Goal: Information Seeking & Learning: Learn about a topic

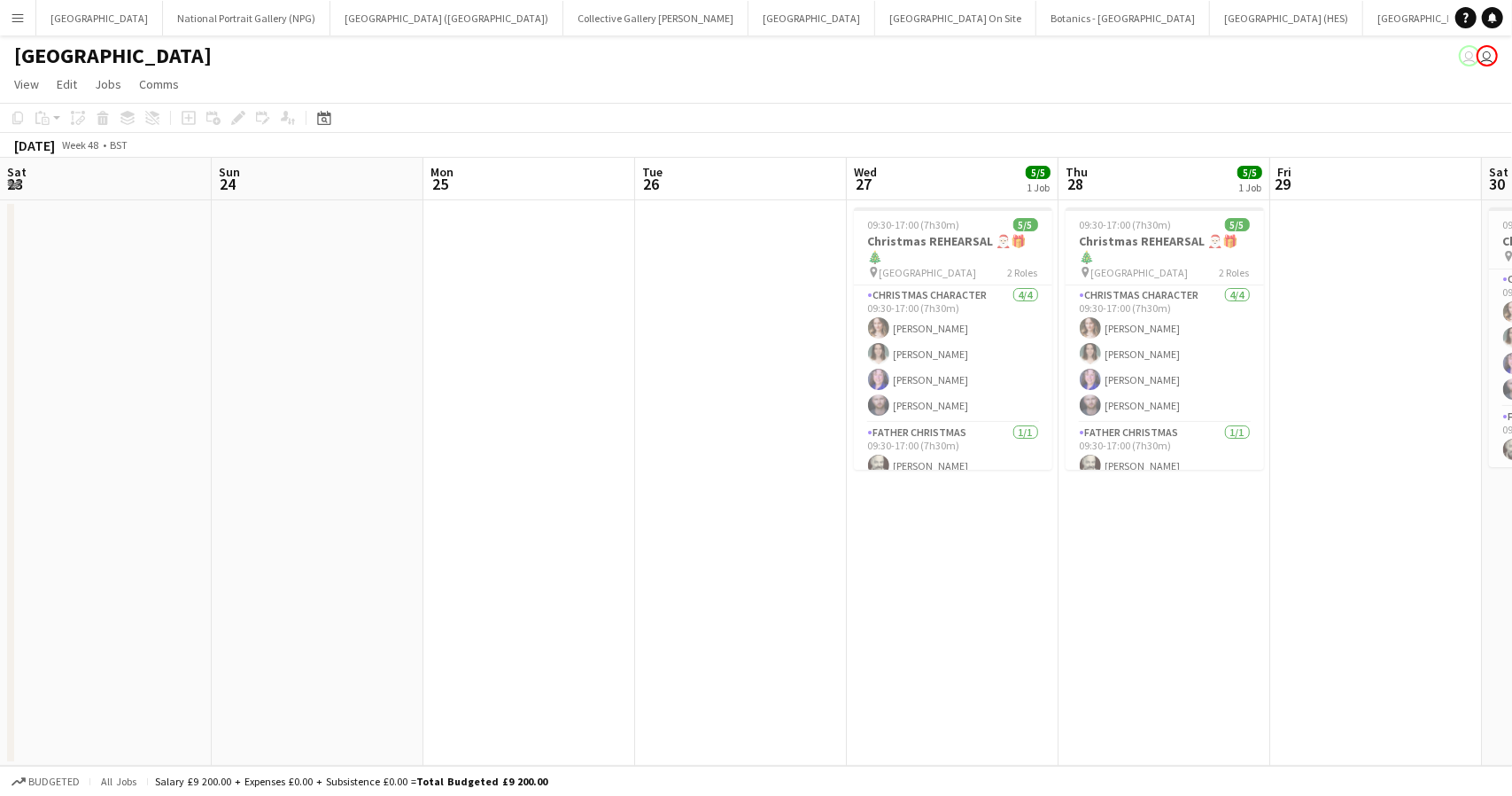
scroll to position [0, 483]
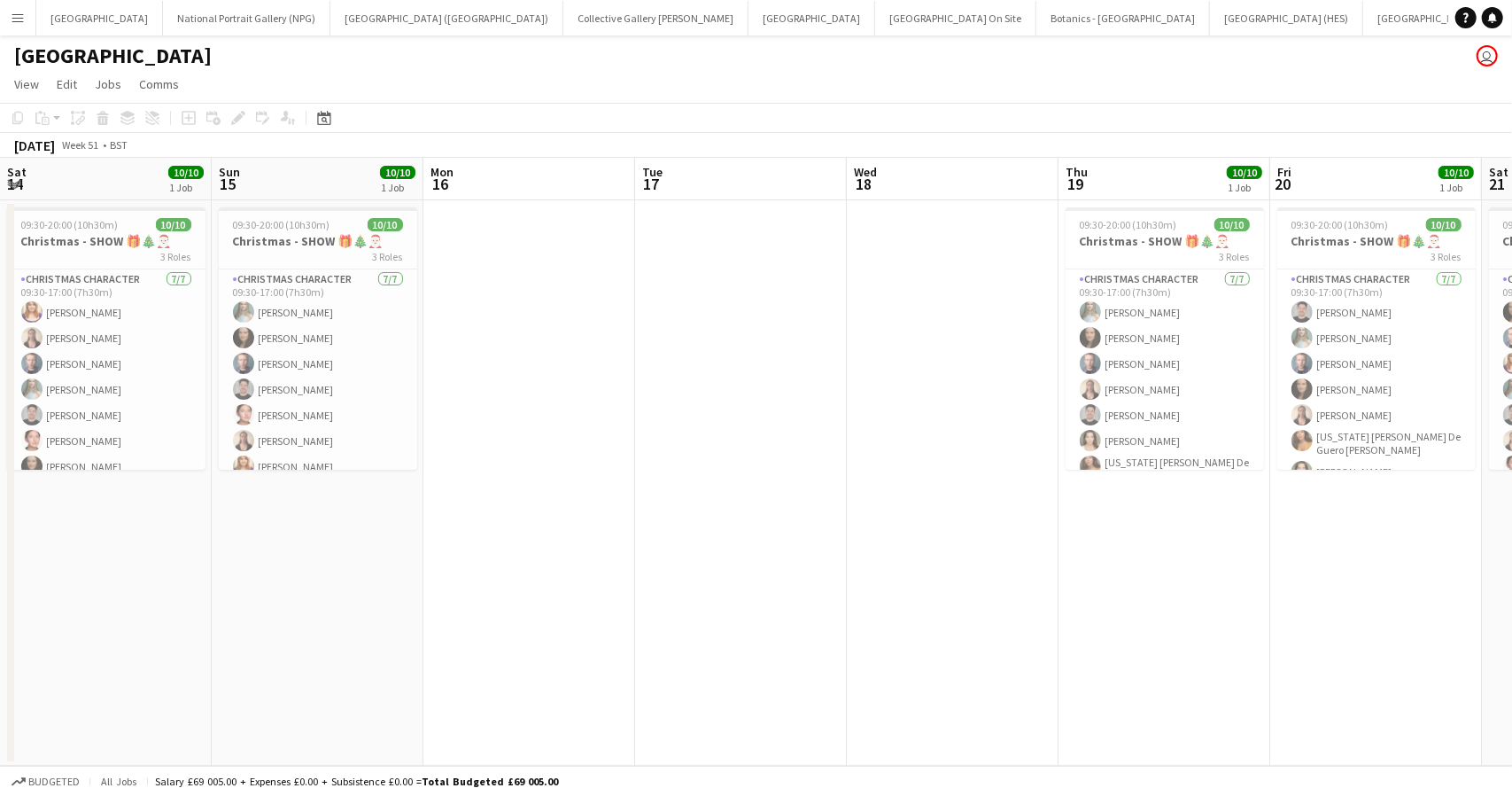
scroll to position [0, 755]
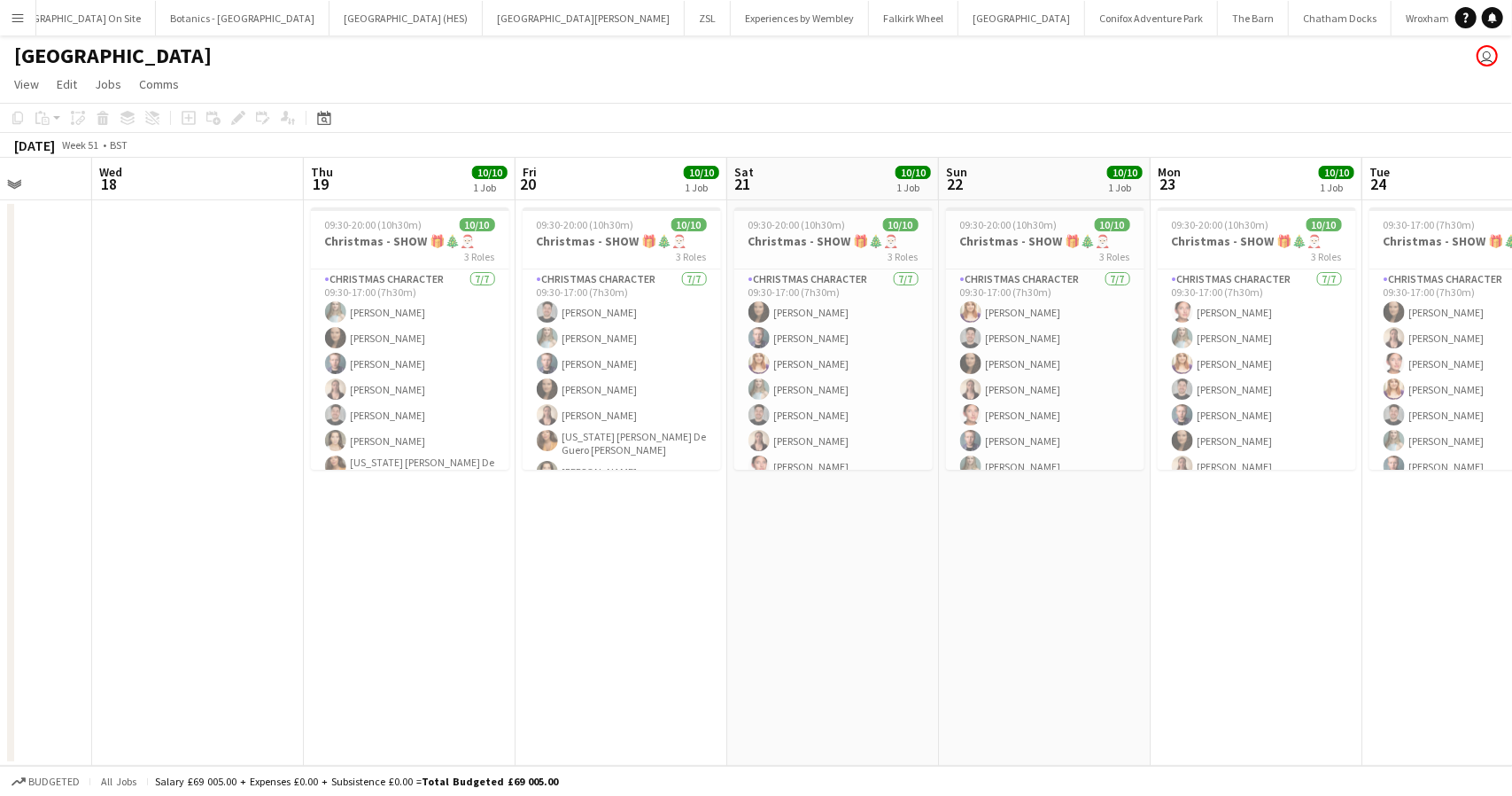
click at [17, 16] on app-icon "Menu" at bounding box center [17, 17] width 14 height 14
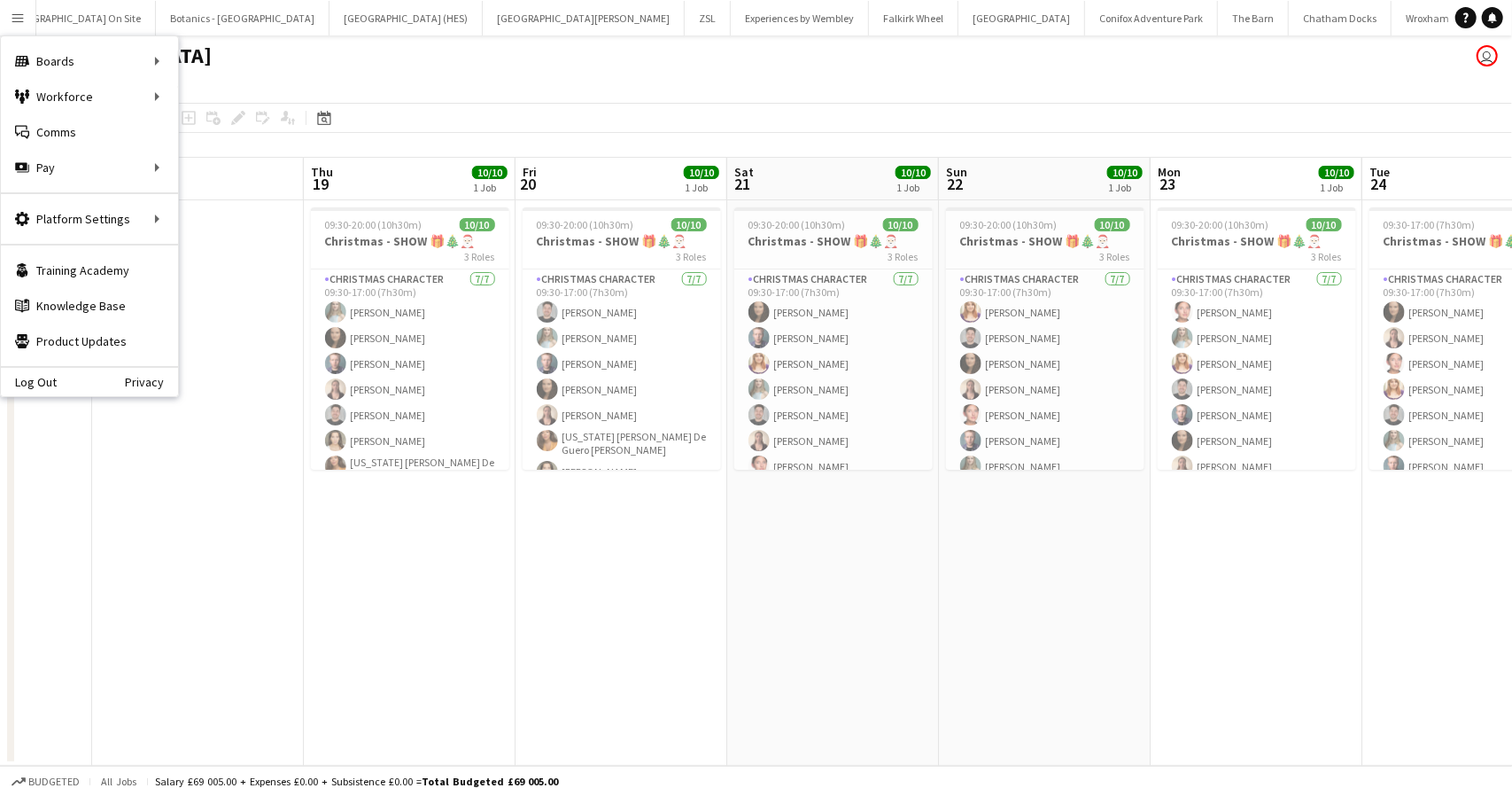
click at [17, 16] on app-icon "Menu" at bounding box center [17, 17] width 14 height 14
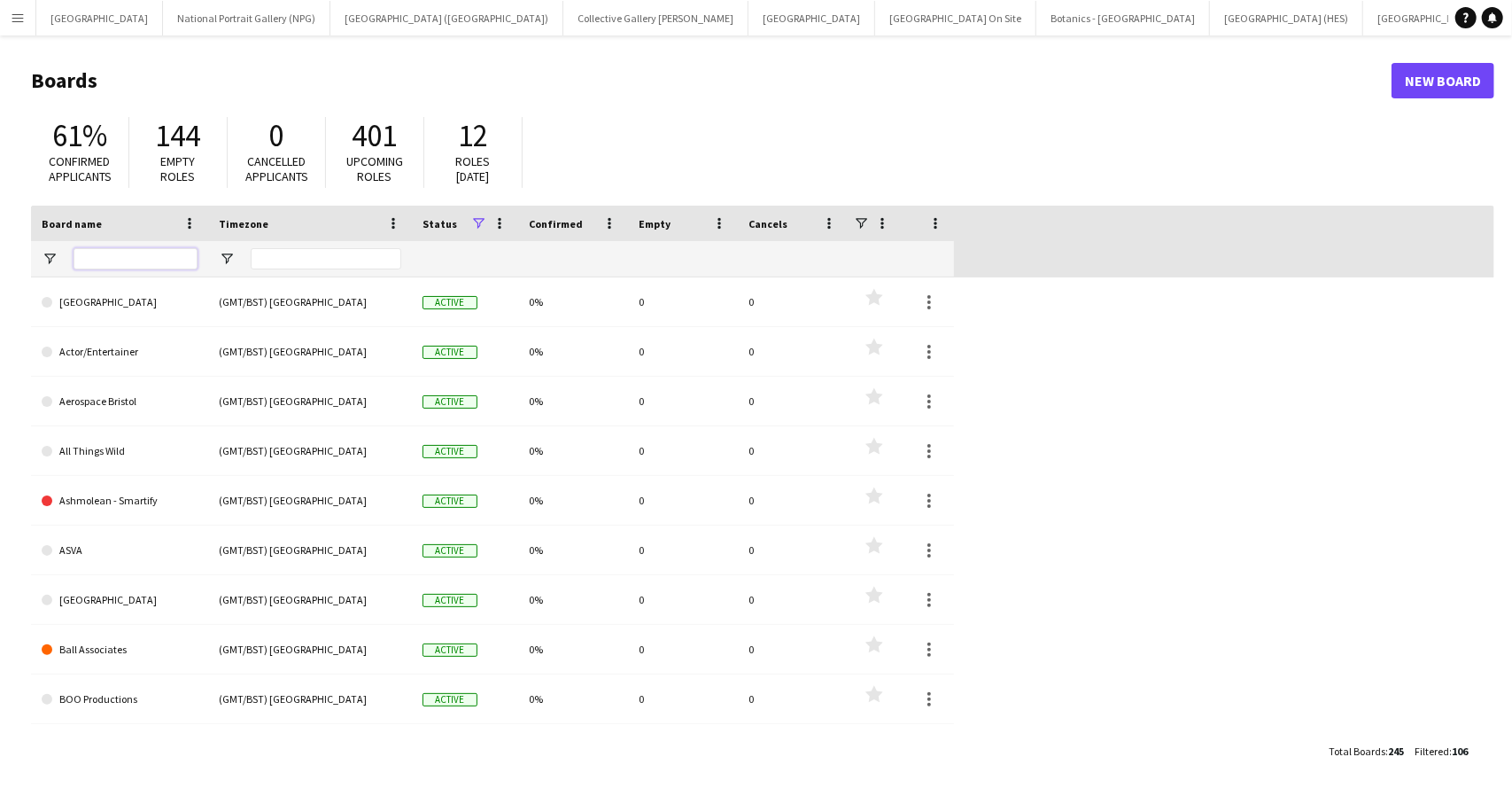
click at [91, 259] on input "Board name Filter Input" at bounding box center [135, 258] width 124 height 21
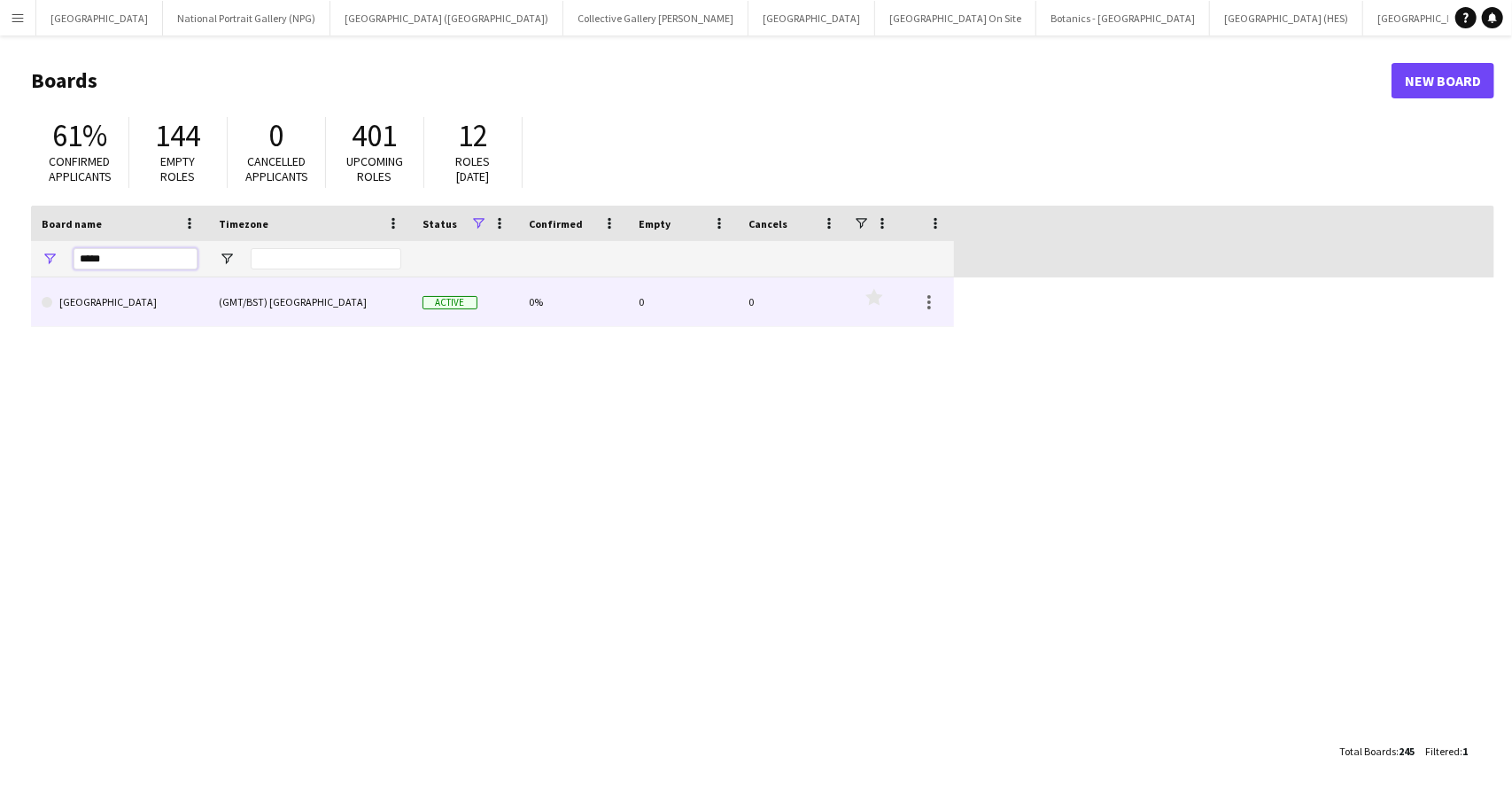
type input "*****"
click at [205, 304] on div "[GEOGRAPHIC_DATA]" at bounding box center [120, 301] width 177 height 49
click at [124, 304] on link "[GEOGRAPHIC_DATA]" at bounding box center [120, 302] width 156 height 50
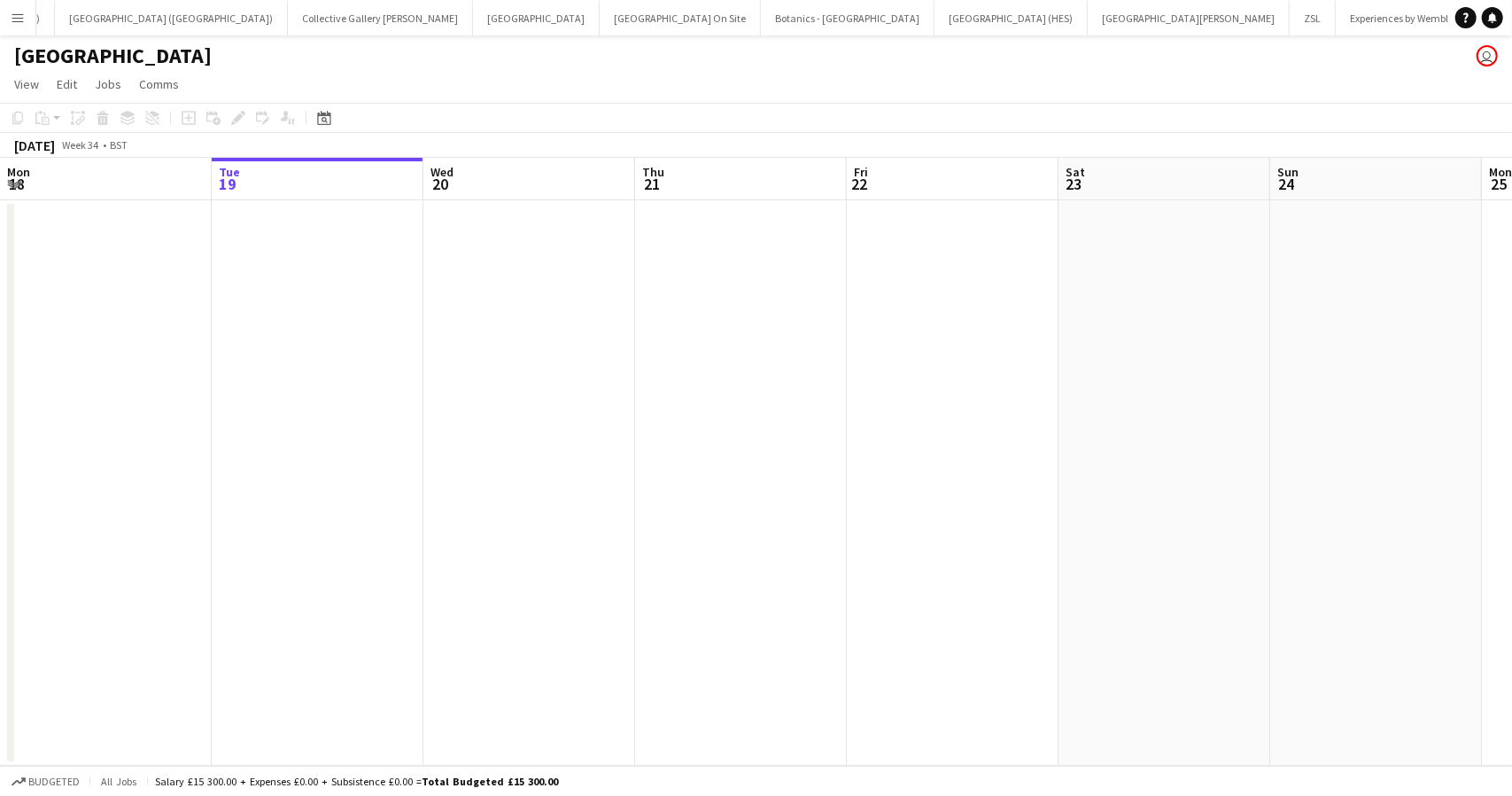
scroll to position [0, 276]
click at [318, 123] on icon at bounding box center [324, 117] width 13 height 14
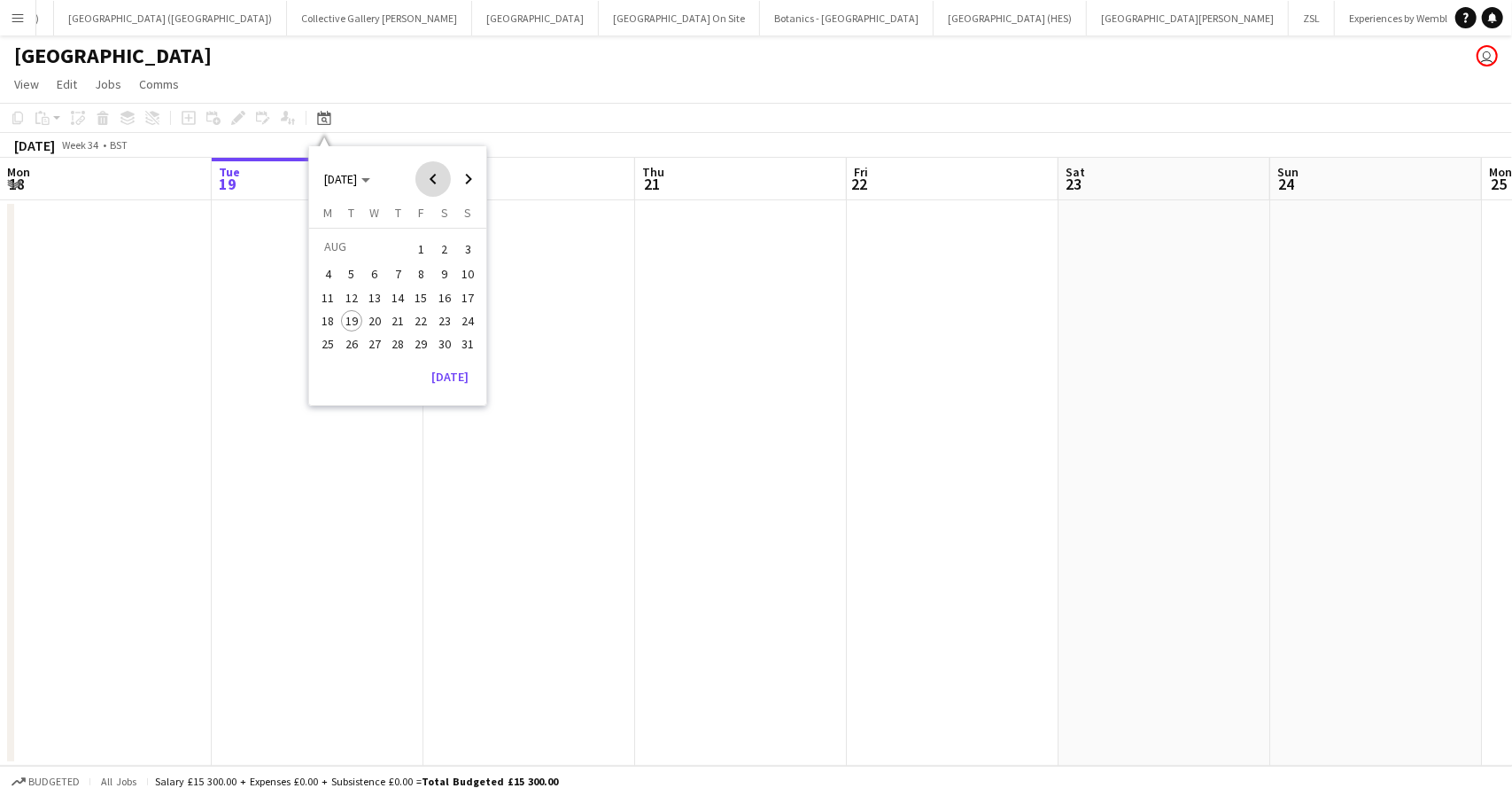
click at [437, 176] on span "Previous month" at bounding box center [433, 178] width 35 height 35
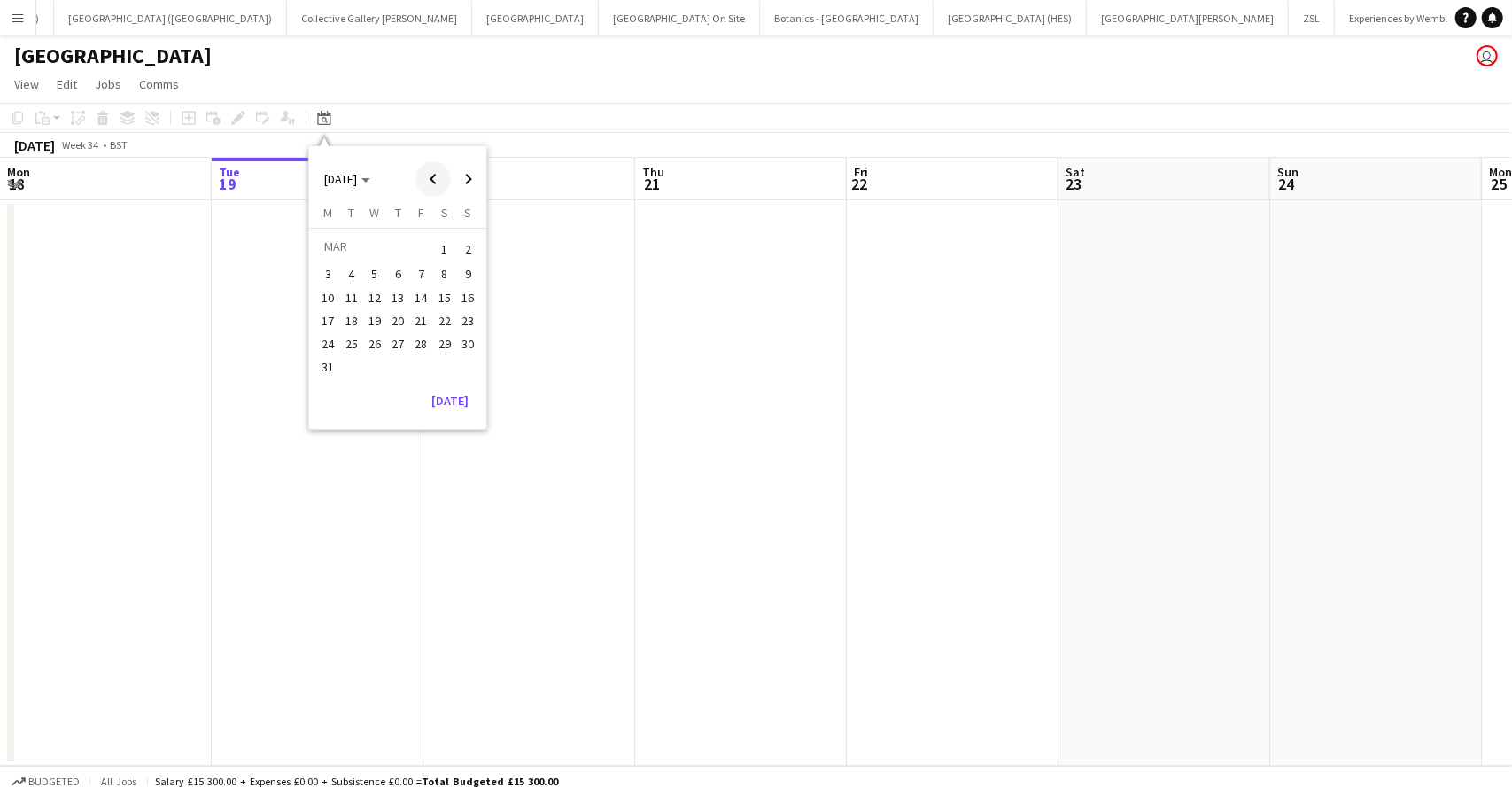
click at [437, 176] on span "Previous month" at bounding box center [433, 178] width 35 height 35
click at [405, 321] on span "21" at bounding box center [397, 320] width 21 height 21
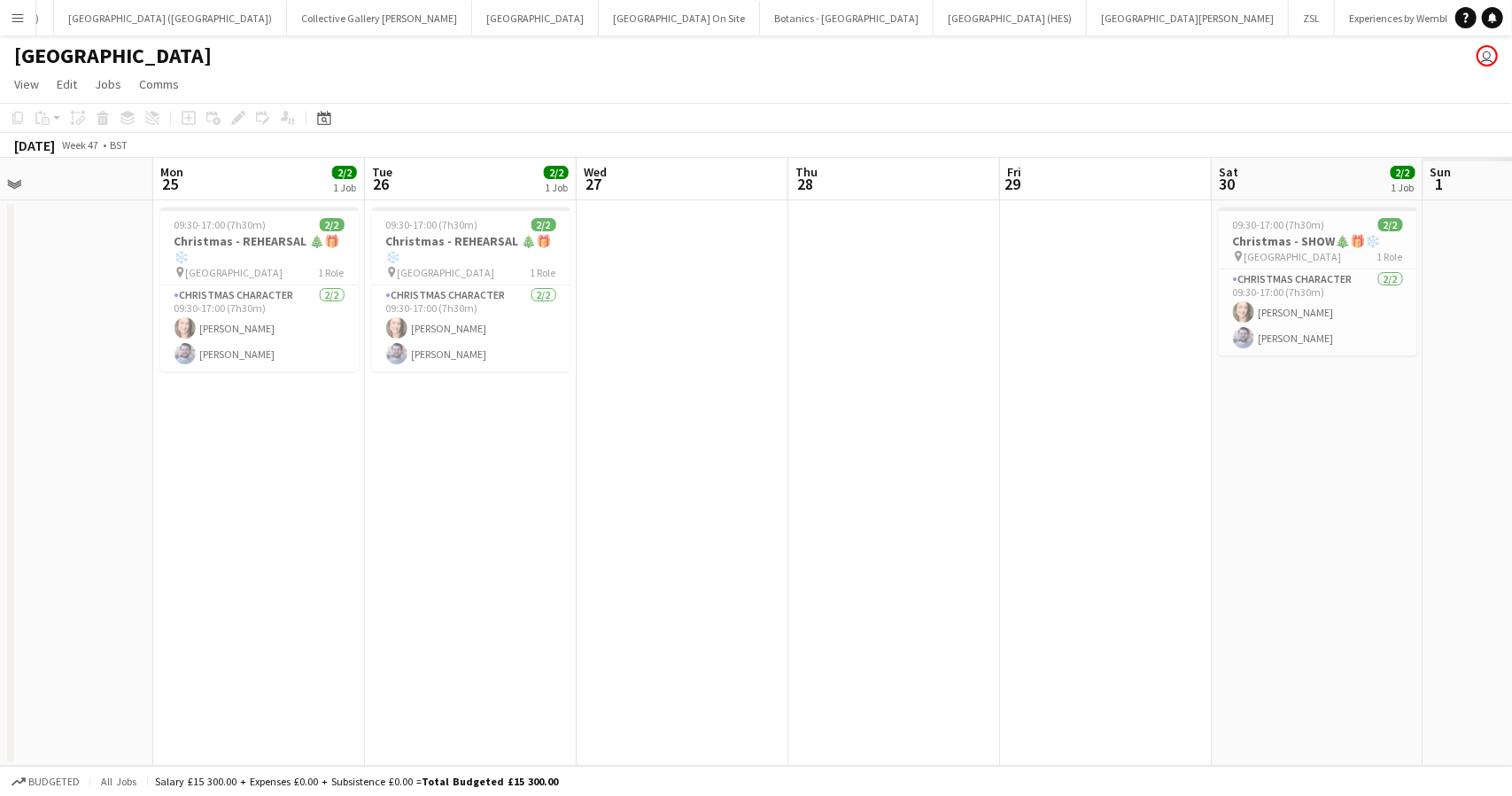
scroll to position [0, 554]
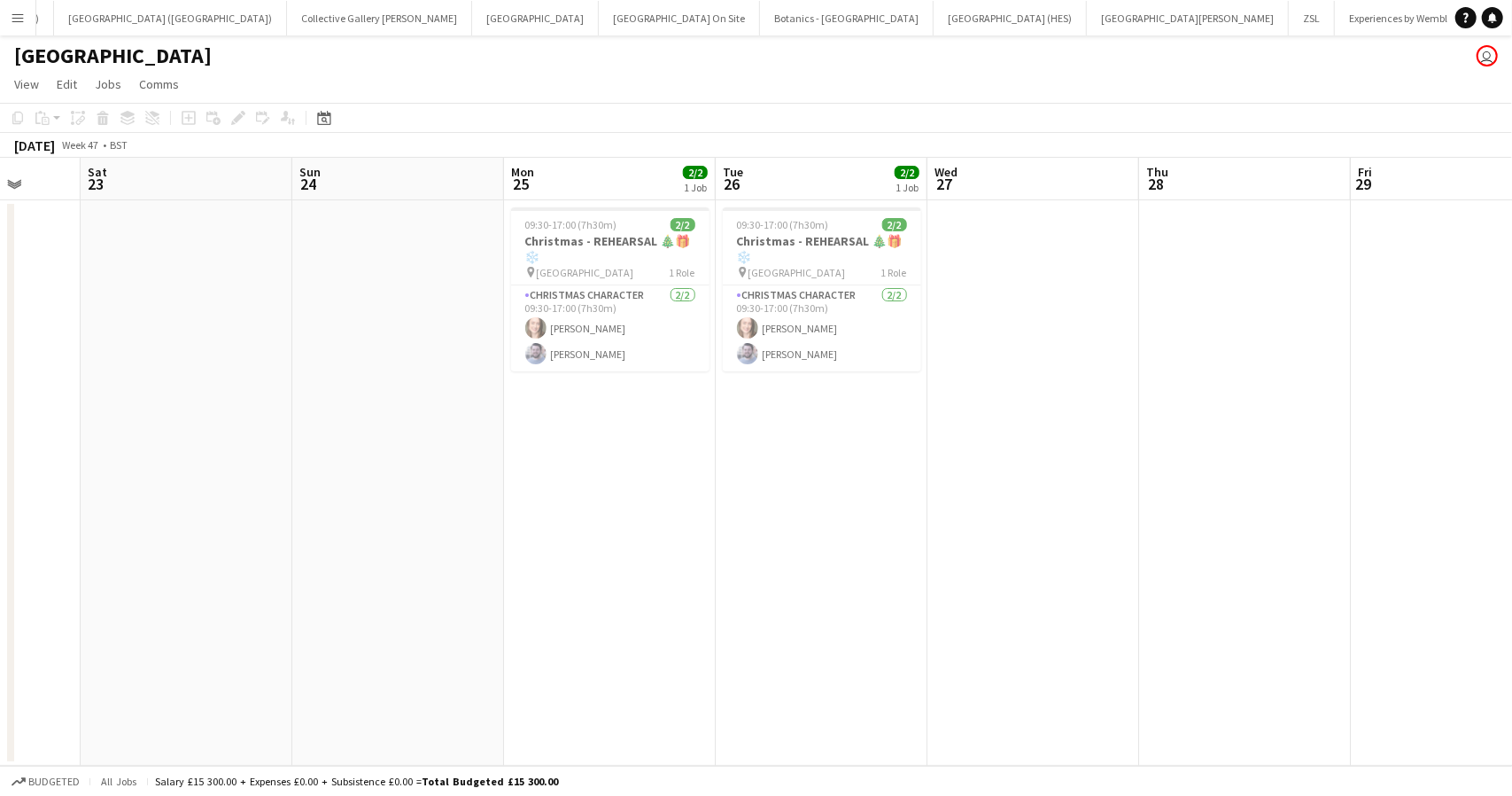
drag, startPoint x: 1342, startPoint y: 513, endPoint x: 551, endPoint y: 520, distance: 791.0
click at [551, 520] on app-calendar-viewport "Wed 20 Thu 21 Fri 22 Sat 23 Sun 24 Mon 25 2/2 1 Job Tue 26 2/2 1 Job Wed 27 Thu…" at bounding box center [756, 461] width 1512 height 608
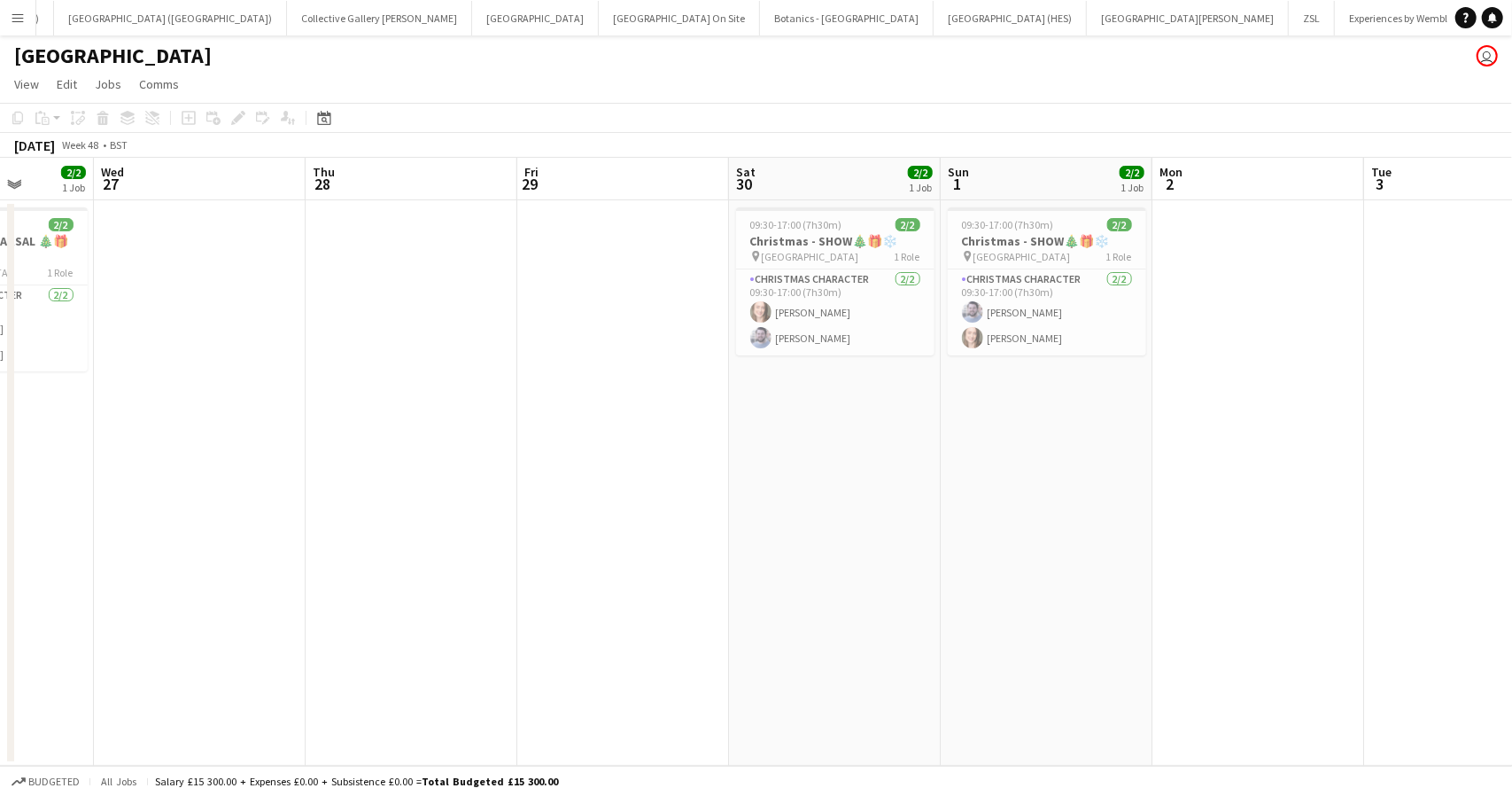
drag, startPoint x: 1360, startPoint y: 469, endPoint x: 62, endPoint y: 486, distance: 1298.1
click at [60, 484] on app-calendar-viewport "Sun 24 Mon 25 2/2 1 Job Tue 26 2/2 1 Job Wed 27 Thu 28 Fri 29 Sat 30 2/2 1 Job …" at bounding box center [756, 461] width 1512 height 608
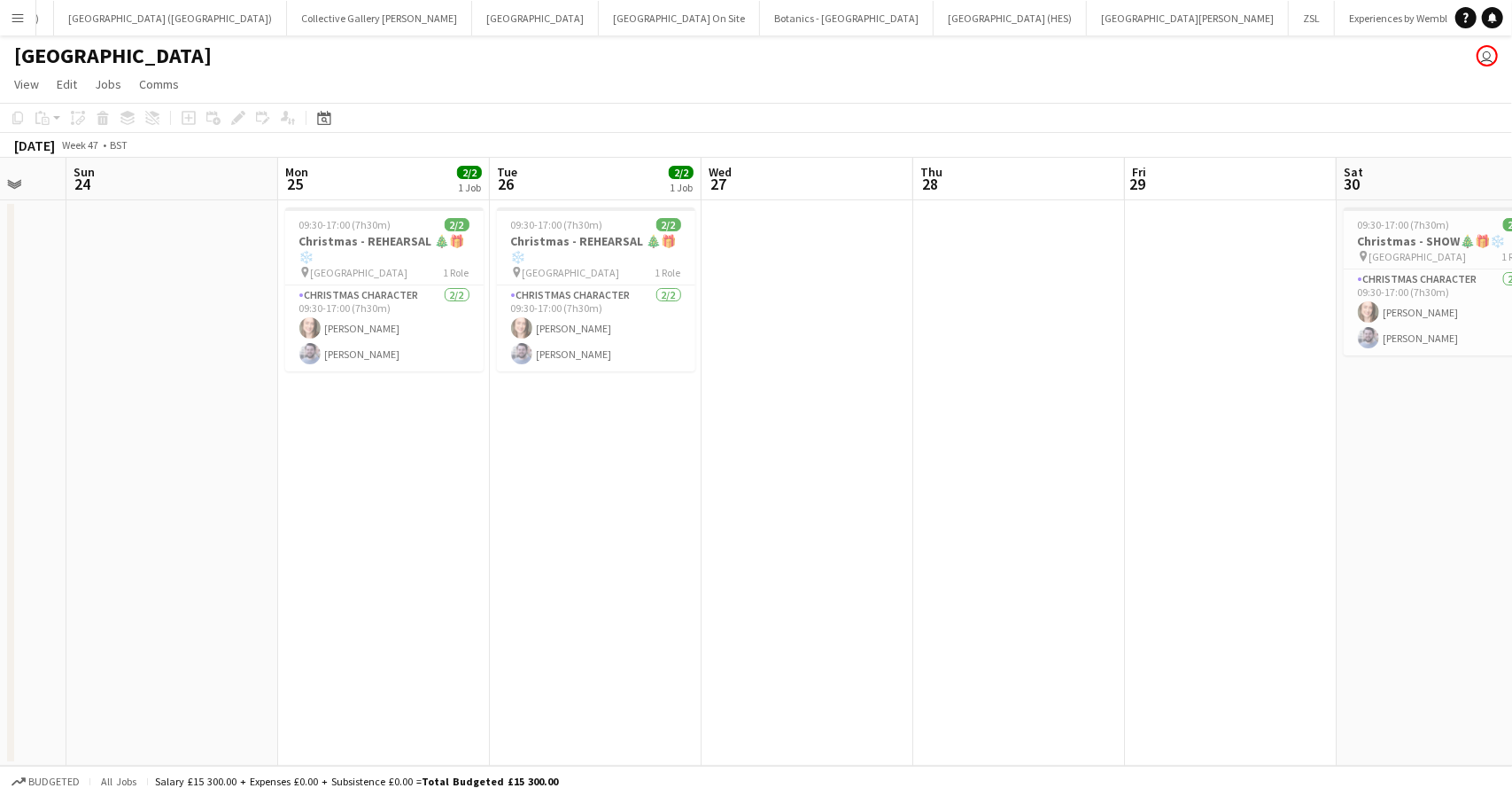
drag, startPoint x: 367, startPoint y: 519, endPoint x: 1143, endPoint y: 517, distance: 776.0
click at [1143, 517] on app-calendar-viewport "Fri 22 Sat 23 Sun 24 Mon 25 2/2 1 Job Tue 26 2/2 1 Job Wed 27 Thu 28 Fri 29 Sat…" at bounding box center [756, 461] width 1512 height 608
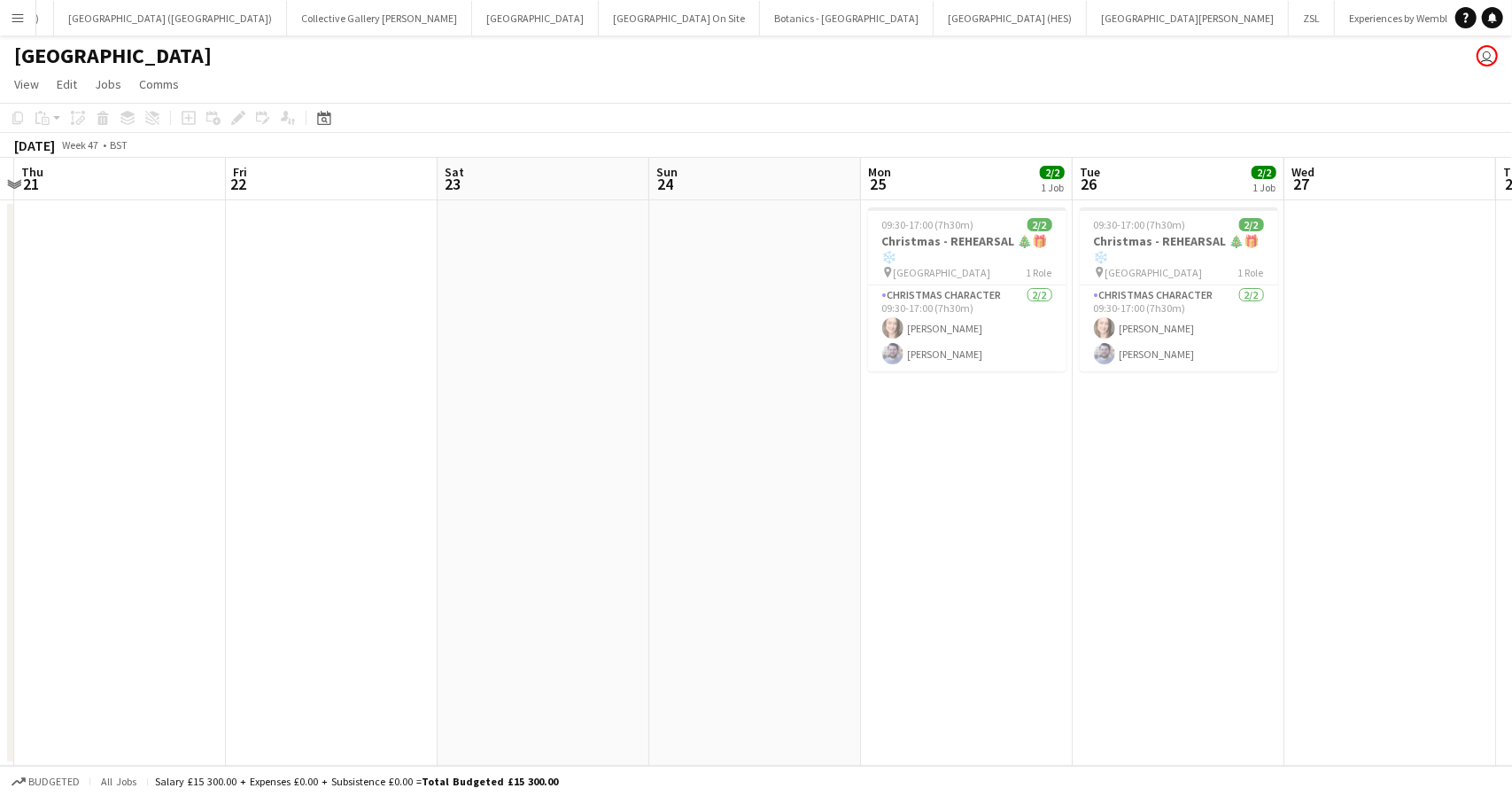
drag, startPoint x: 687, startPoint y: 474, endPoint x: 1138, endPoint y: 459, distance: 451.2
click at [1151, 459] on app-calendar-viewport "Tue 19 Wed 20 Thu 21 Fri 22 Sat 23 Sun 24 Mon 25 2/2 1 Job Tue 26 2/2 1 Job Wed…" at bounding box center [756, 461] width 1512 height 608
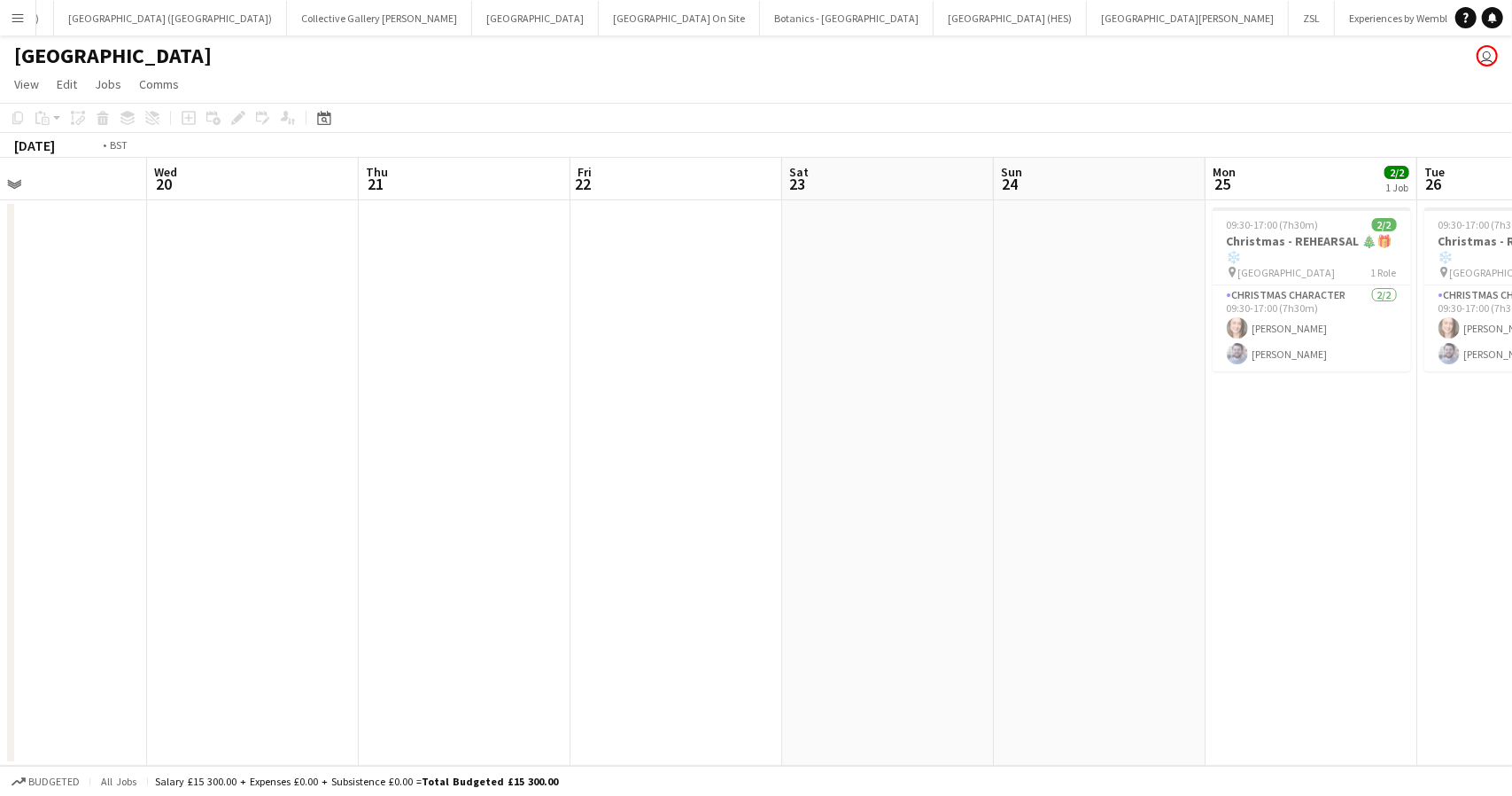
drag, startPoint x: 280, startPoint y: 475, endPoint x: 1086, endPoint y: 384, distance: 811.1
click at [1086, 384] on app-calendar-viewport "Sun 17 Mon 18 Tue 19 Wed 20 Thu 21 Fri 22 Sat 23 Sun 24 Mon 25 2/2 1 Job Tue 26…" at bounding box center [756, 461] width 1512 height 608
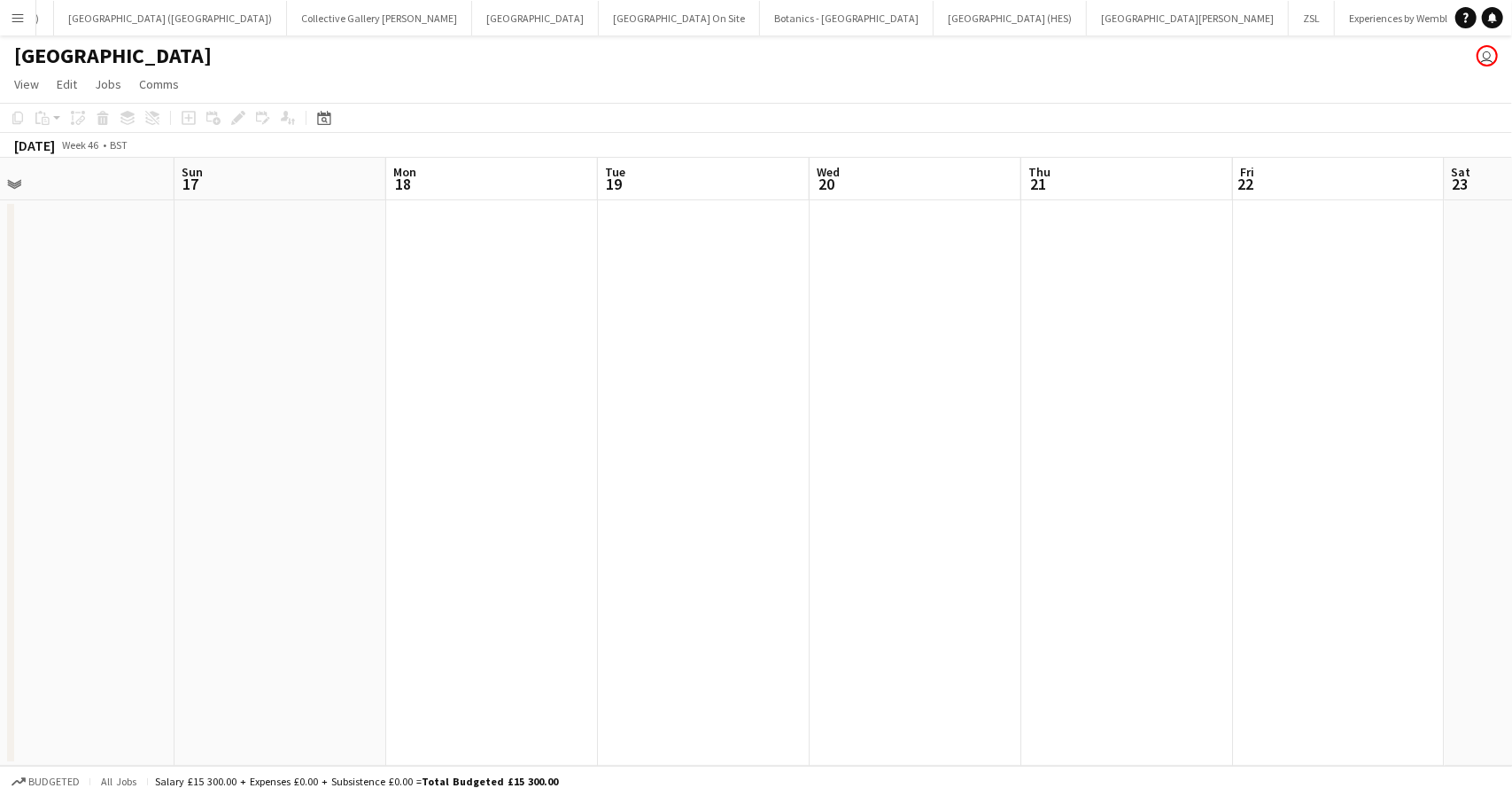
drag, startPoint x: 431, startPoint y: 417, endPoint x: 0, endPoint y: 494, distance: 437.8
click at [0, 493] on app-calendar-viewport "Tue 12 Wed 13 Thu 14 Fri 15 Sat 16 Sun 17 Mon 18 Tue 19 Wed 20 Thu 21 Fri 22 Sa…" at bounding box center [756, 461] width 1512 height 608
drag, startPoint x: 902, startPoint y: 460, endPoint x: 223, endPoint y: 469, distance: 679.1
click at [223, 467] on app-calendar-viewport "Thu 14 Fri 15 Sat 16 Sun 17 Mon 18 Tue 19 Wed 20 Thu 21 Fri 22 Sat 23 Sun 24 Mo…" at bounding box center [756, 461] width 1512 height 608
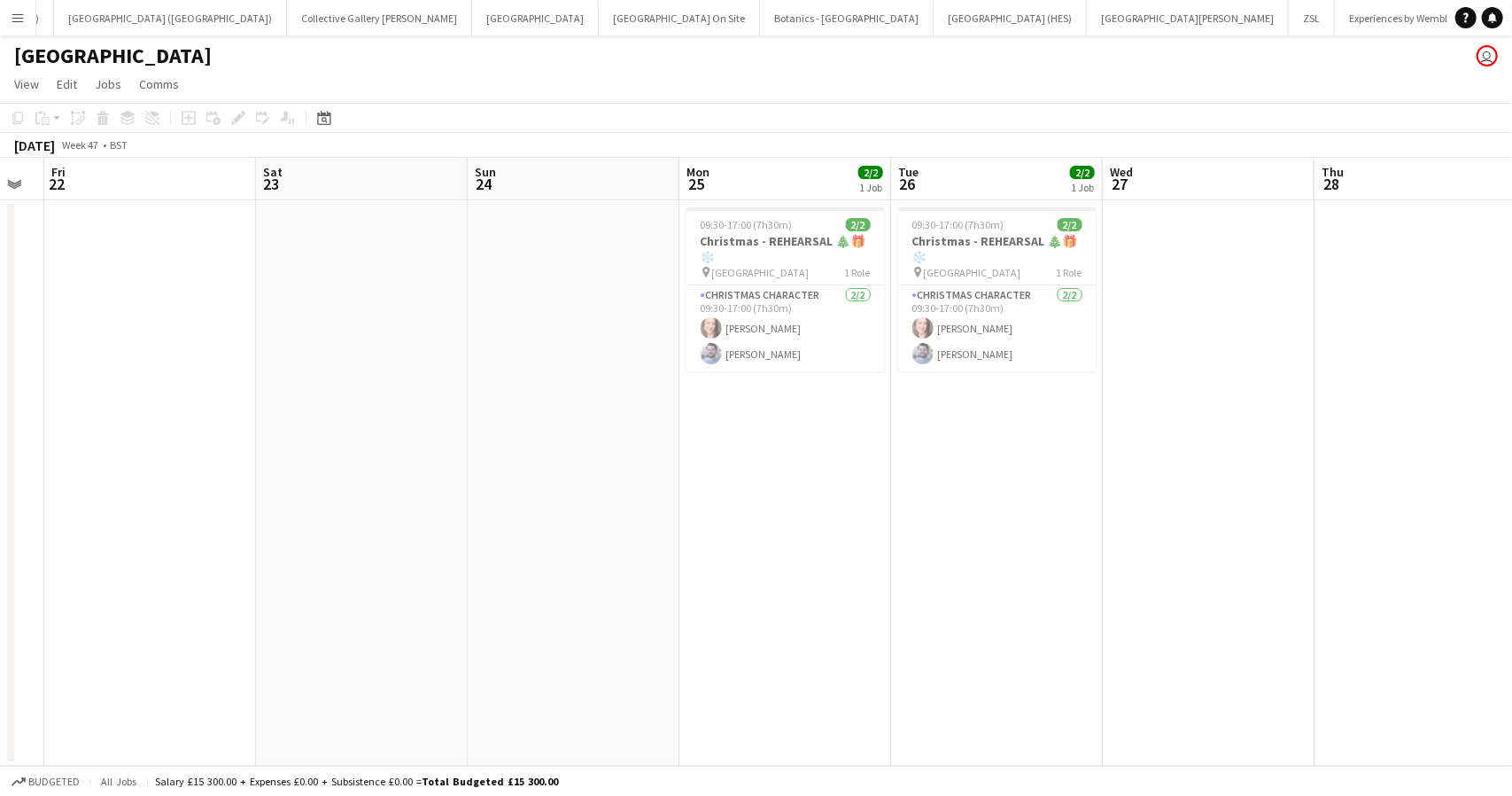
scroll to position [0, 818]
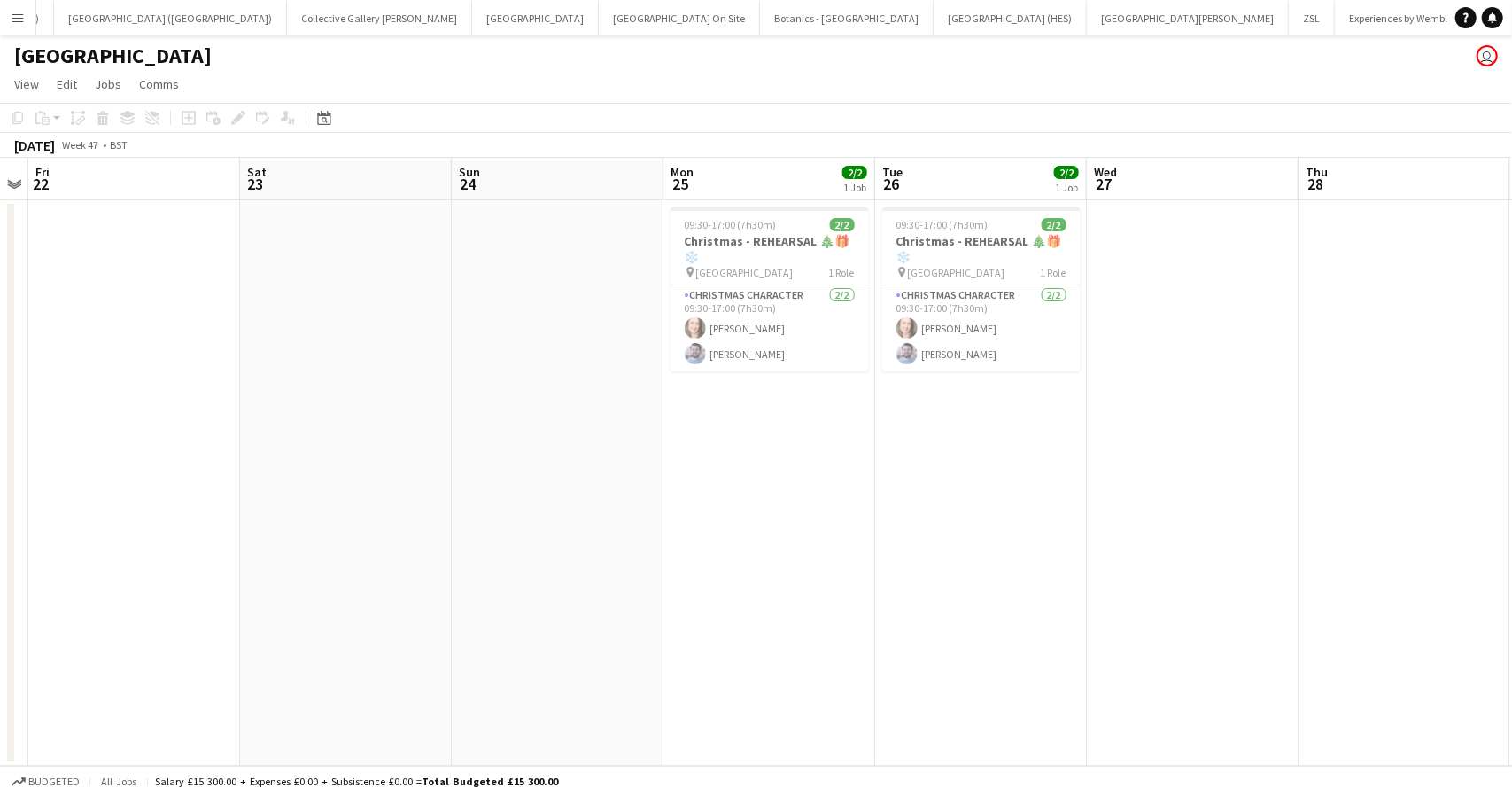
drag, startPoint x: 807, startPoint y: 435, endPoint x: 309, endPoint y: 492, distance: 501.3
click at [309, 492] on app-calendar-viewport "Mon 18 Tue 19 Wed 20 Thu 21 Fri 22 Sat 23 Sun 24 Mon 25 2/2 1 Job Tue 26 2/2 1 …" at bounding box center [756, 461] width 1512 height 608
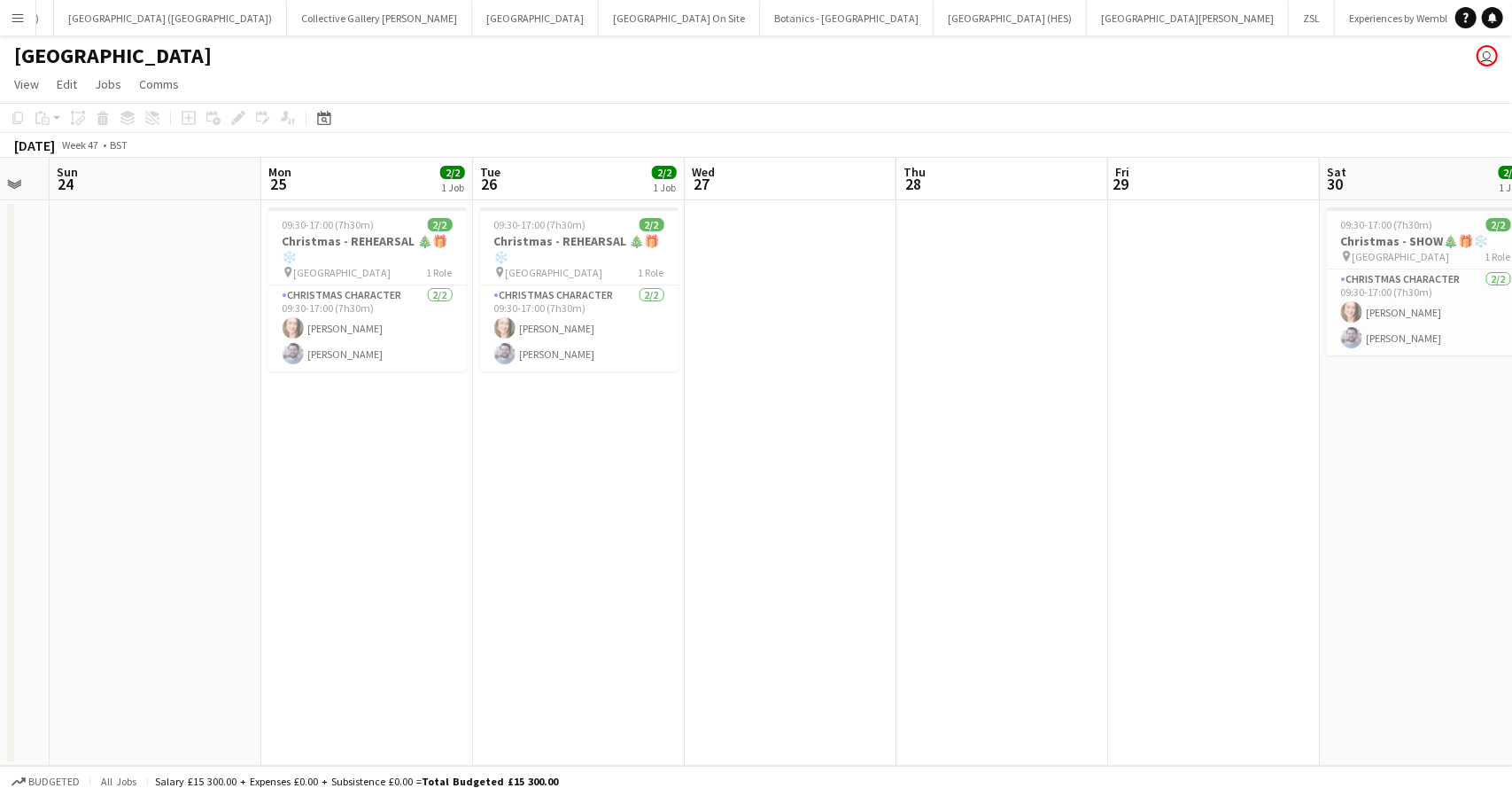
scroll to position [0, 802]
drag, startPoint x: 1282, startPoint y: 498, endPoint x: 876, endPoint y: 501, distance: 406.0
click at [876, 501] on app-calendar-viewport "Wed 20 Thu 21 Fri 22 Sat 23 Sun 24 Mon 25 2/2 1 Job Tue 26 2/2 1 Job Wed 27 Thu…" at bounding box center [756, 461] width 1512 height 608
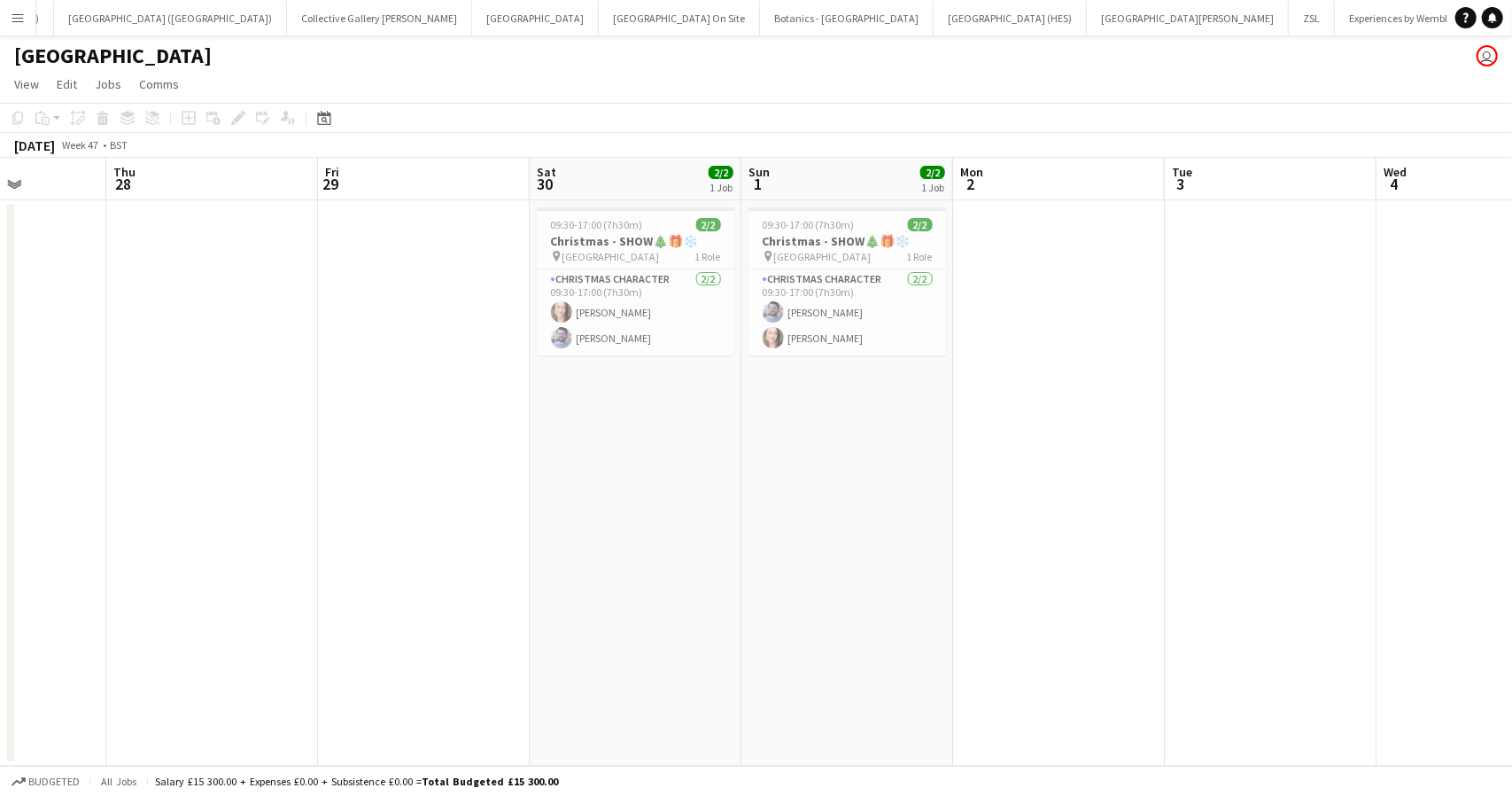
scroll to position [0, 741]
drag, startPoint x: 1274, startPoint y: 527, endPoint x: 488, endPoint y: 606, distance: 790.0
click at [488, 606] on app-calendar-viewport "Sun 24 Mon 25 2/2 1 Job Tue 26 2/2 1 Job Wed 27 Thu 28 Fri 29 Sat 30 2/2 1 Job …" at bounding box center [756, 461] width 1512 height 608
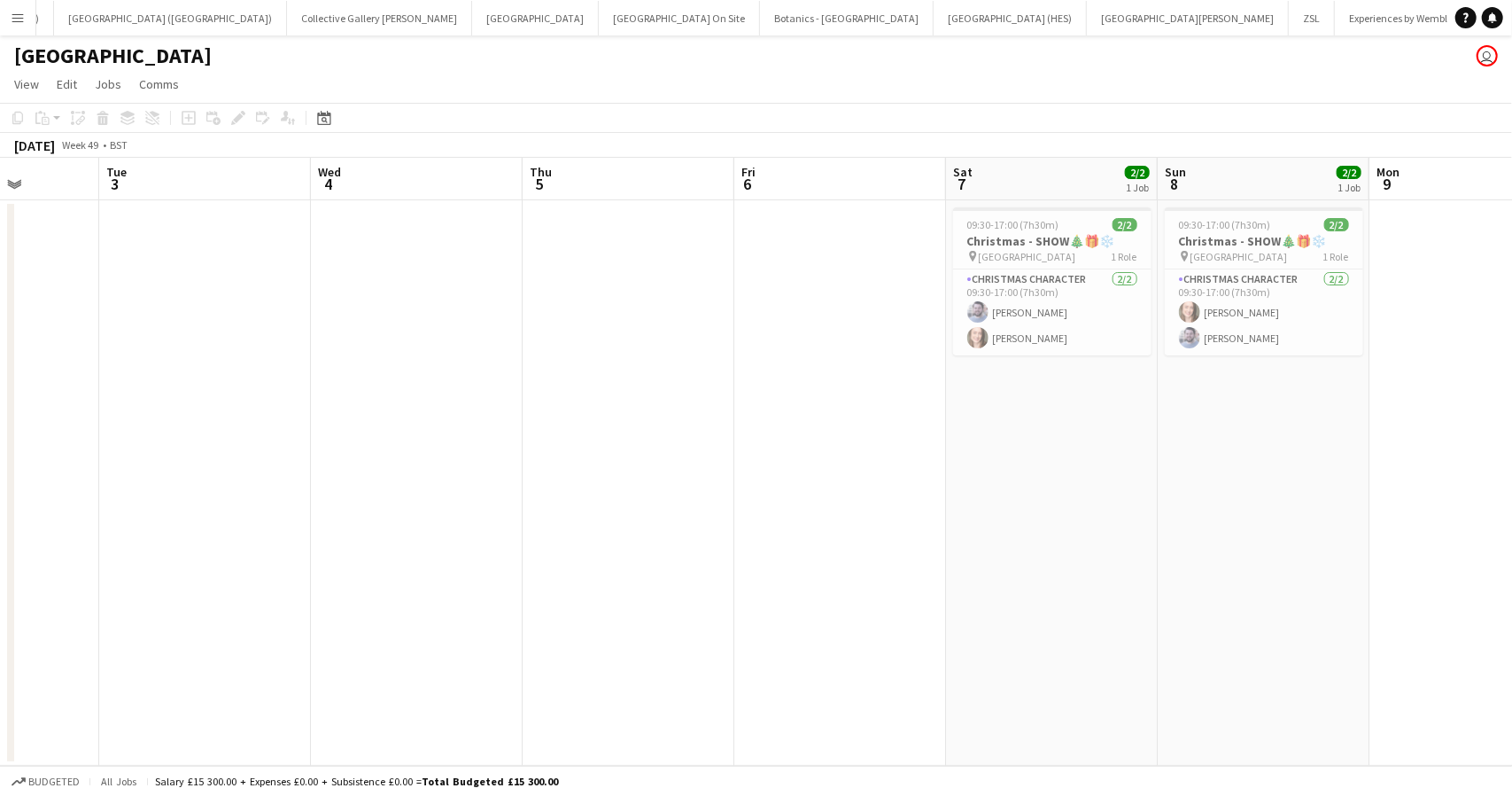
scroll to position [0, 816]
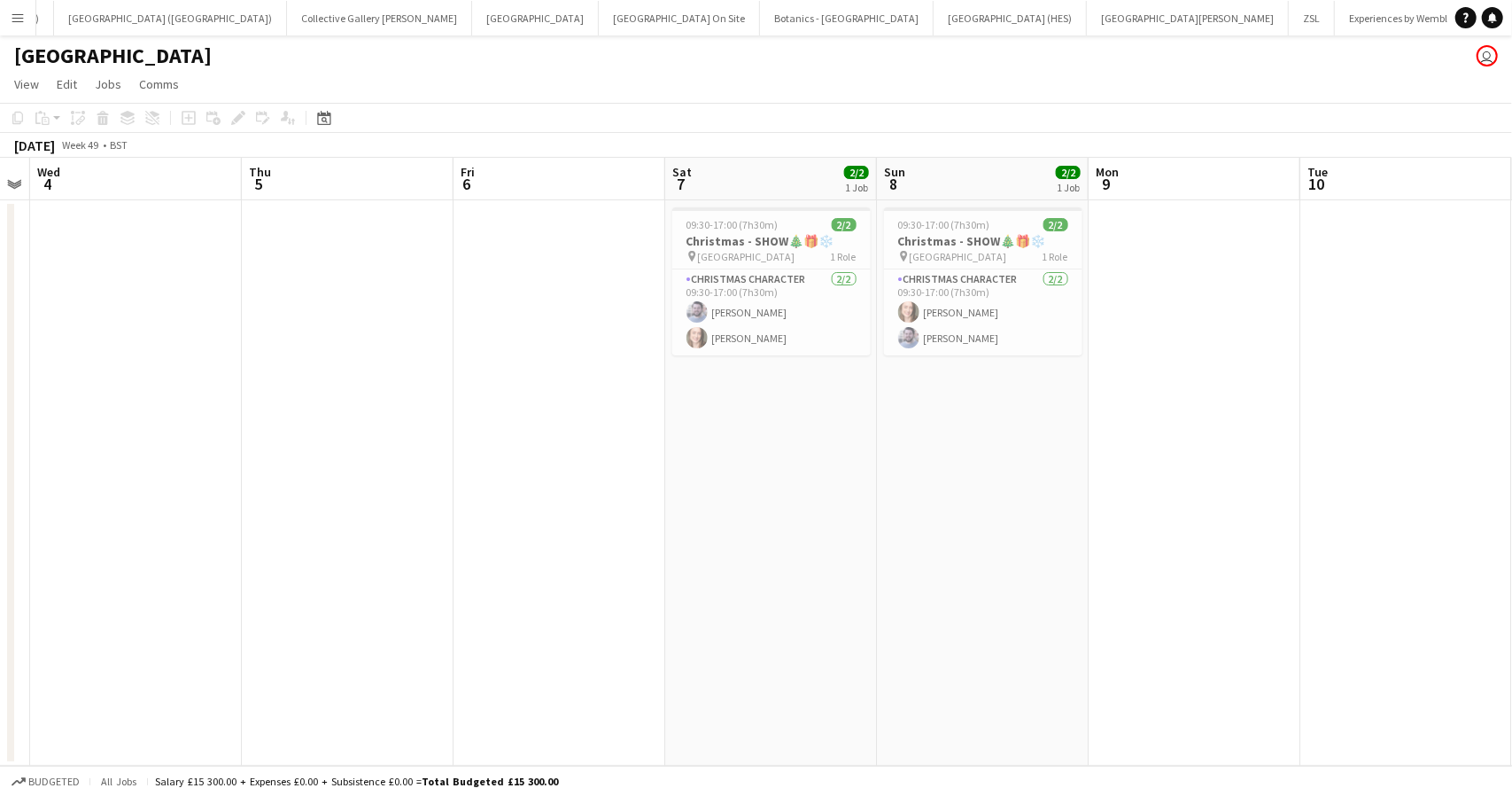
drag, startPoint x: 1361, startPoint y: 564, endPoint x: 15, endPoint y: 589, distance: 1346.2
click at [15, 589] on app-calendar-viewport "Sat 30 2/2 1 Job Sun 1 2/2 1 Job Mon 2 Tue 3 Wed 4 Thu 5 Fri 6 Sat 7 2/2 1 Job …" at bounding box center [756, 461] width 1512 height 608
drag, startPoint x: 173, startPoint y: 536, endPoint x: 50, endPoint y: 632, distance: 156.0
click at [50, 632] on app-calendar-viewport "Sat 30 2/2 1 Job Sun 1 2/2 1 Job Mon 2 Tue 3 Wed 4 Thu 5 Fri 6 Sat 7 2/2 1 Job …" at bounding box center [756, 461] width 1512 height 608
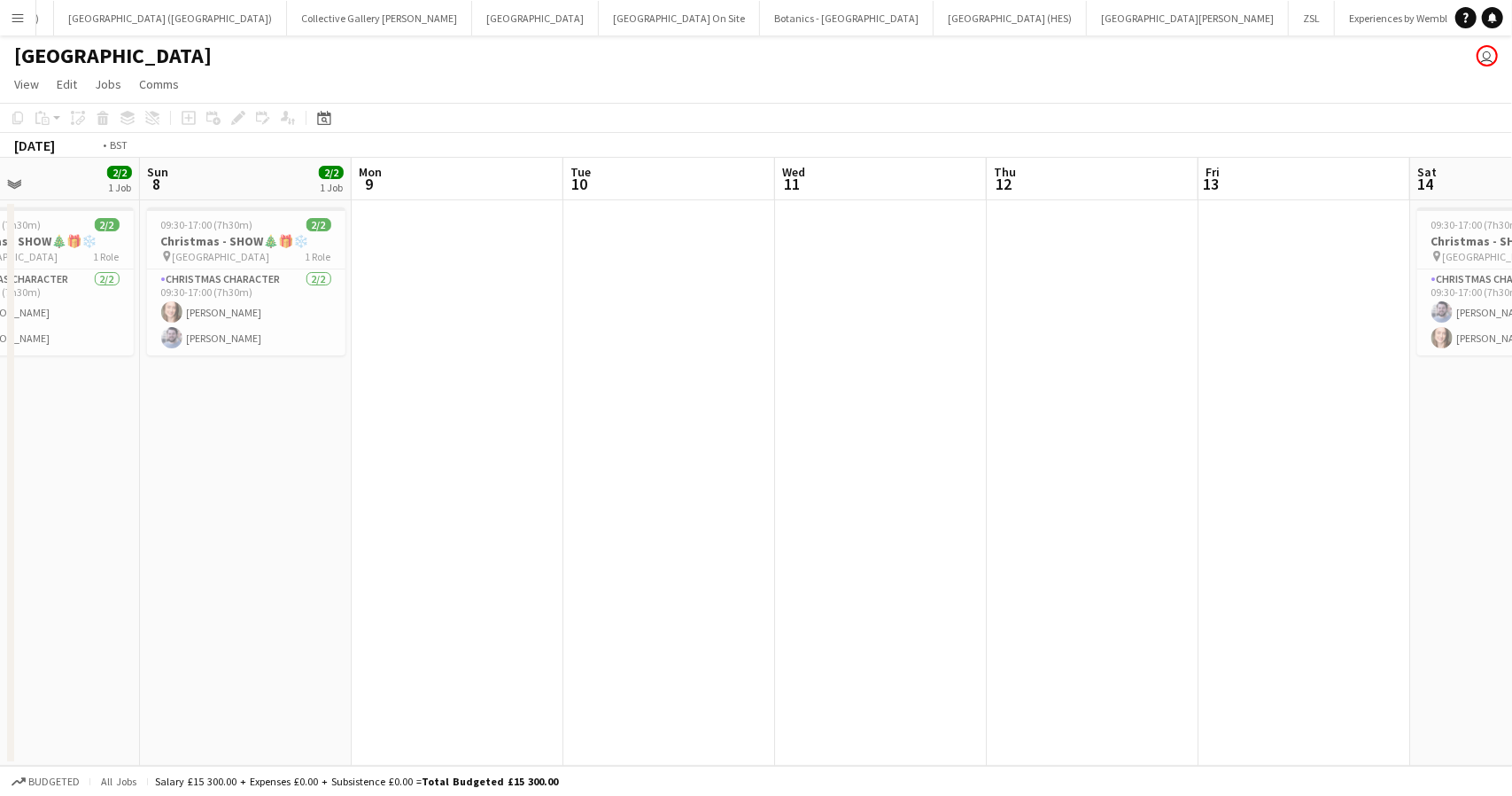
drag, startPoint x: 1150, startPoint y: 595, endPoint x: 0, endPoint y: 696, distance: 1154.4
click at [0, 696] on app-calendar-viewport "Wed 4 Thu 5 Fri 6 Sat 7 2/2 1 Job Sun 8 2/2 1 Job Mon 9 Tue 10 Wed 11 Thu 12 Fr…" at bounding box center [756, 461] width 1512 height 608
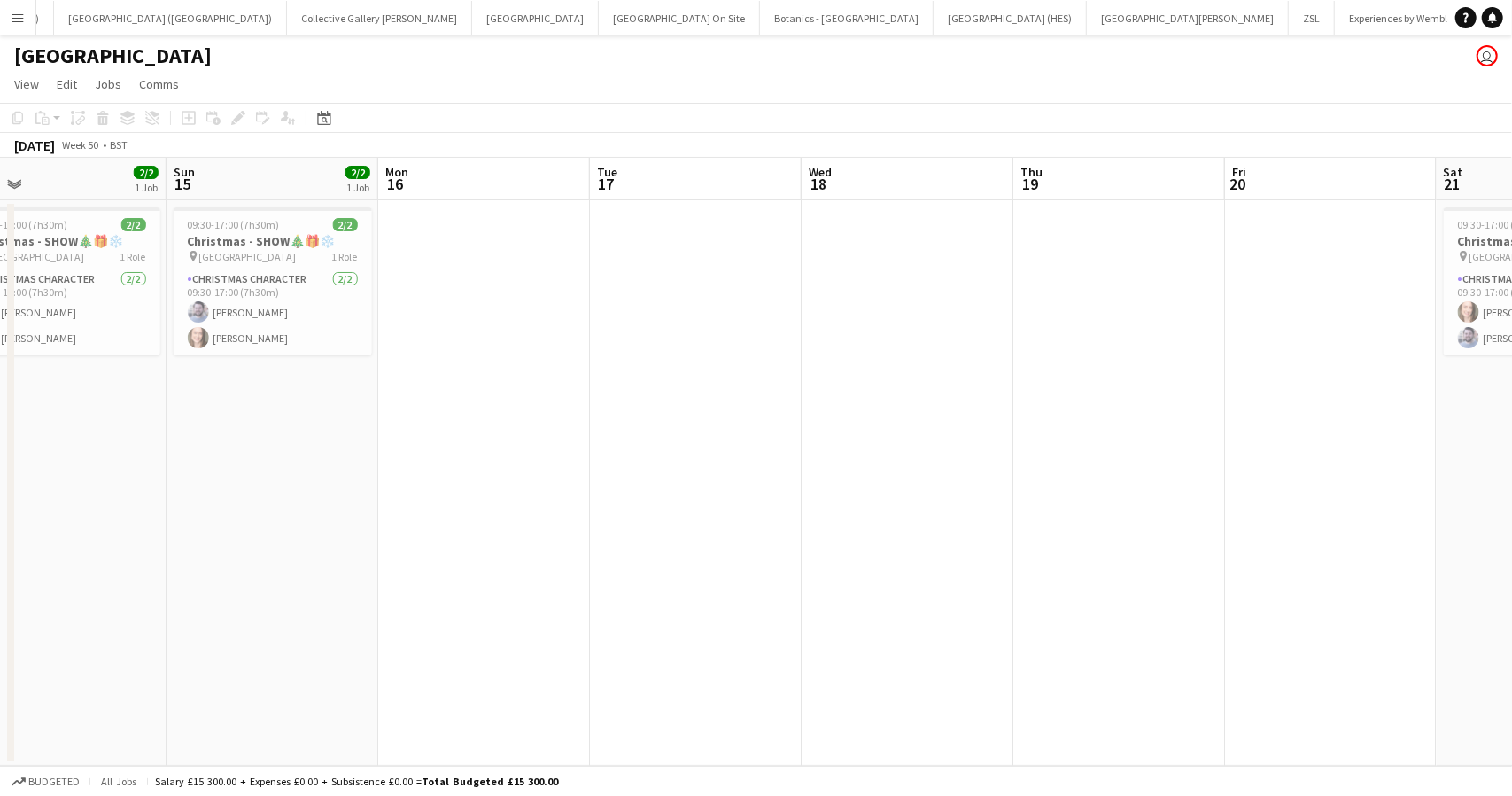
drag, startPoint x: 1063, startPoint y: 666, endPoint x: 75, endPoint y: 704, distance: 988.7
click at [75, 704] on app-calendar-viewport "Tue 10 Wed 11 Thu 12 Fri 13 Sat 14 2/2 1 Job Sun 15 2/2 1 Job Mon 16 Tue 17 Wed…" at bounding box center [756, 461] width 1512 height 608
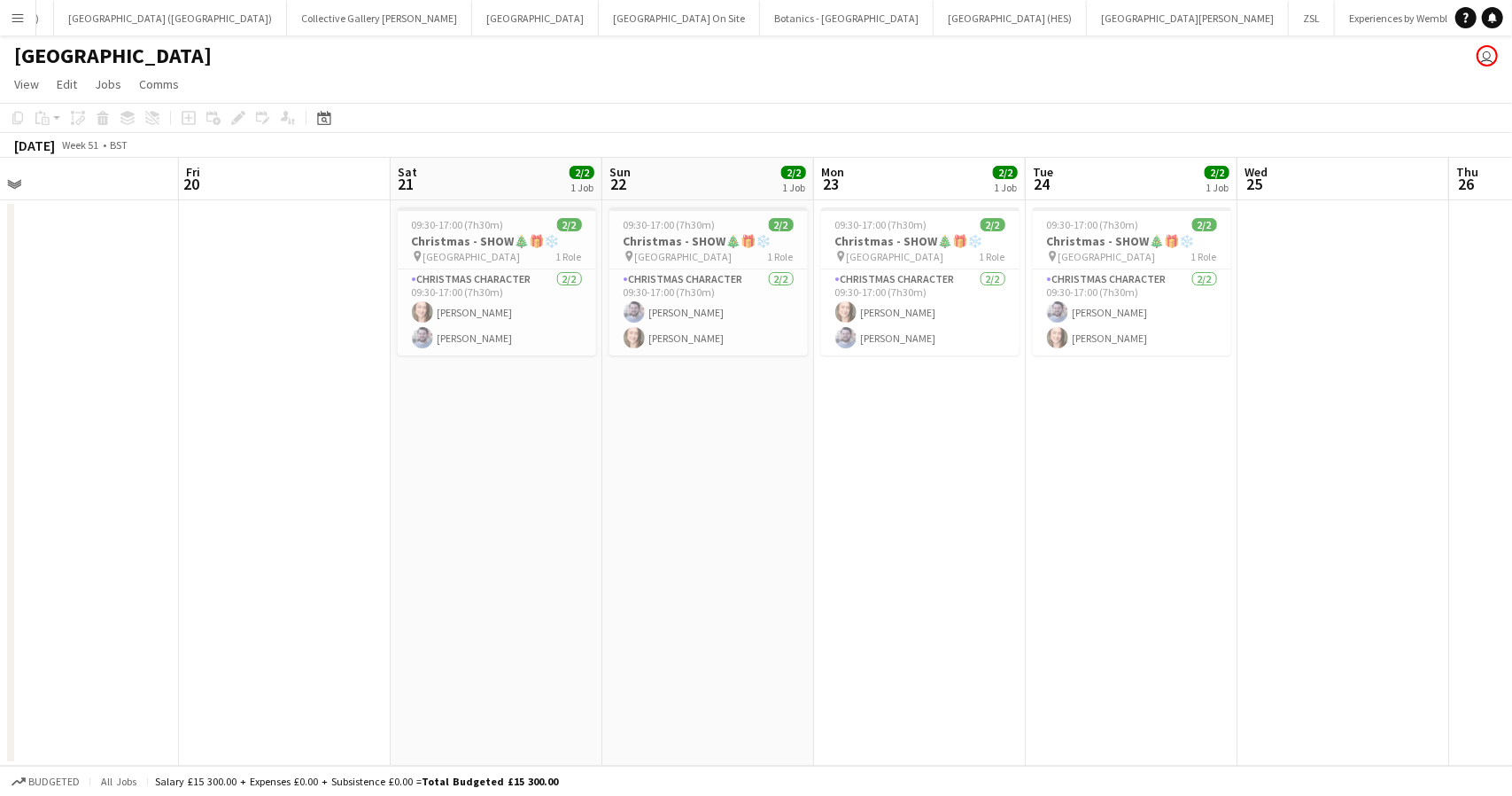
scroll to position [0, 670]
drag, startPoint x: 1103, startPoint y: 561, endPoint x: 56, endPoint y: 615, distance: 1048.4
click at [56, 615] on app-calendar-viewport "Mon 16 Tue 17 Wed 18 Thu 19 Fri 20 Sat 21 2/2 1 Job Sun 22 2/2 1 Job Mon 23 2/2…" at bounding box center [756, 461] width 1512 height 608
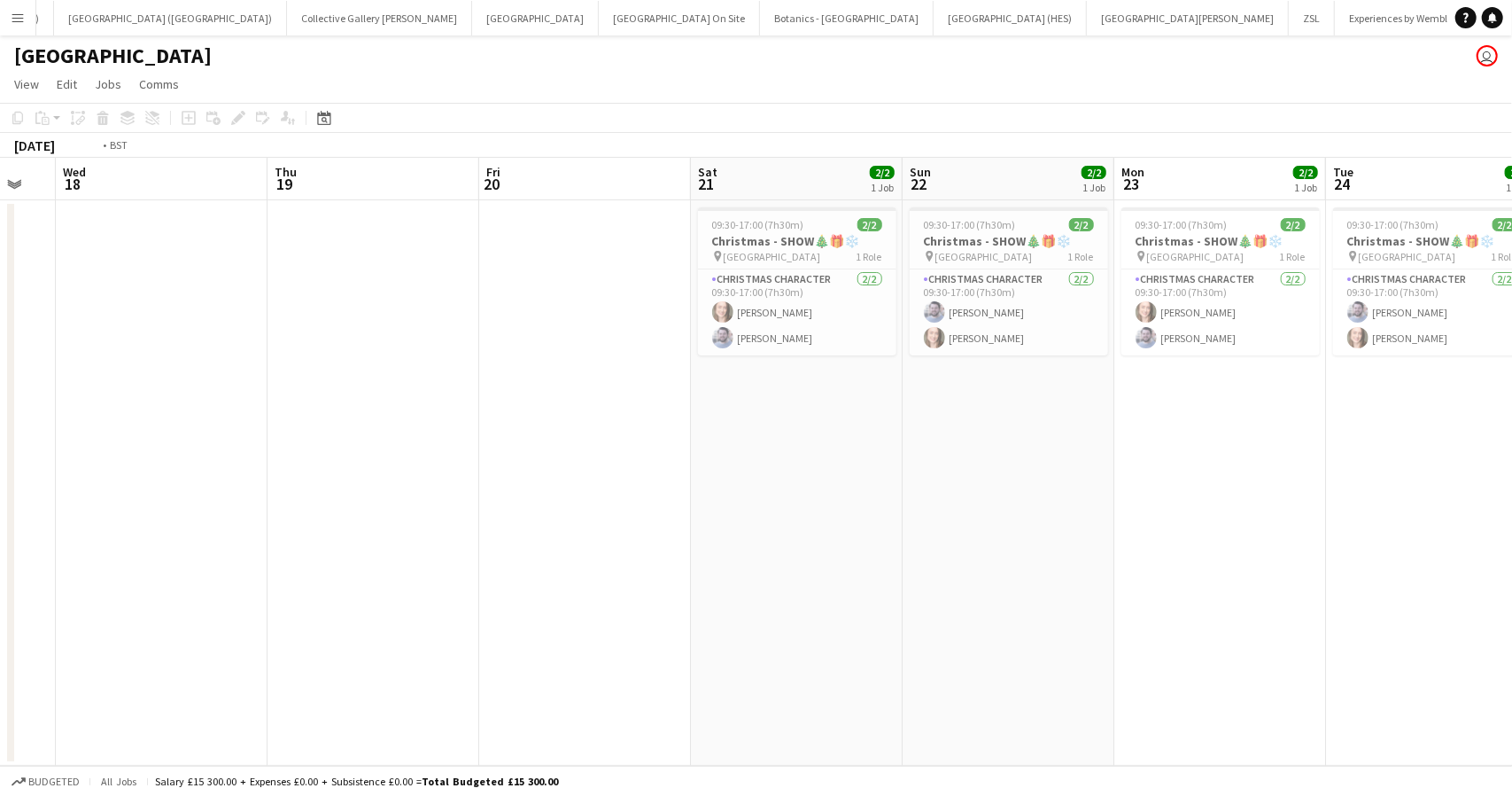
drag, startPoint x: 247, startPoint y: 565, endPoint x: 1187, endPoint y: 477, distance: 944.1
click at [1187, 477] on app-calendar-viewport "Mon 16 Tue 17 Wed 18 Thu 19 Fri 20 Sat 21 2/2 1 Job Sun 22 2/2 1 Job Mon 23 2/2…" at bounding box center [756, 461] width 1512 height 608
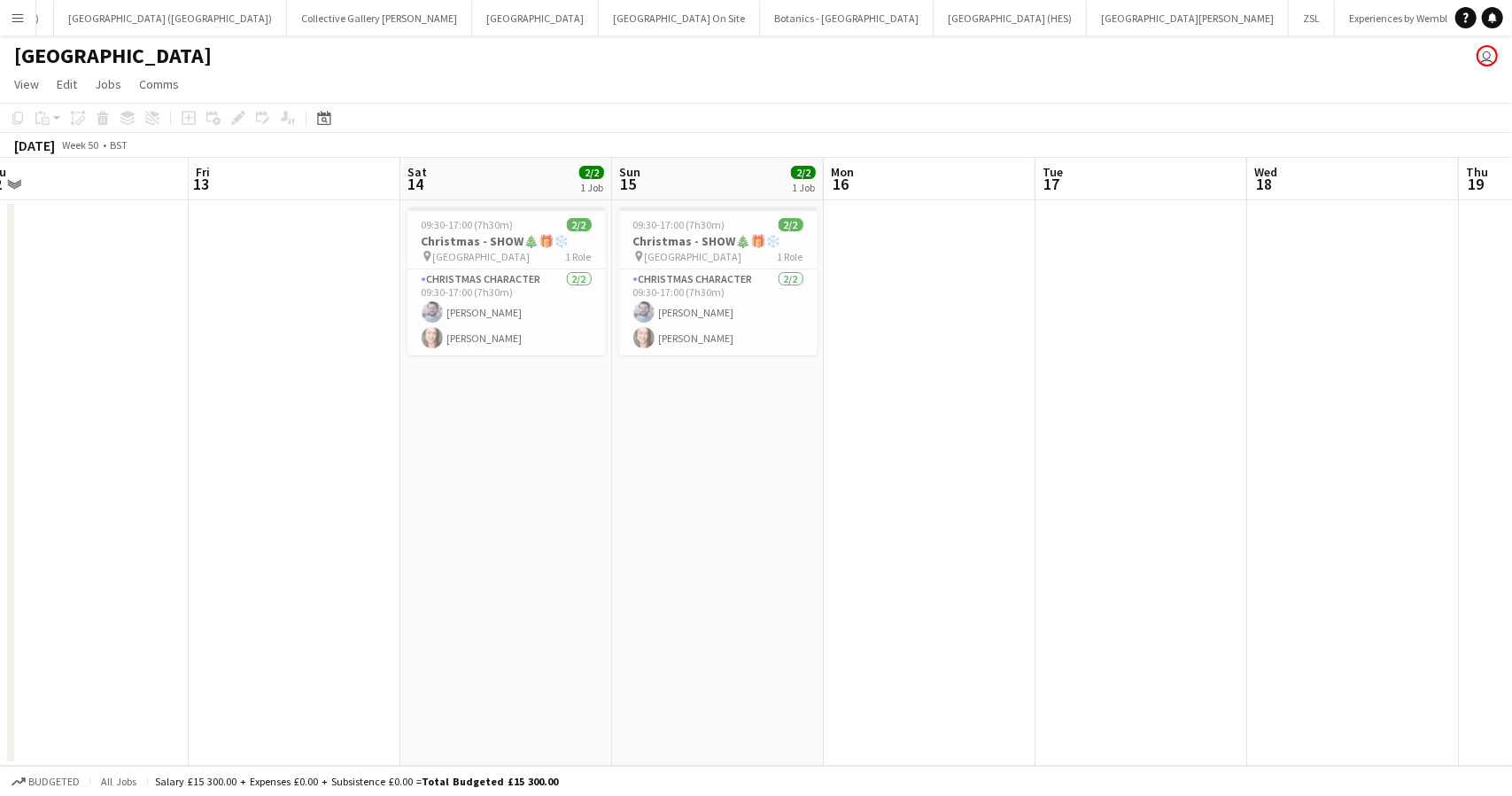
drag, startPoint x: 370, startPoint y: 520, endPoint x: 877, endPoint y: 439, distance: 513.4
click at [877, 439] on app-calendar-viewport "Tue 10 Wed 11 Thu 12 Fri 13 Sat 14 2/2 1 Job Sun 15 2/2 1 Job Mon 16 Tue 17 Wed…" at bounding box center [756, 461] width 1512 height 608
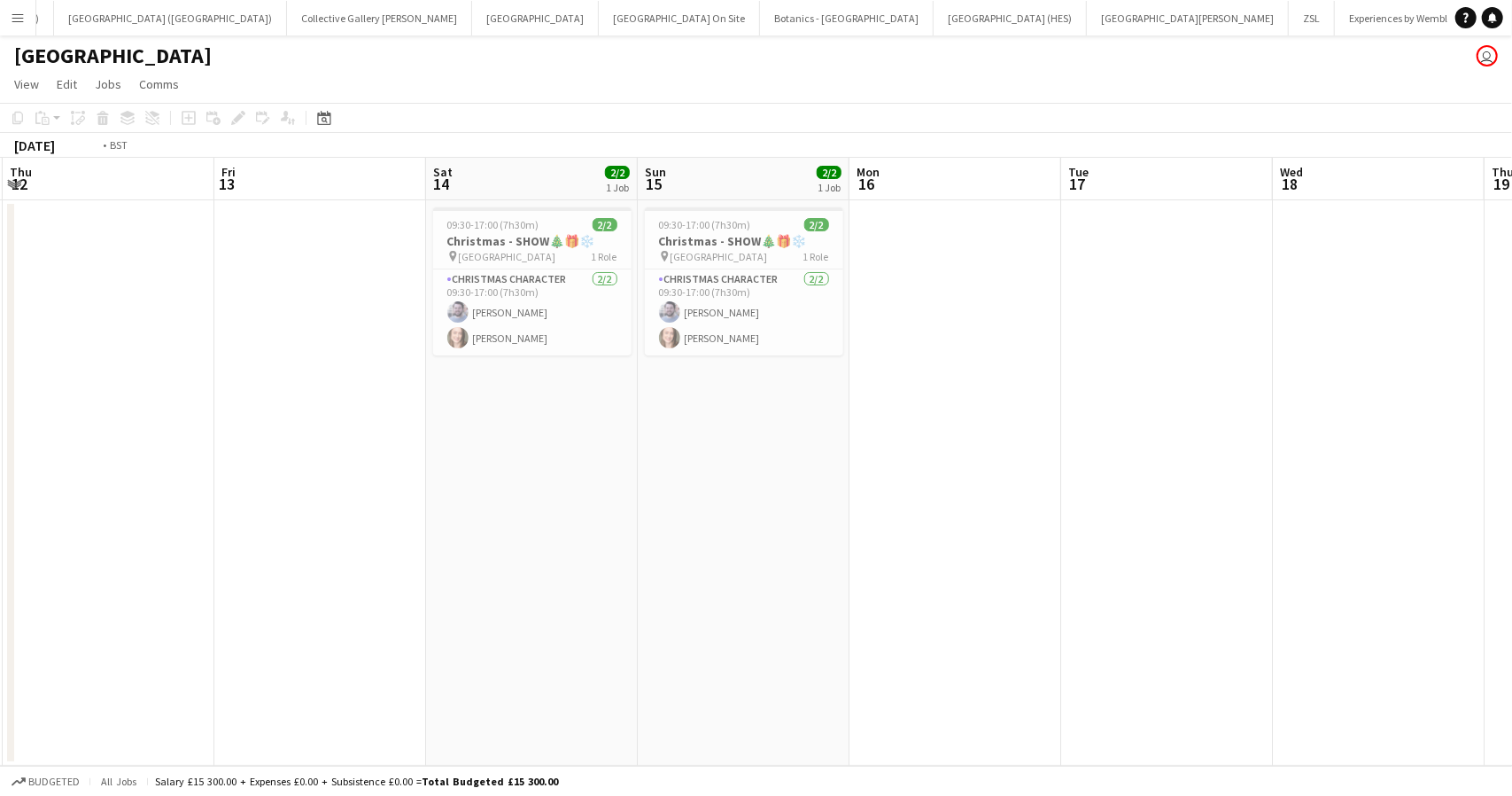
drag, startPoint x: 332, startPoint y: 444, endPoint x: 975, endPoint y: 348, distance: 650.1
click at [975, 348] on app-calendar-viewport "Tue 10 Wed 11 Thu 12 Fri 13 Sat 14 2/2 1 Job Sun 15 2/2 1 Job Mon 16 Tue 17 Wed…" at bounding box center [756, 461] width 1512 height 608
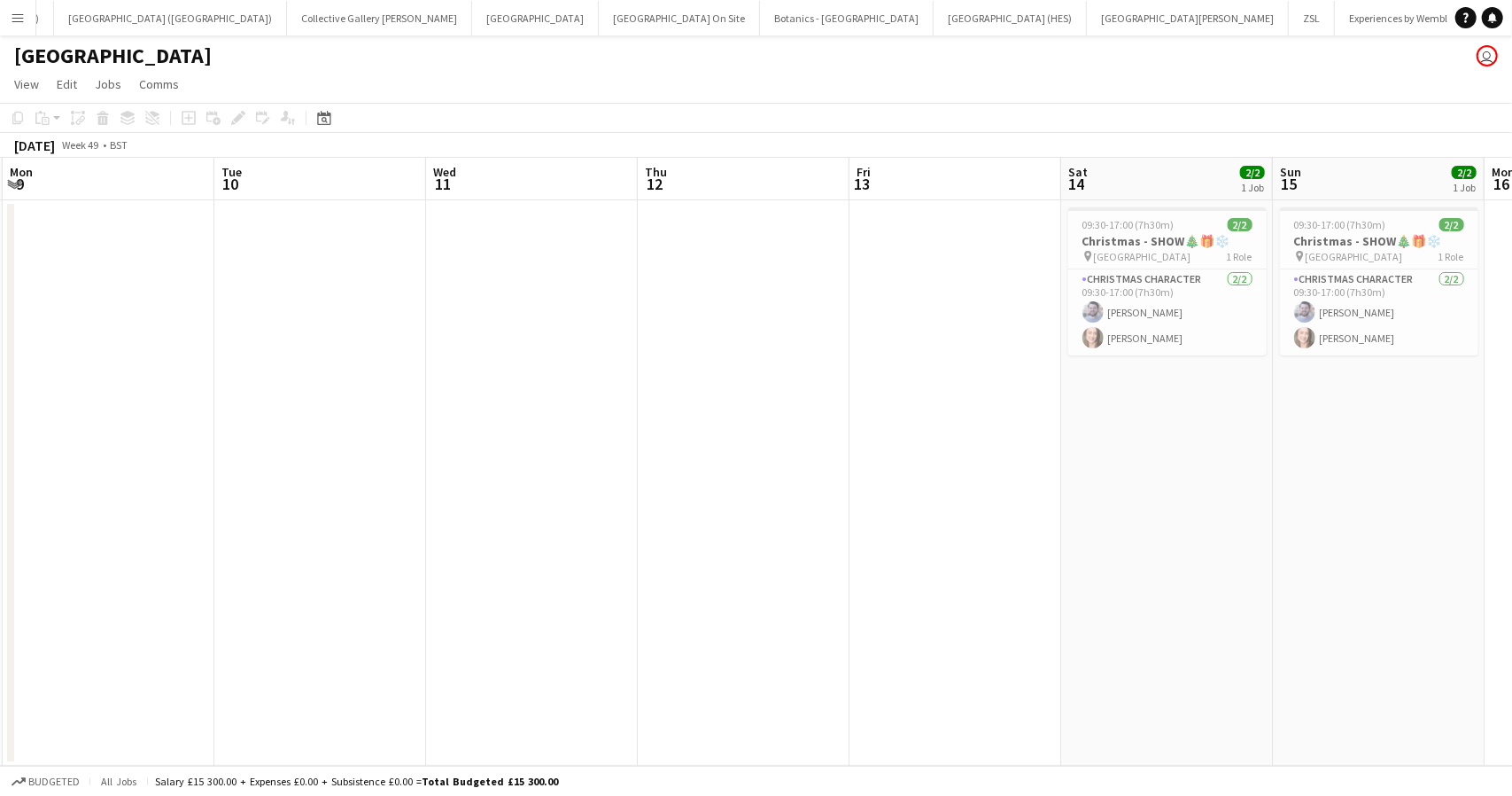
scroll to position [0, 418]
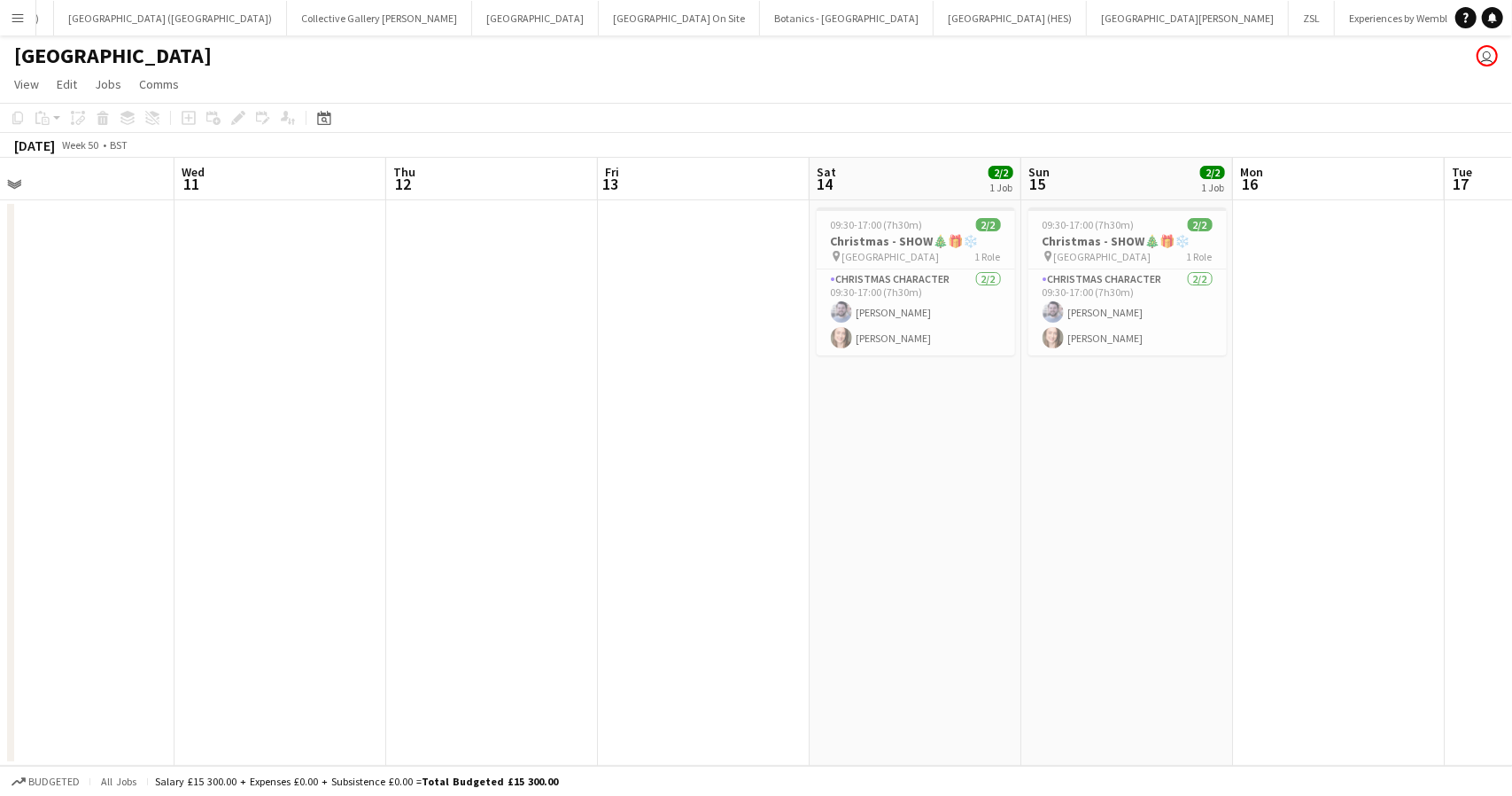
drag, startPoint x: 1247, startPoint y: 455, endPoint x: 559, endPoint y: 515, distance: 690.6
click at [559, 515] on app-calendar-viewport "Sat 7 2/2 1 Job Sun 8 2/2 1 Job Mon 9 Tue 10 Wed 11 Thu 12 Fri 13 Sat 14 2/2 1 …" at bounding box center [756, 461] width 1512 height 608
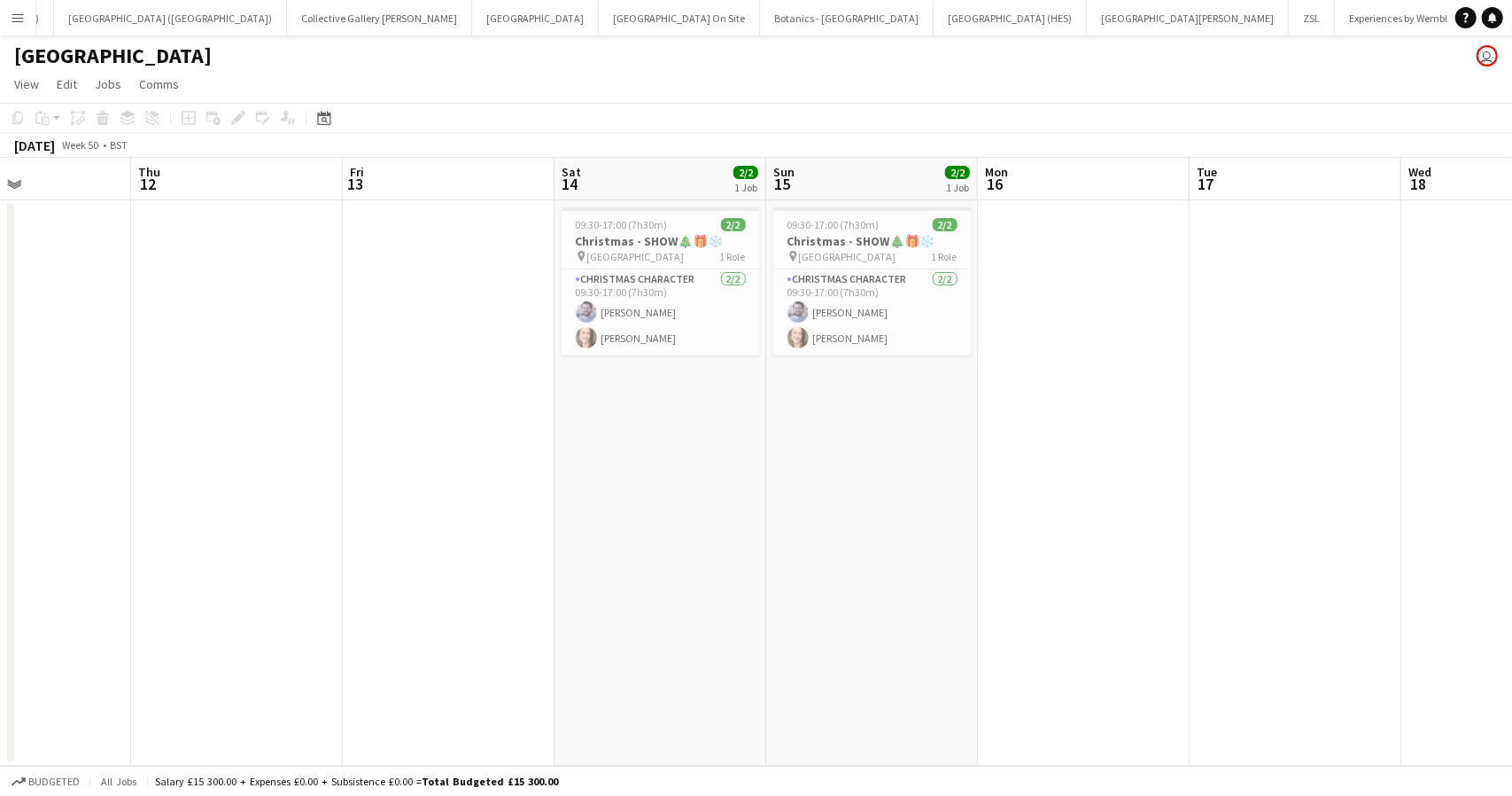
scroll to position [0, 532]
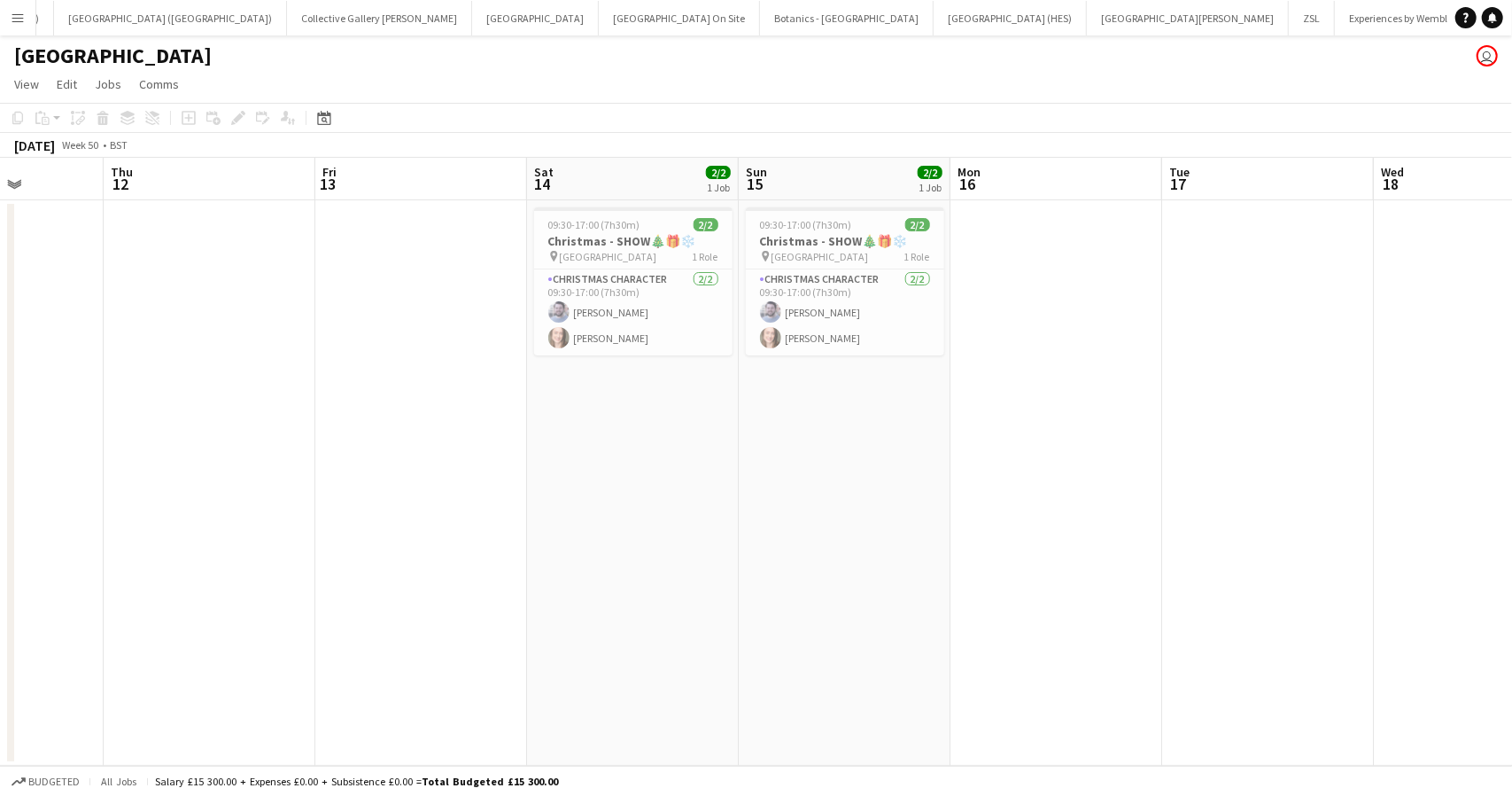
drag, startPoint x: 396, startPoint y: 486, endPoint x: 753, endPoint y: 450, distance: 358.8
click at [760, 459] on app-calendar-viewport "Mon 9 Tue 10 Wed 11 Thu 12 Fri 13 Sat 14 2/2 1 Job Sun 15 2/2 1 Job Mon 16 Tue …" at bounding box center [756, 461] width 1512 height 608
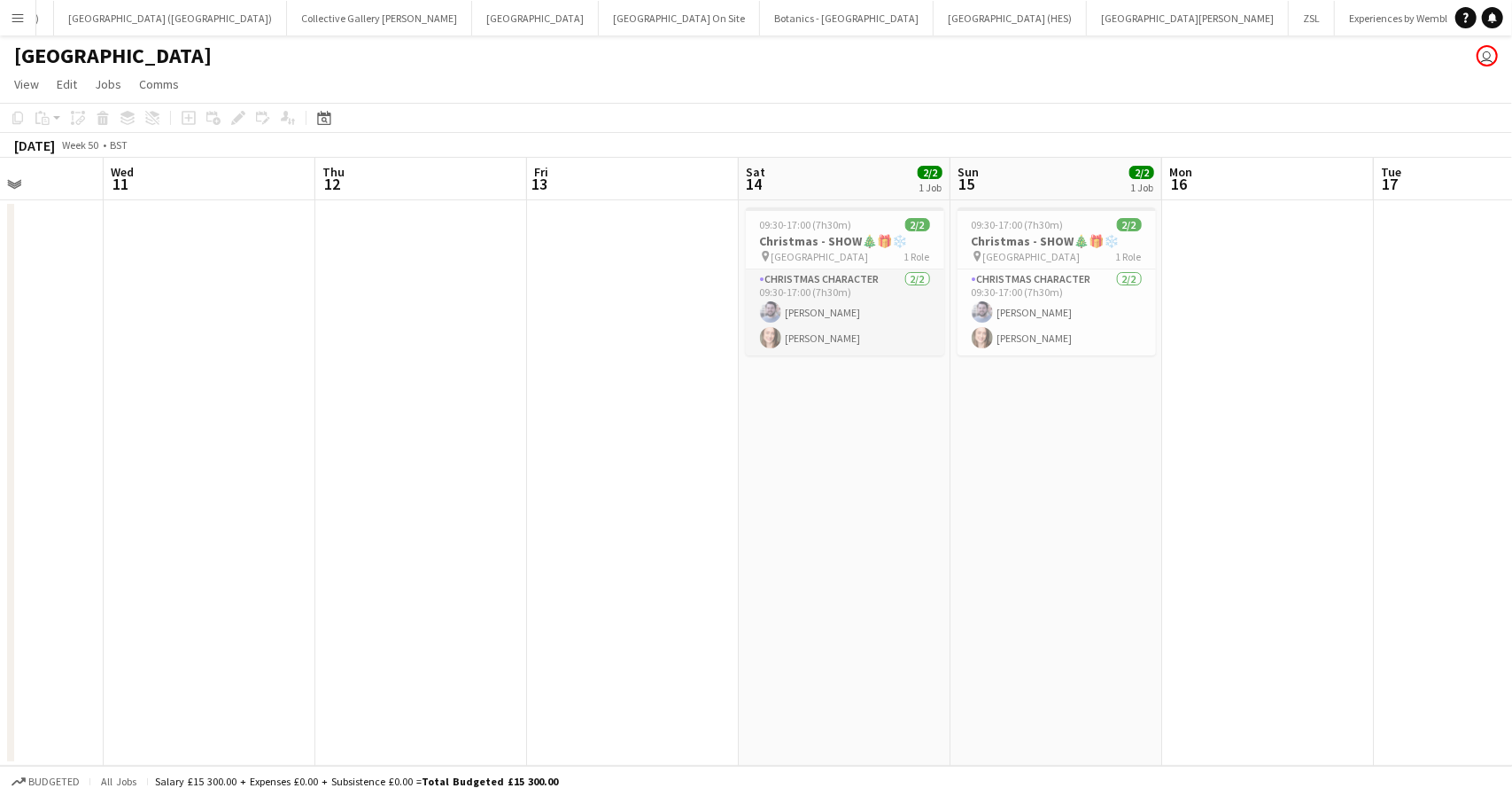
click at [816, 311] on app-card-role "Christmas Character 2/2 09:30-17:00 (7h30m) Ross Harris Rachael Caulton" at bounding box center [845, 313] width 198 height 86
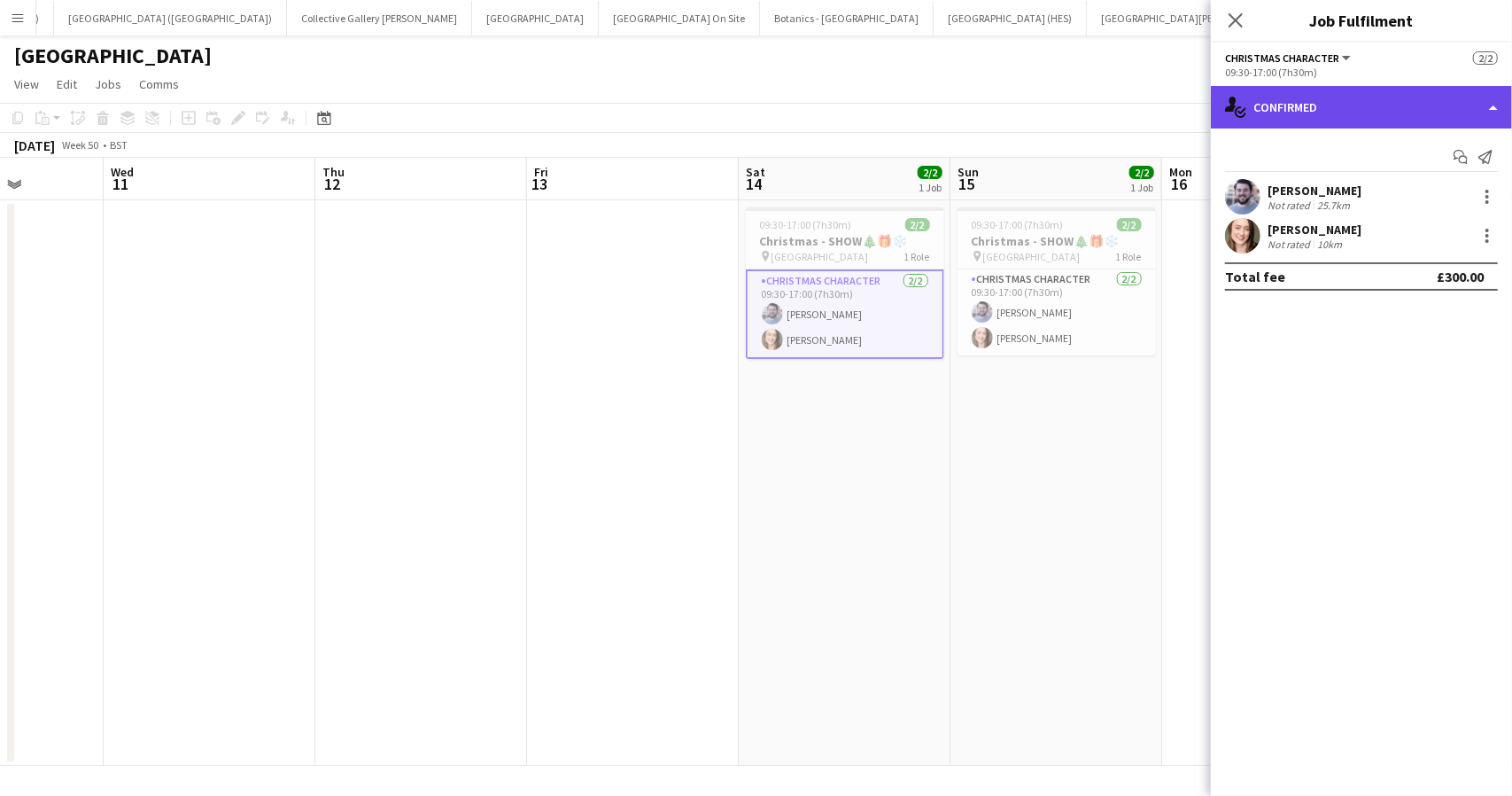
click at [1457, 106] on div "single-neutral-actions-check-2 Confirmed" at bounding box center [1361, 107] width 301 height 43
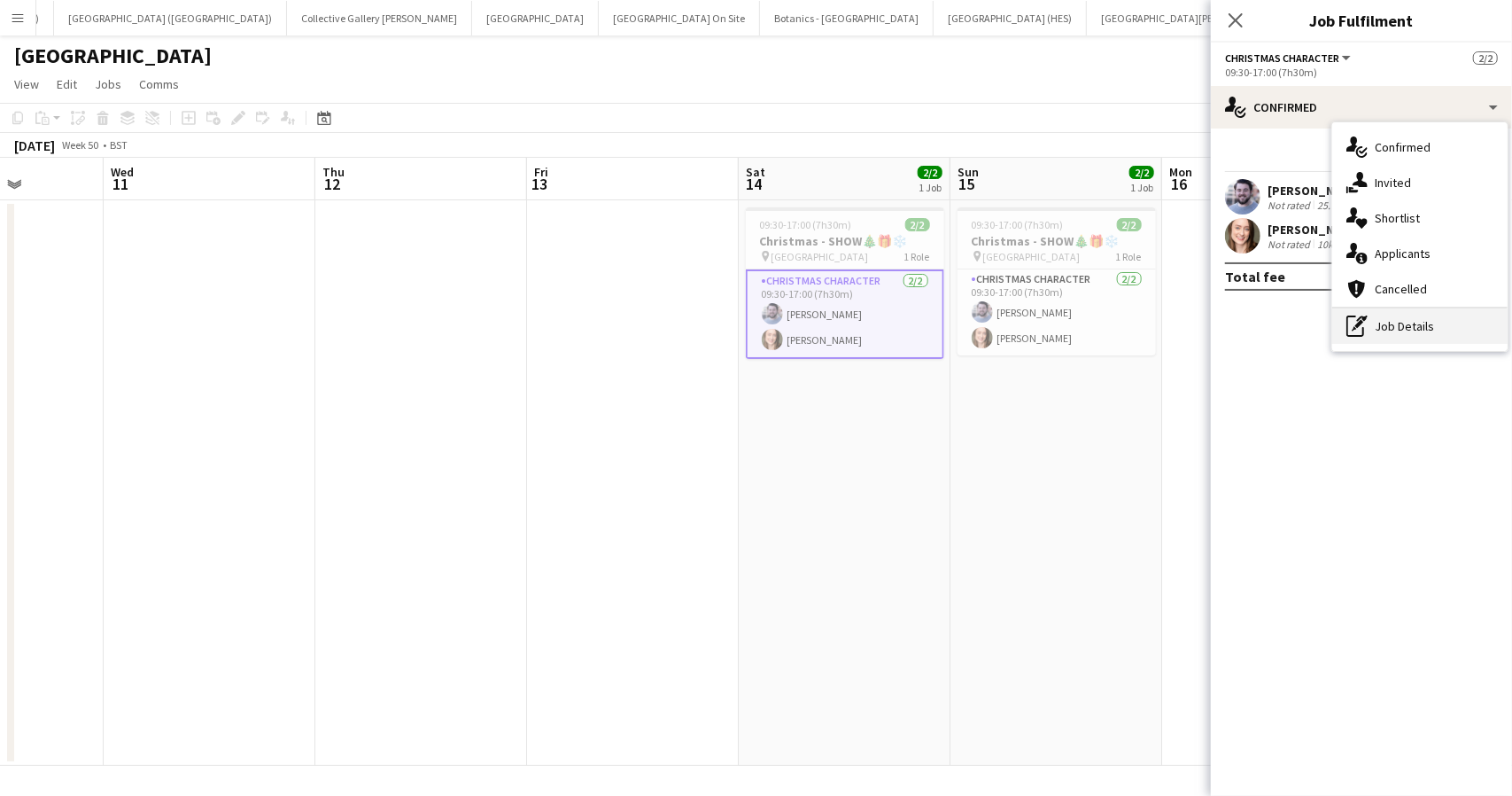
click at [1390, 321] on div "pen-write Job Details" at bounding box center [1420, 326] width 175 height 35
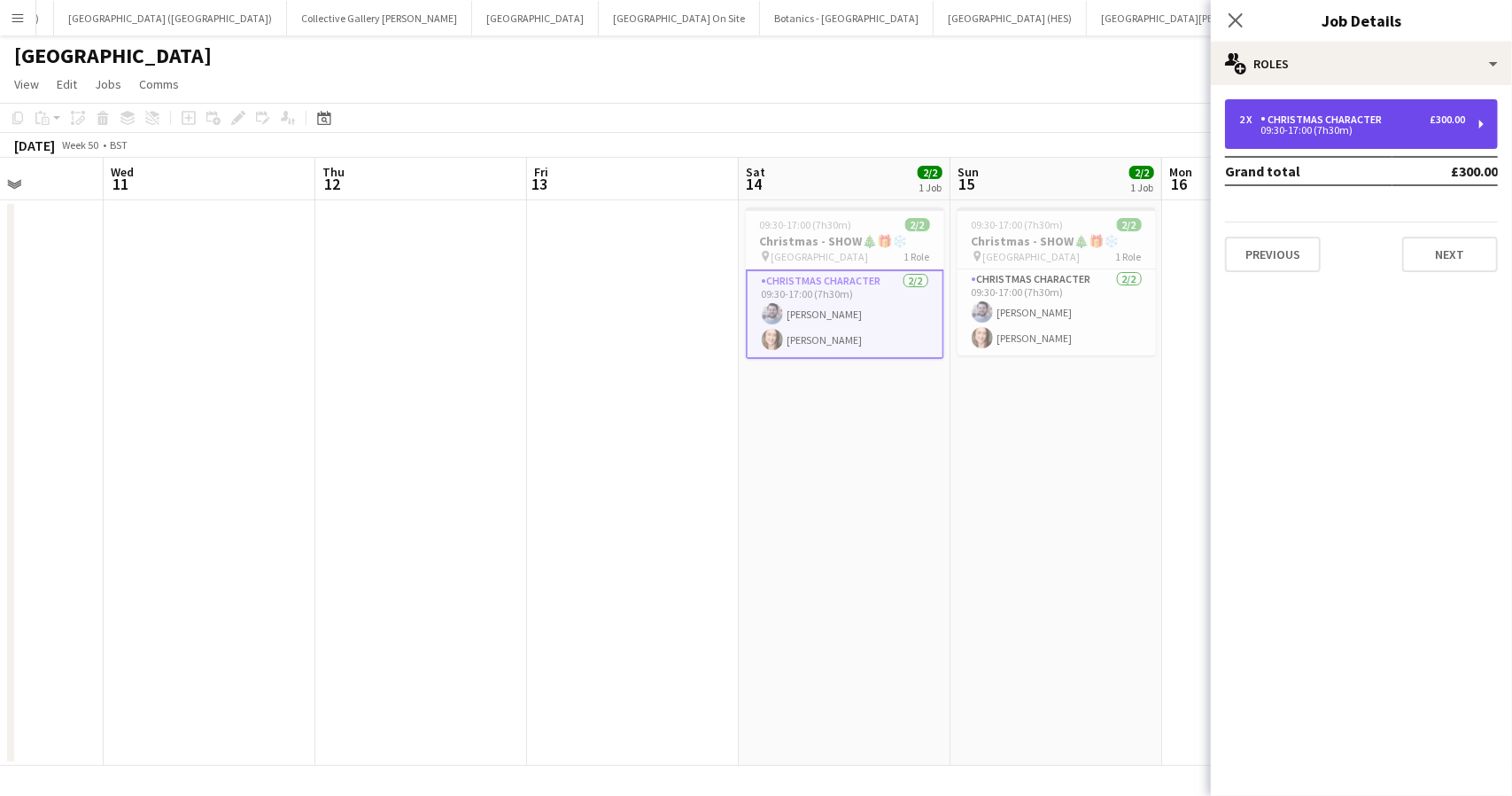
click at [1404, 112] on div "2 x Christmas Character £300.00 09:30-17:00 (7h30m)" at bounding box center [1361, 124] width 272 height 50
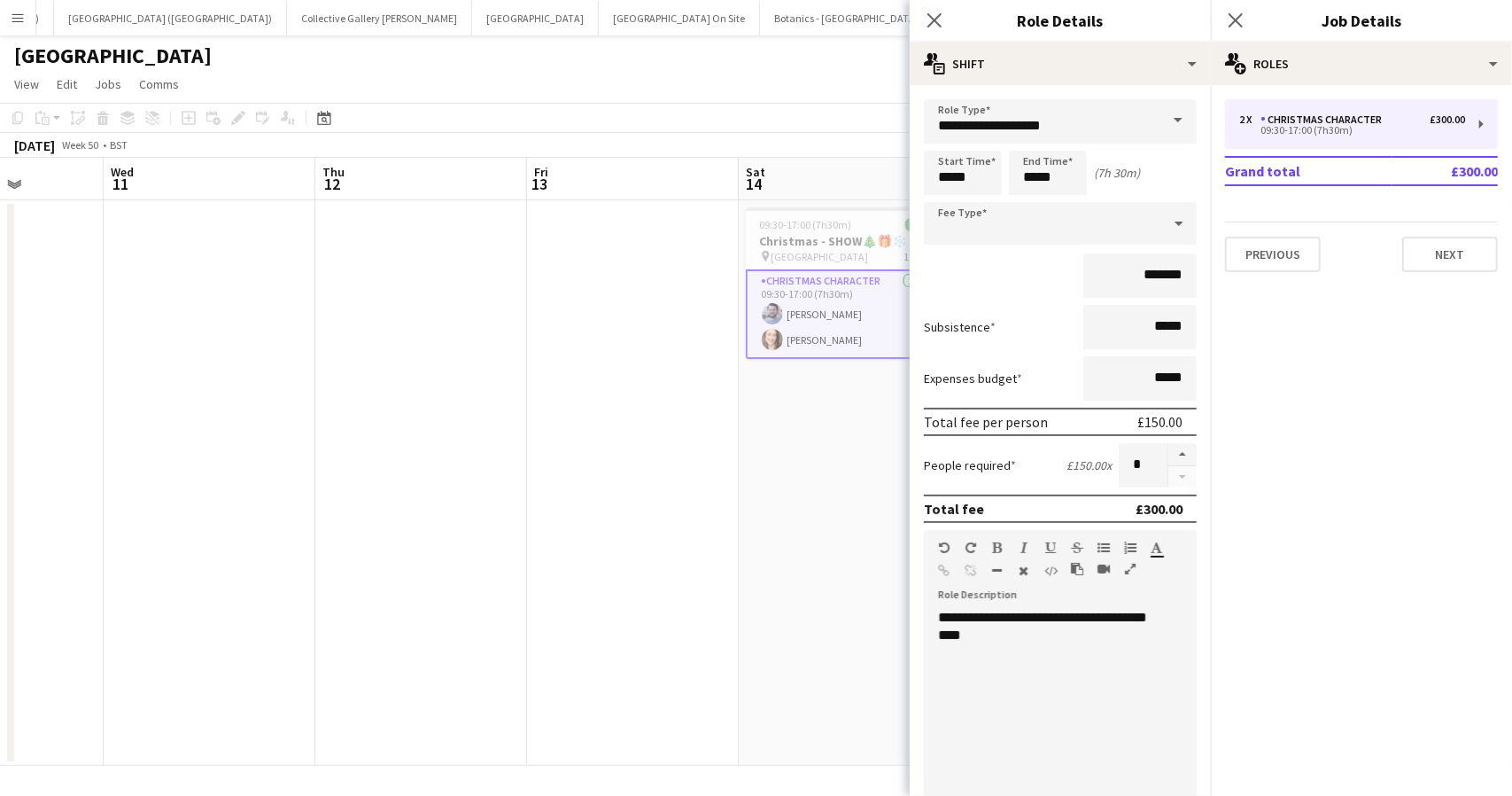
click at [832, 107] on app-toolbar "Copy Paste Paste Ctrl+V Paste with crew Ctrl+Shift+V Paste linked Job Delete Gr…" at bounding box center [756, 118] width 1512 height 31
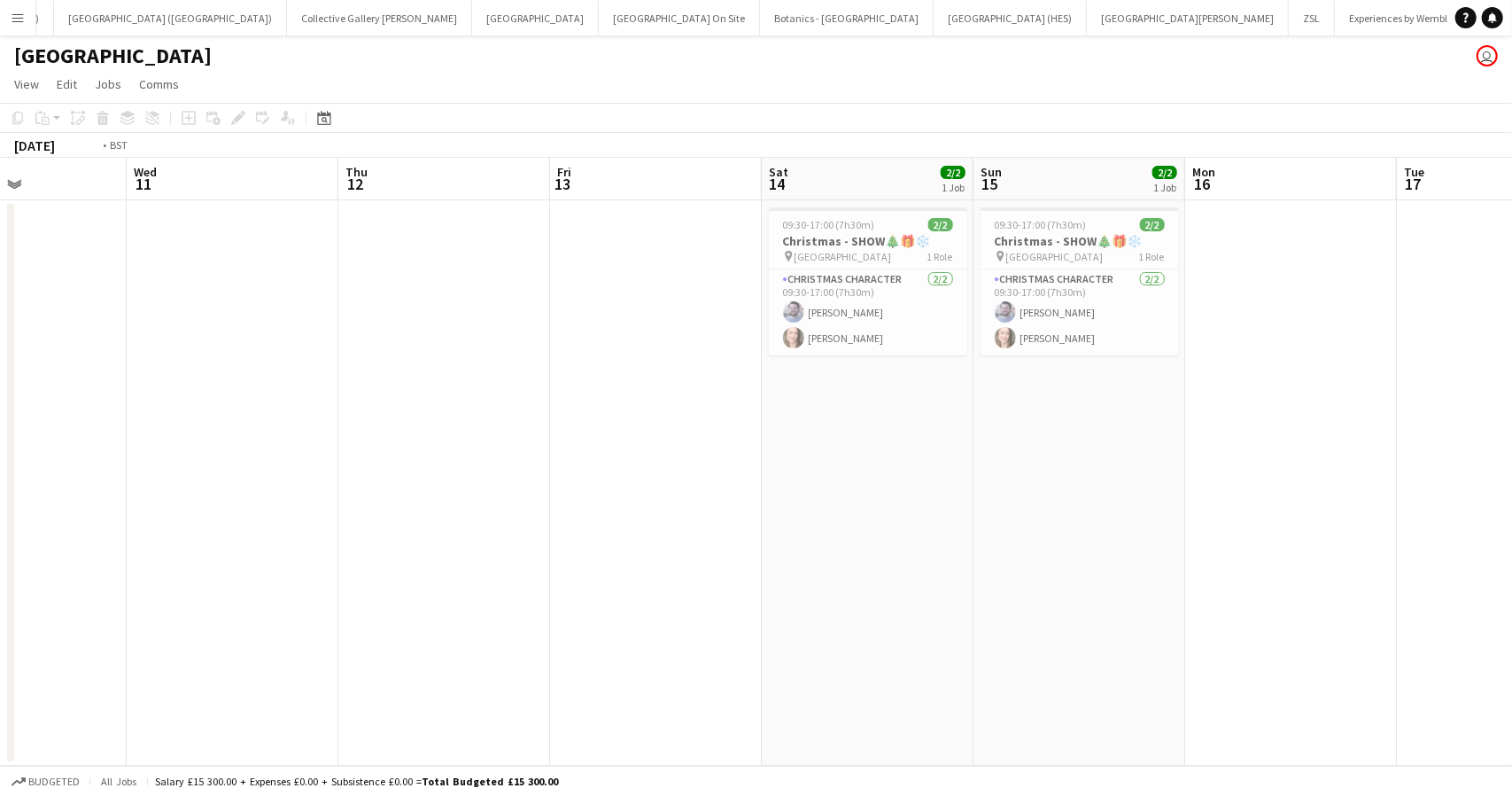
drag, startPoint x: 458, startPoint y: 513, endPoint x: 1324, endPoint y: 430, distance: 870.0
click at [1328, 430] on app-calendar-viewport "Sun 8 2/2 1 Job Mon 9 Tue 10 Wed 11 Thu 12 Fri 13 Sat 14 2/2 1 Job Sun 15 2/2 1…" at bounding box center [756, 461] width 1512 height 608
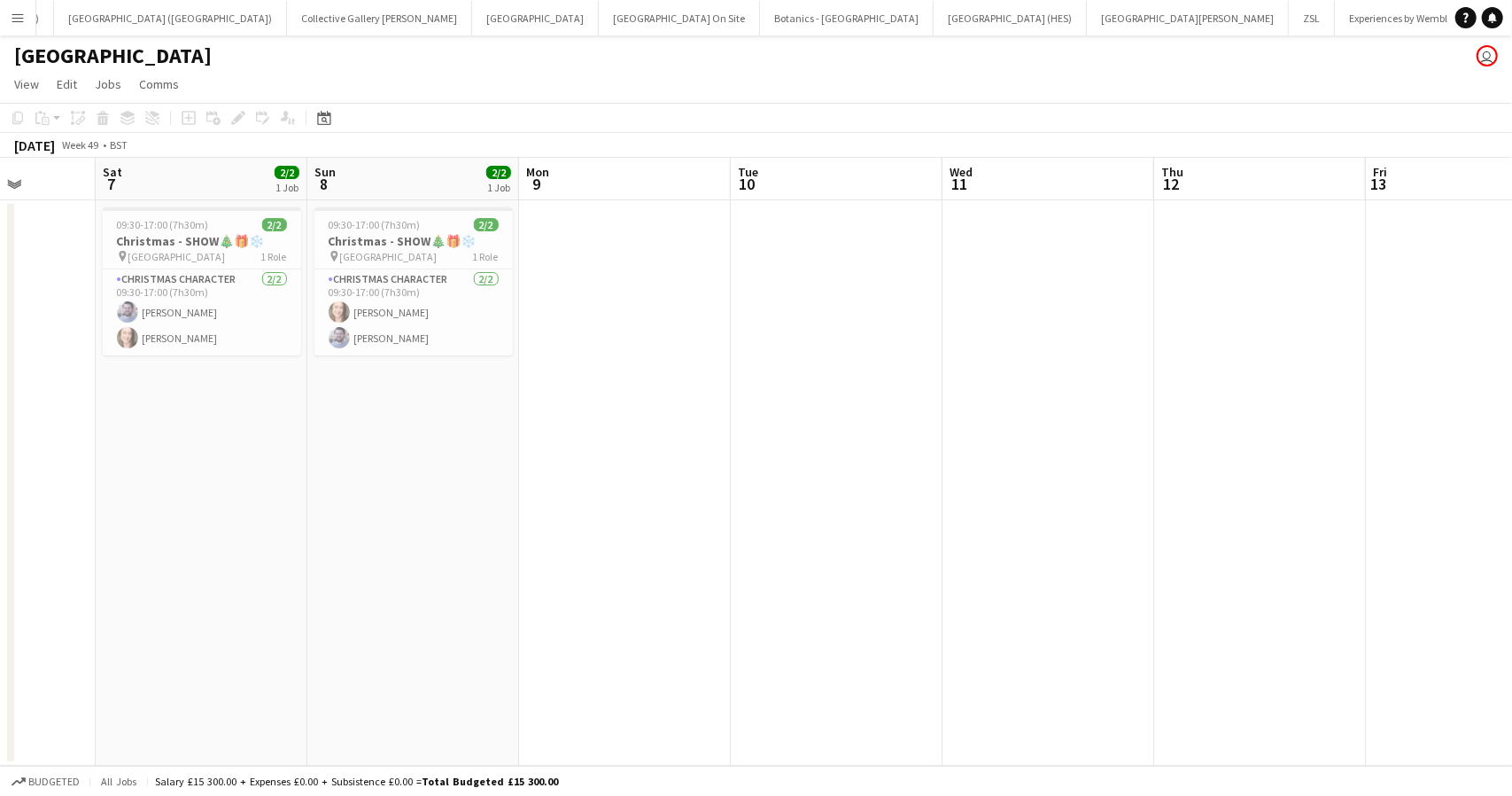
drag, startPoint x: 752, startPoint y: 459, endPoint x: 1144, endPoint y: 449, distance: 392.1
click at [1144, 449] on app-calendar-viewport "Wed 4 Thu 5 Fri 6 Sat 7 2/2 1 Job Sun 8 2/2 1 Job Mon 9 Tue 10 Wed 11 Thu 12 Fr…" at bounding box center [756, 461] width 1512 height 608
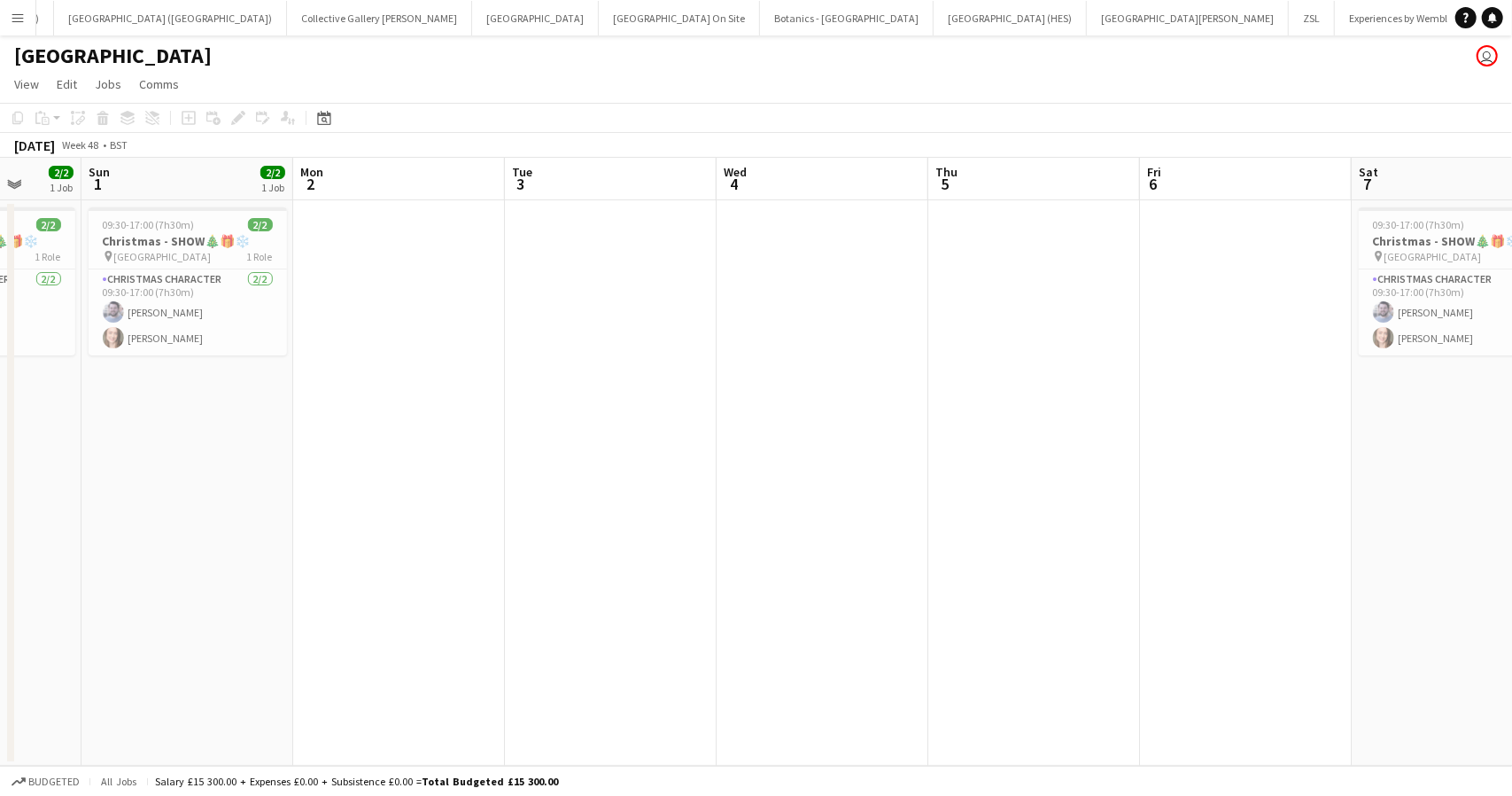
drag, startPoint x: 888, startPoint y: 514, endPoint x: 1421, endPoint y: 494, distance: 533.4
click at [1421, 494] on app-calendar-viewport "Thu 28 Fri 29 Sat 30 2/2 1 Job Sun 1 2/2 1 Job Mon 2 Tue 3 Wed 4 Thu 5 Fri 6 Sa…" at bounding box center [756, 461] width 1512 height 608
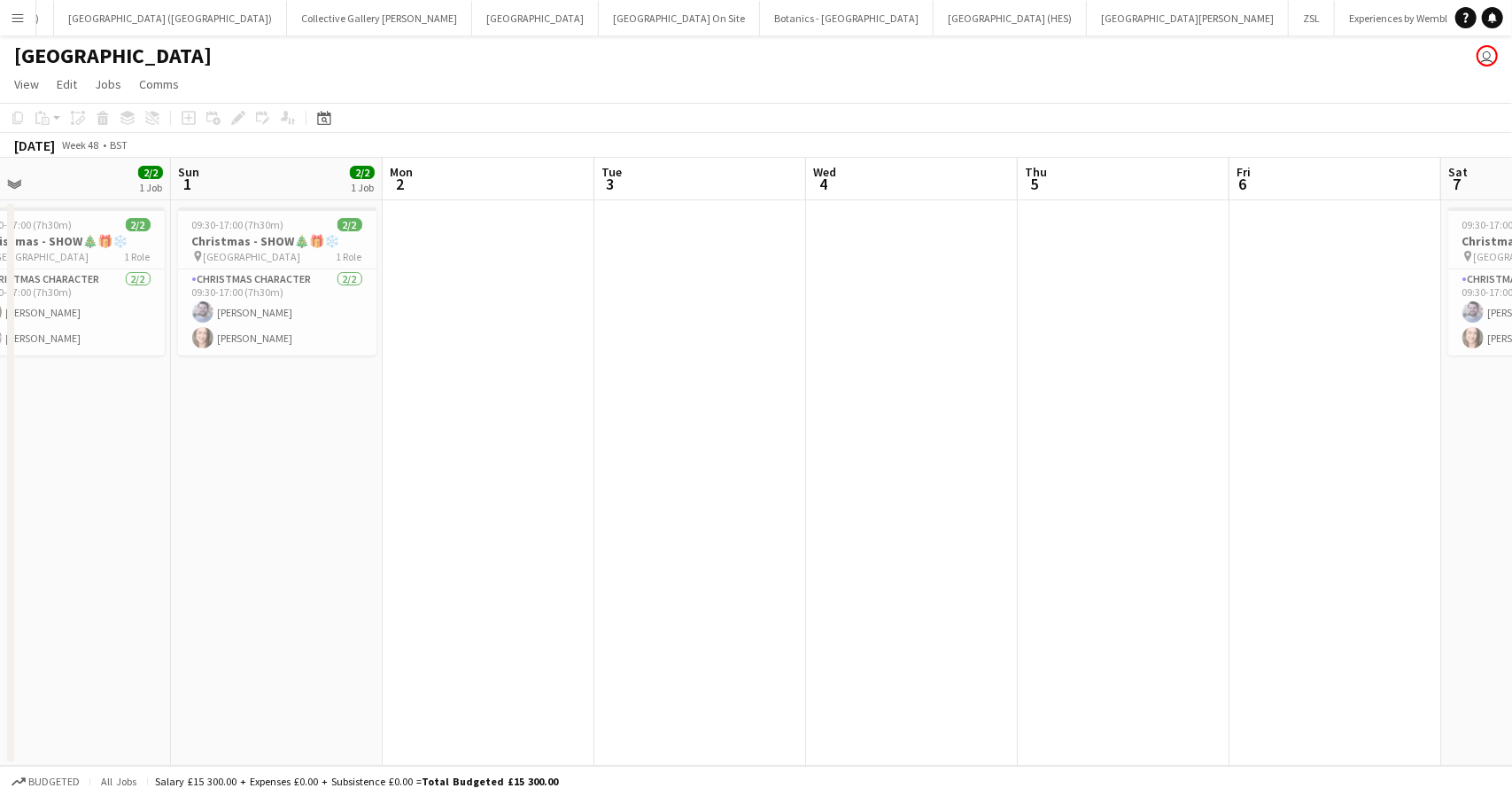
scroll to position [0, 501]
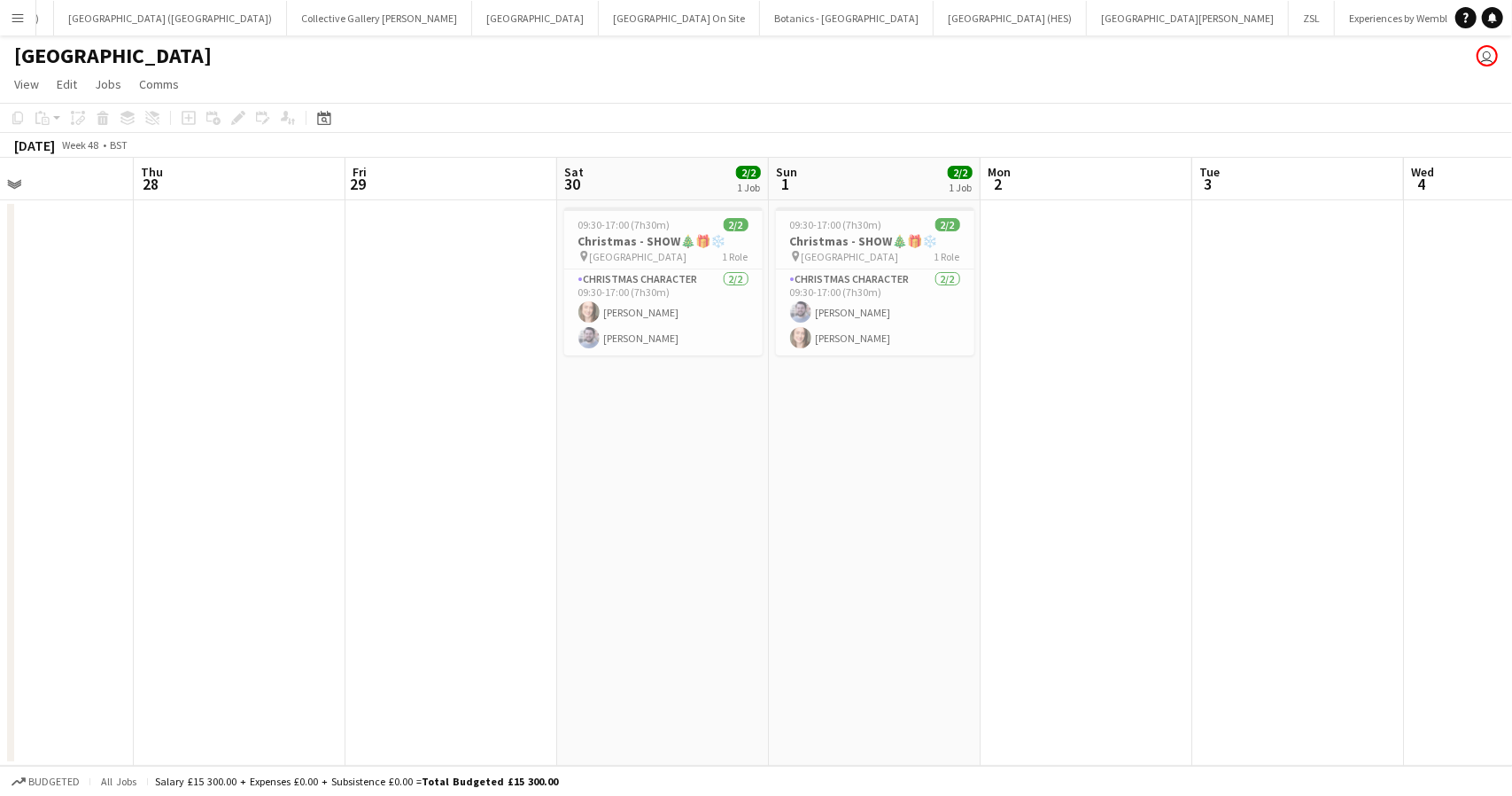
drag, startPoint x: 597, startPoint y: 384, endPoint x: 1284, endPoint y: 363, distance: 687.3
click at [1284, 363] on app-calendar-viewport "Mon 25 2/2 1 Job Tue 26 2/2 1 Job Wed 27 Thu 28 Fri 29 Sat 30 2/2 1 Job Sun 1 2…" at bounding box center [756, 461] width 1512 height 608
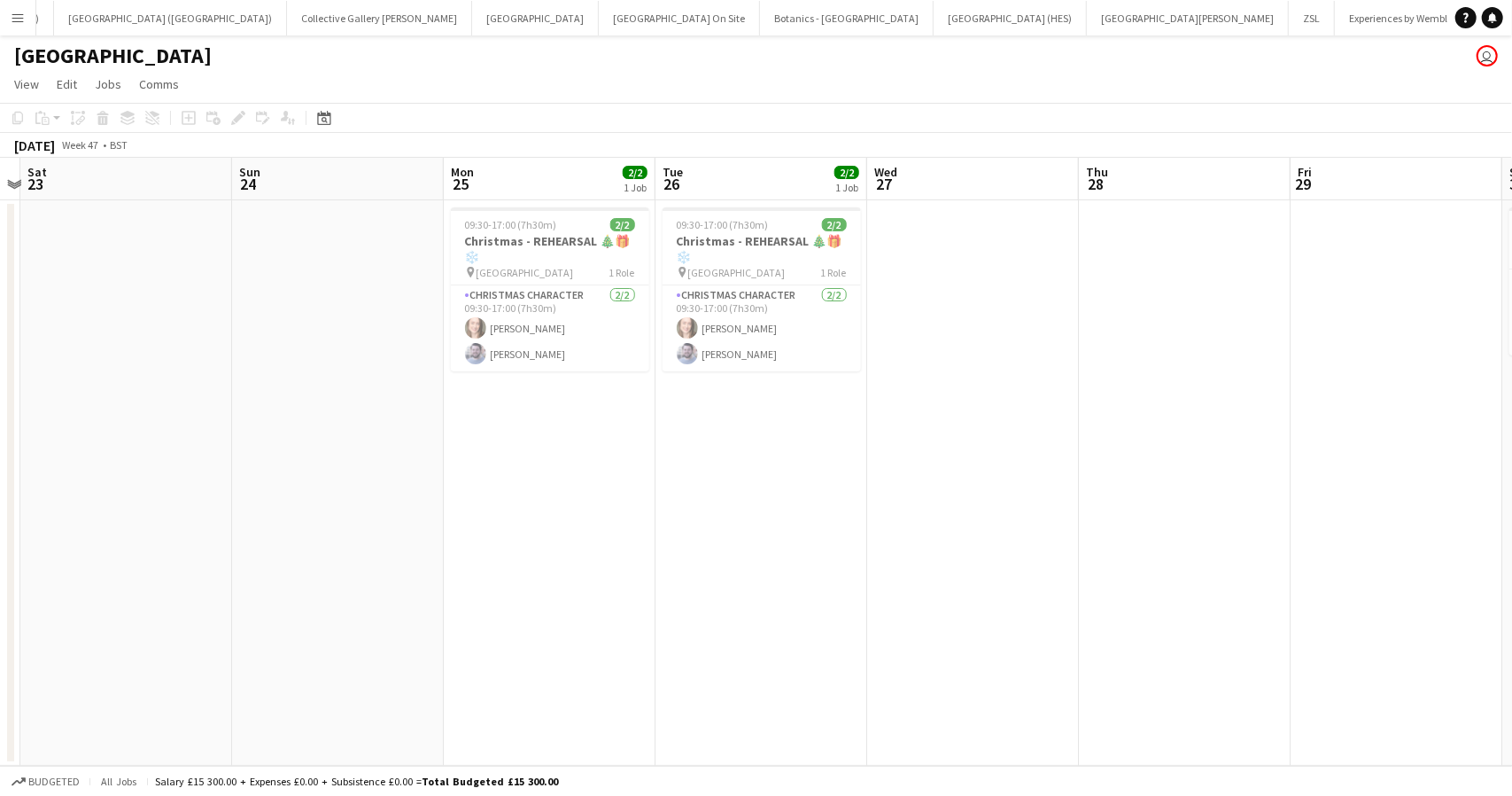
scroll to position [0, 579]
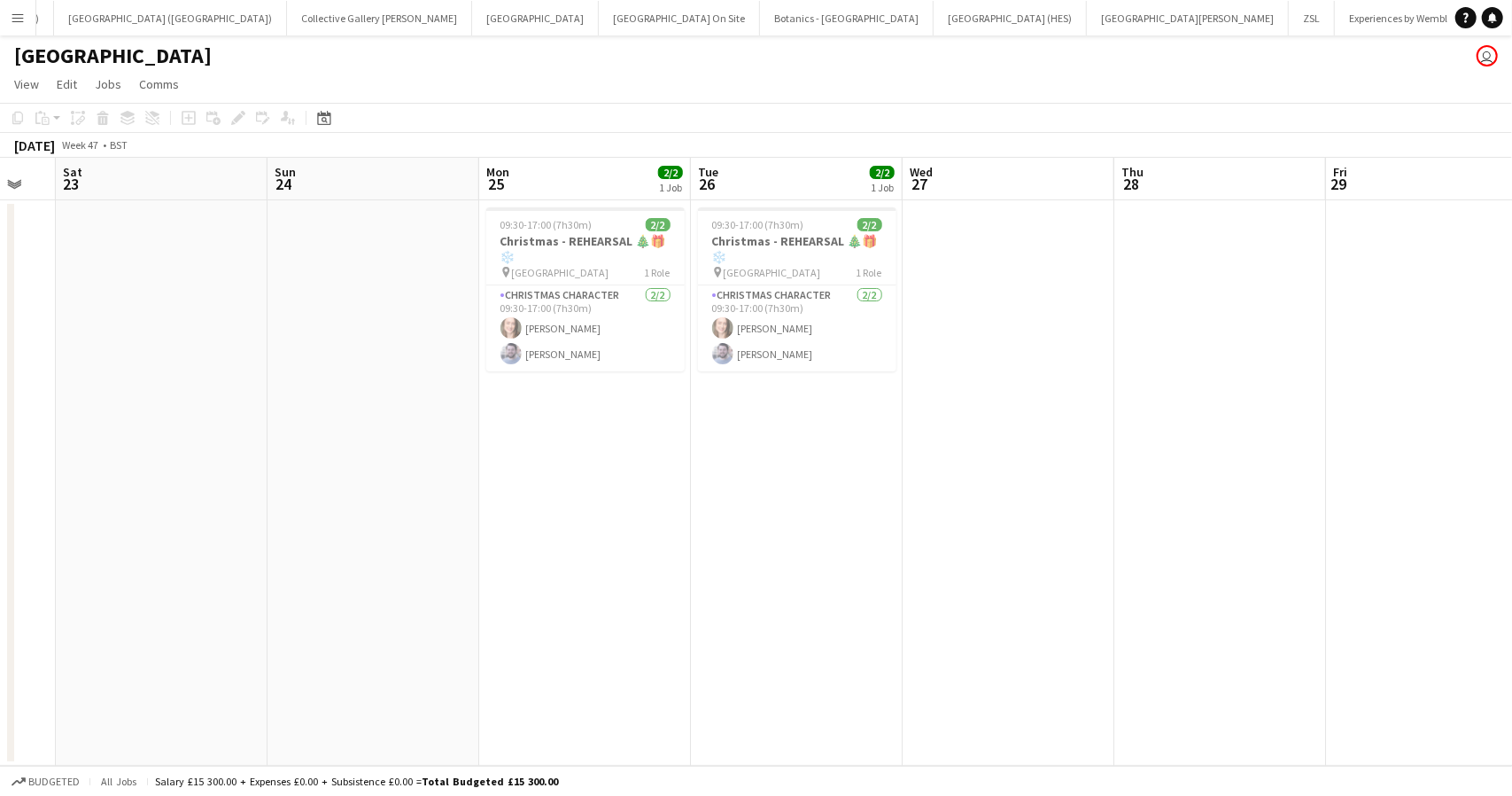
drag, startPoint x: 530, startPoint y: 377, endPoint x: 1429, endPoint y: 324, distance: 900.6
click at [1511, 324] on app-calendar-viewport "Wed 20 Thu 21 Fri 22 Sat 23 Sun 24 Mon 25 2/2 1 Job Tue 26 2/2 1 Job Wed 27 Thu…" at bounding box center [756, 461] width 1512 height 608
click at [770, 350] on app-card-role "Christmas Character 2/2 09:30-17:00 (7h30m) Rachael Caulton Ross Harris" at bounding box center [797, 328] width 198 height 86
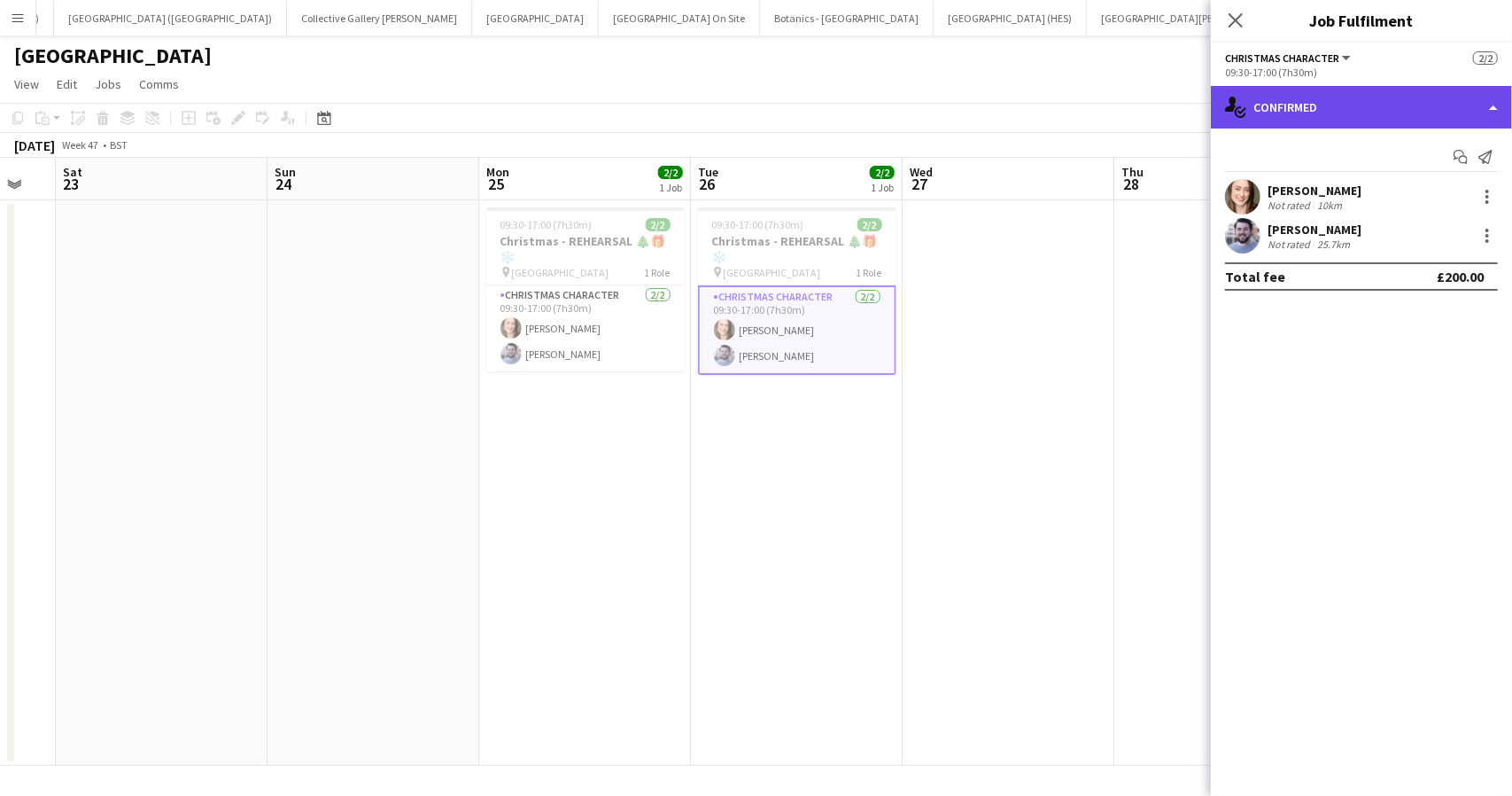
click at [1421, 116] on div "single-neutral-actions-check-2 Confirmed" at bounding box center [1361, 107] width 301 height 43
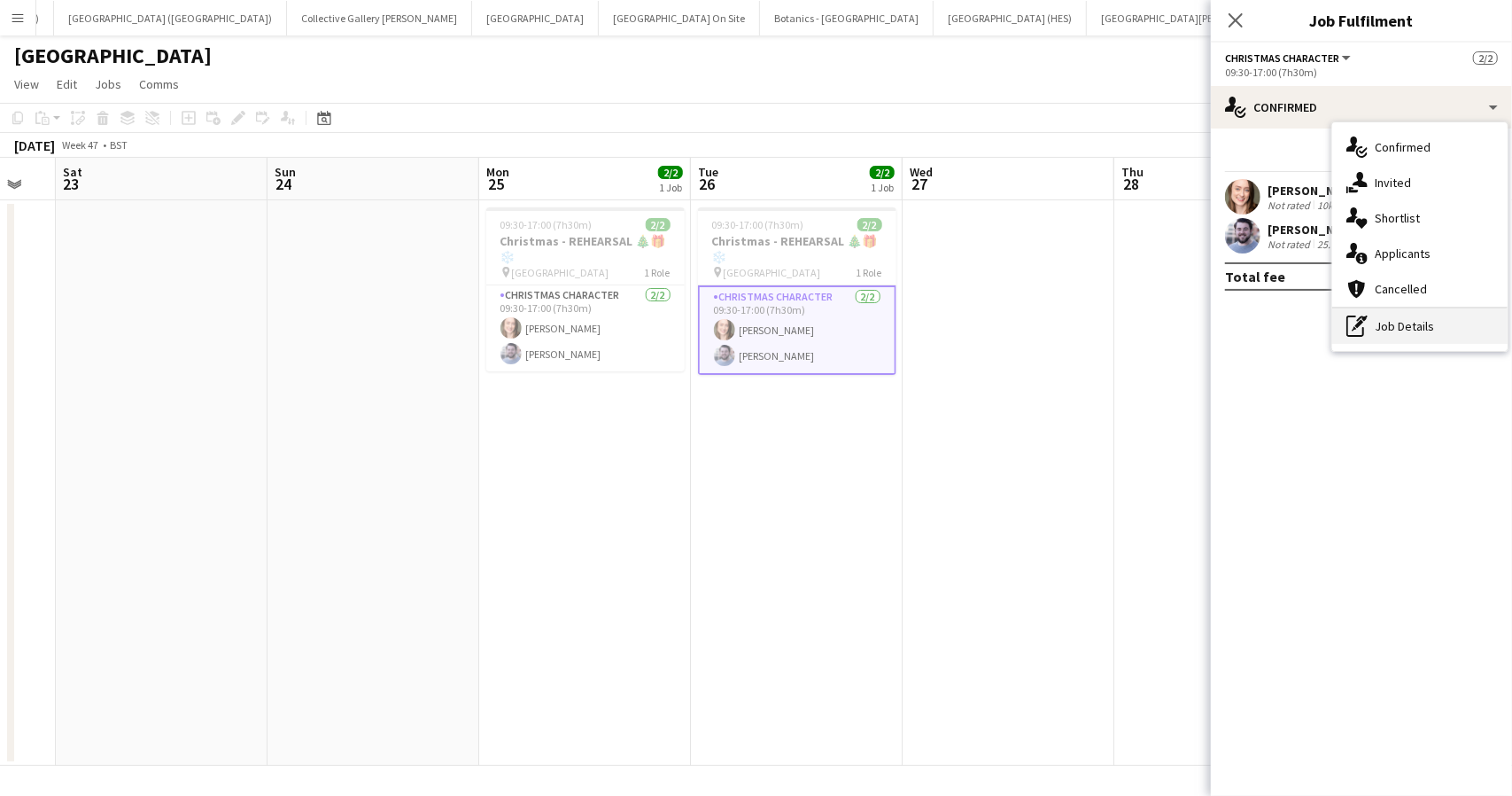
click at [1414, 334] on div "pen-write Job Details" at bounding box center [1420, 326] width 175 height 35
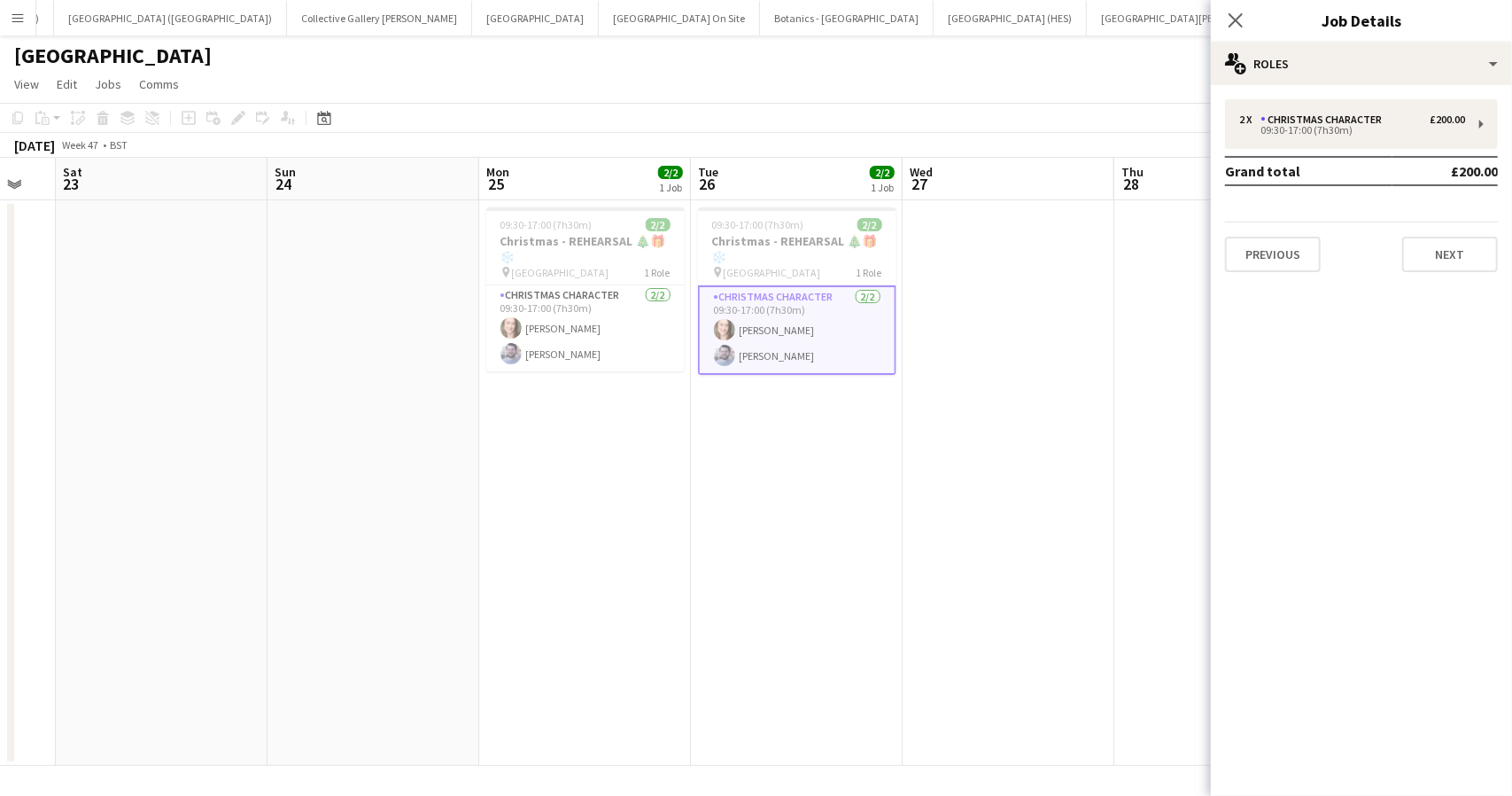
click at [1012, 71] on app-page-menu "View Day view expanded Day view collapsed Month view Date picker Jump to [DATE]…" at bounding box center [756, 86] width 1512 height 33
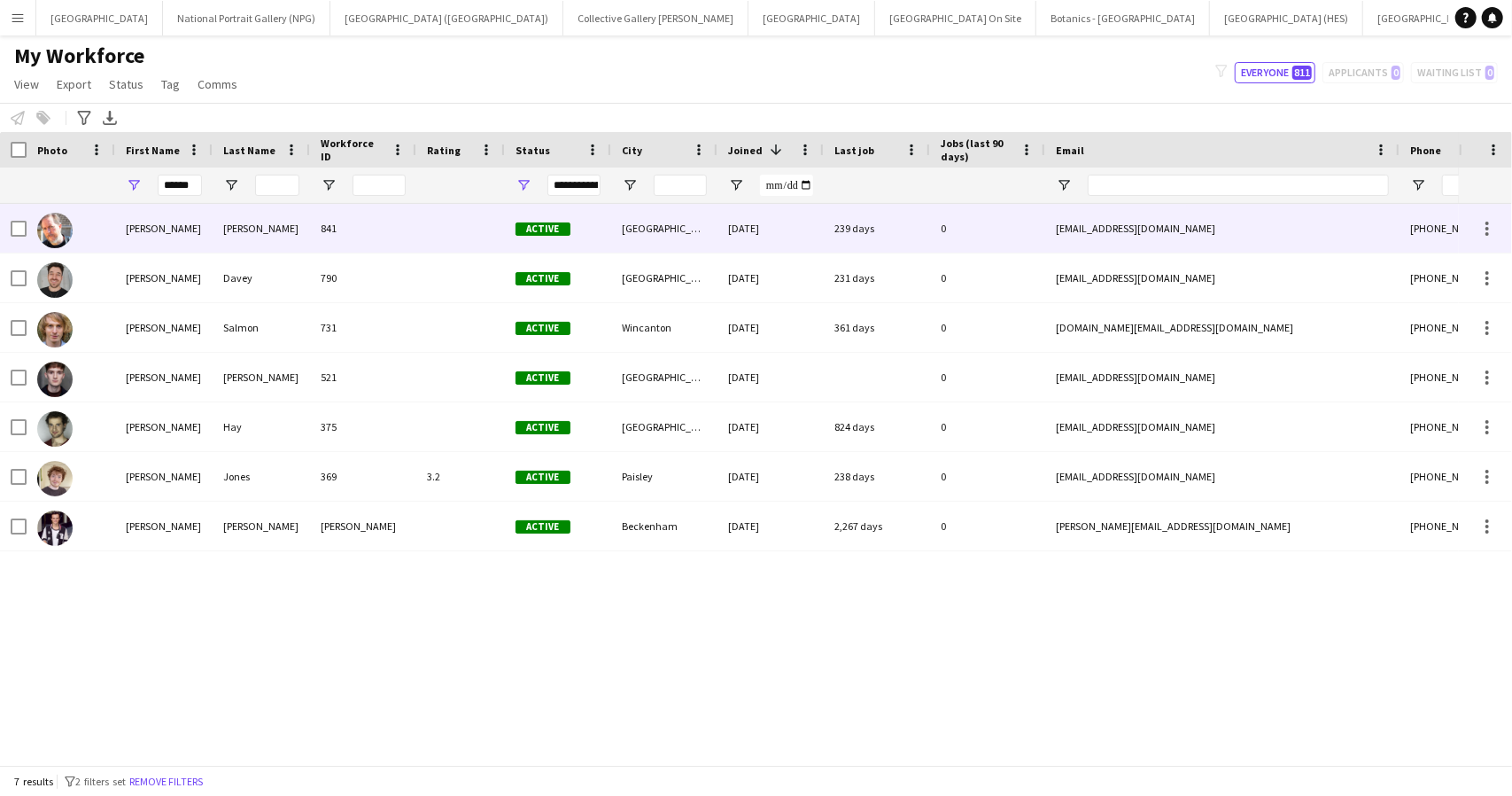
click at [176, 233] on div "Matthew" at bounding box center [164, 228] width 97 height 49
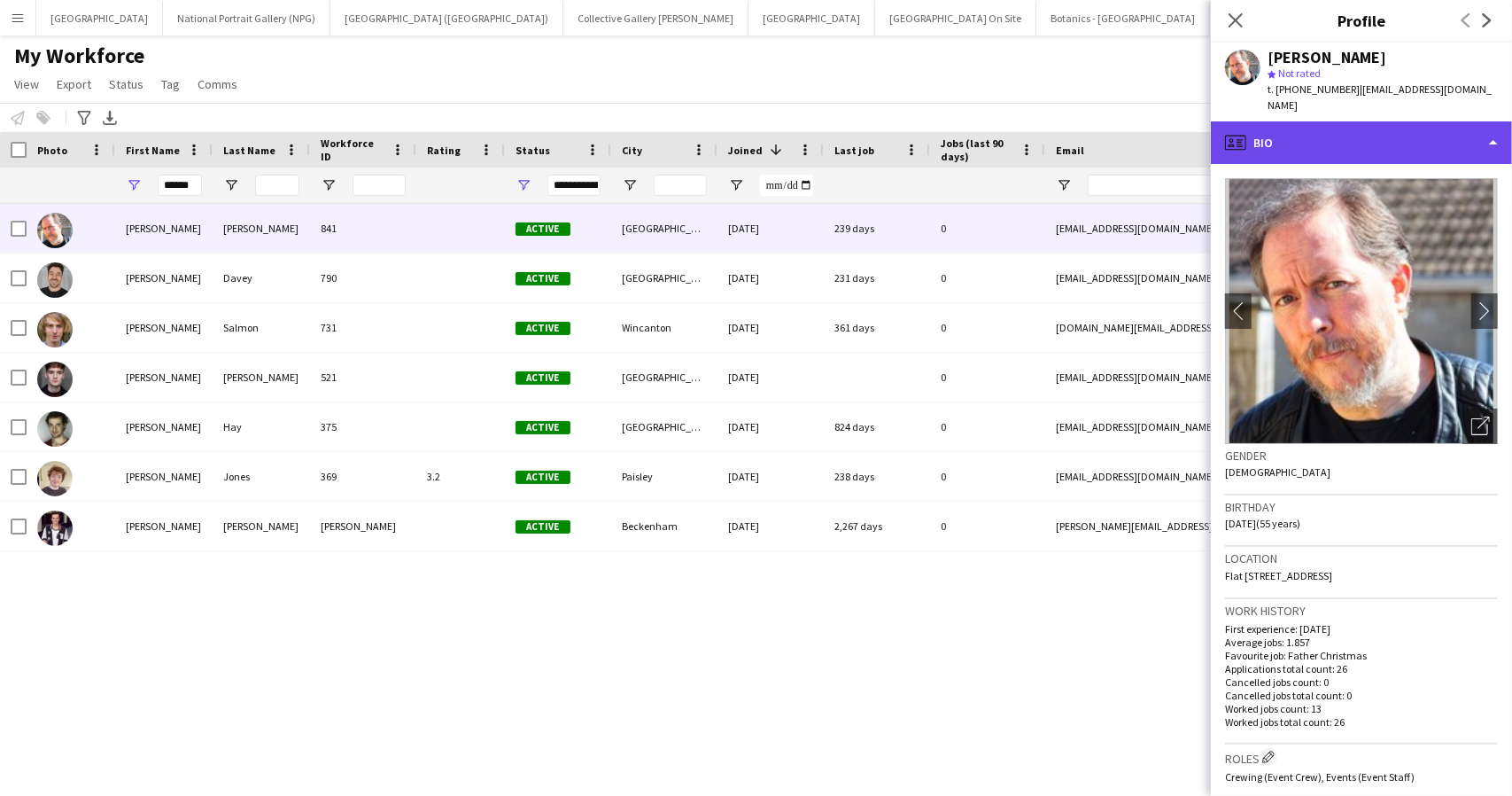
click at [1371, 135] on div "profile Bio" at bounding box center [1361, 142] width 301 height 43
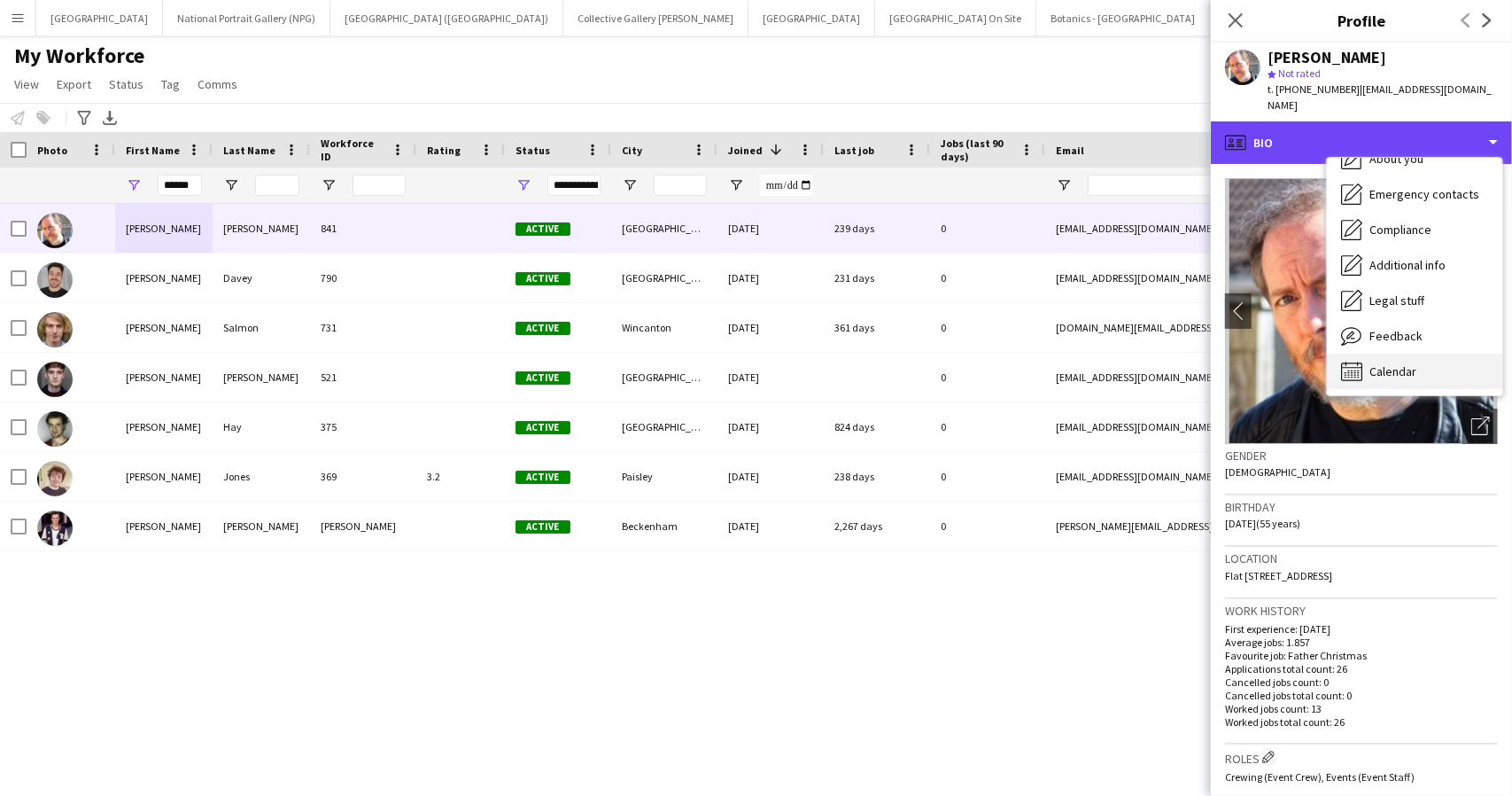
scroll to position [132, 0]
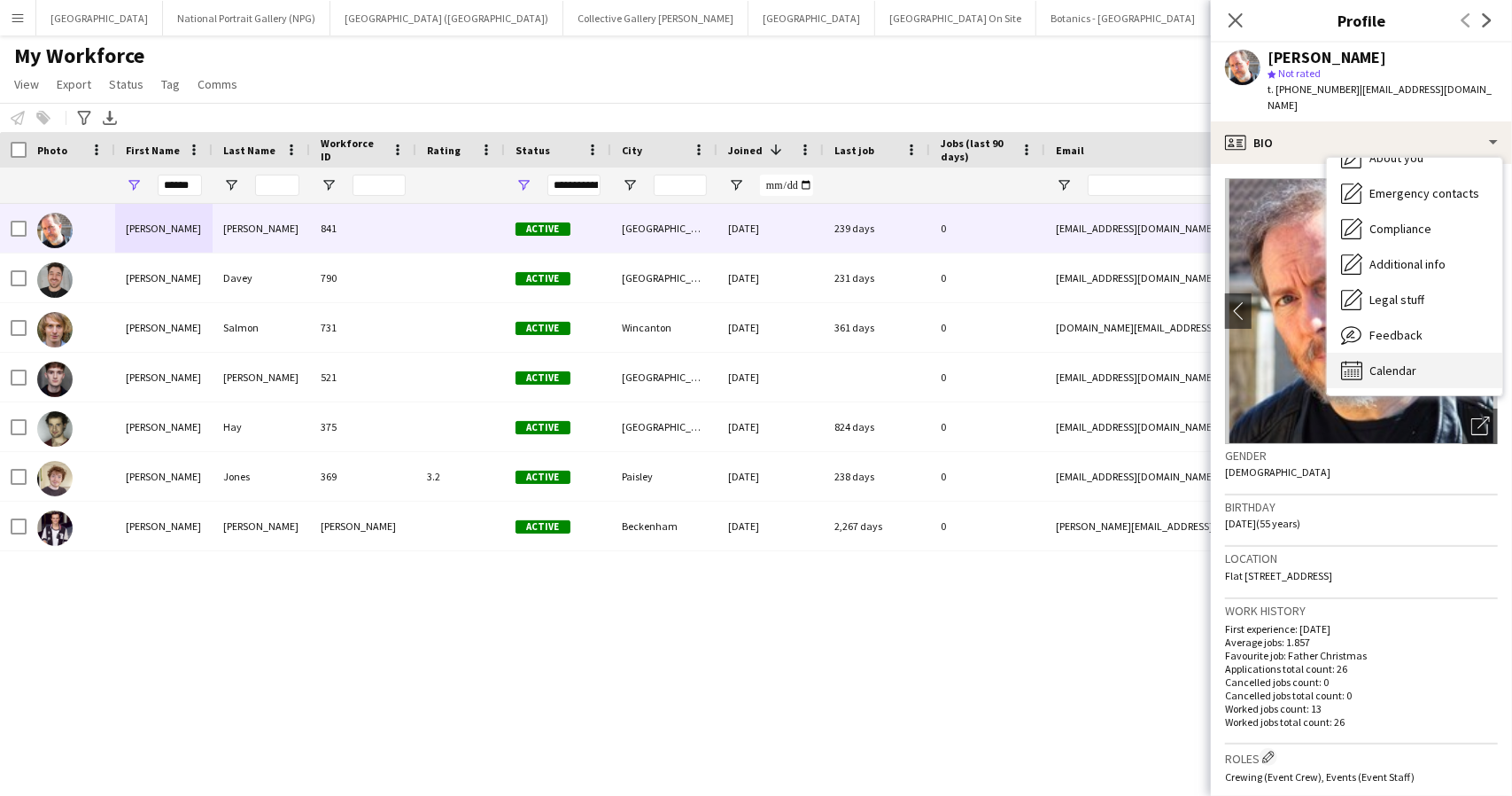
click at [1380, 368] on span "Calendar" at bounding box center [1392, 370] width 47 height 16
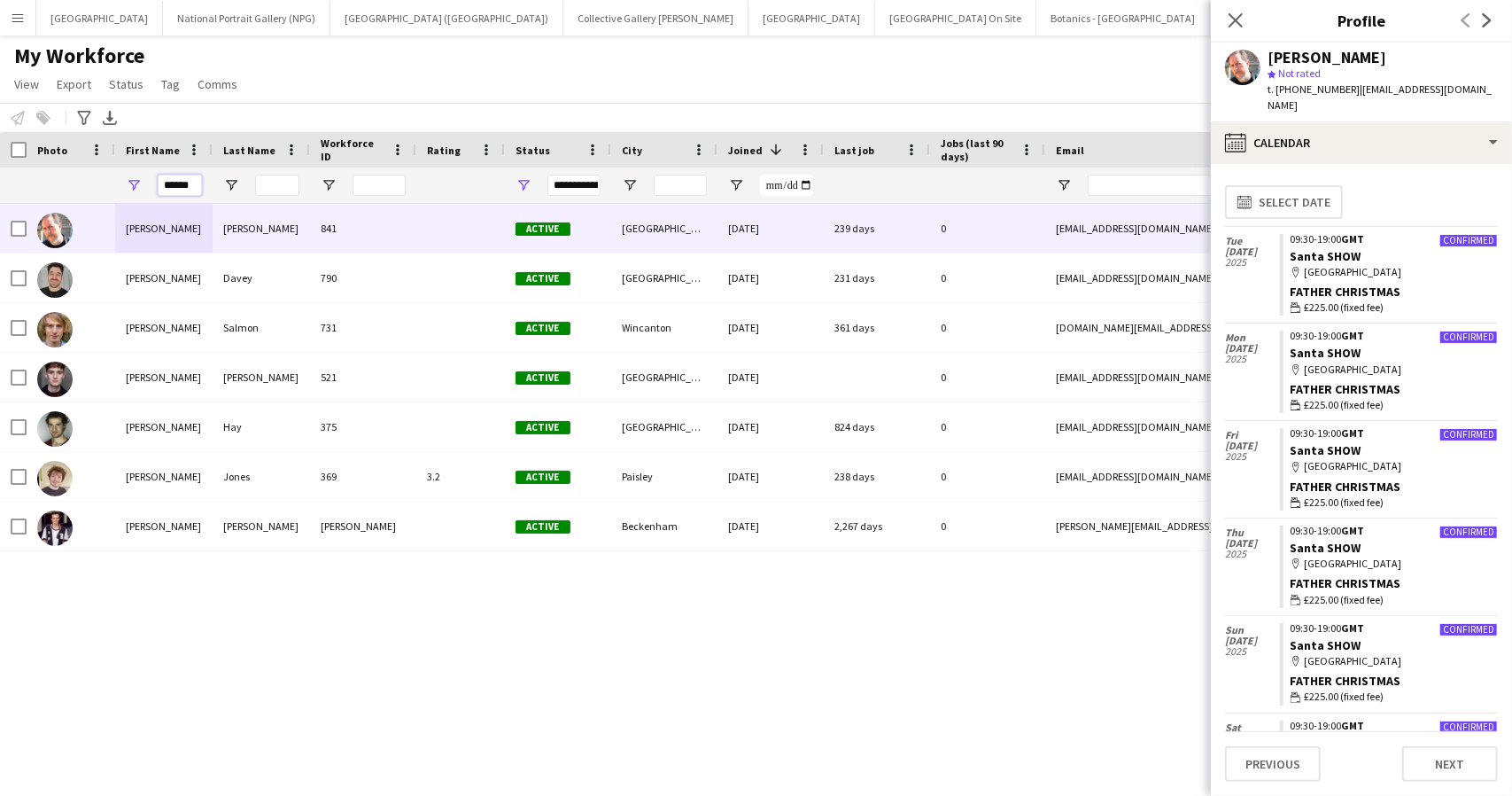
click at [183, 178] on input "******" at bounding box center [179, 185] width 44 height 21
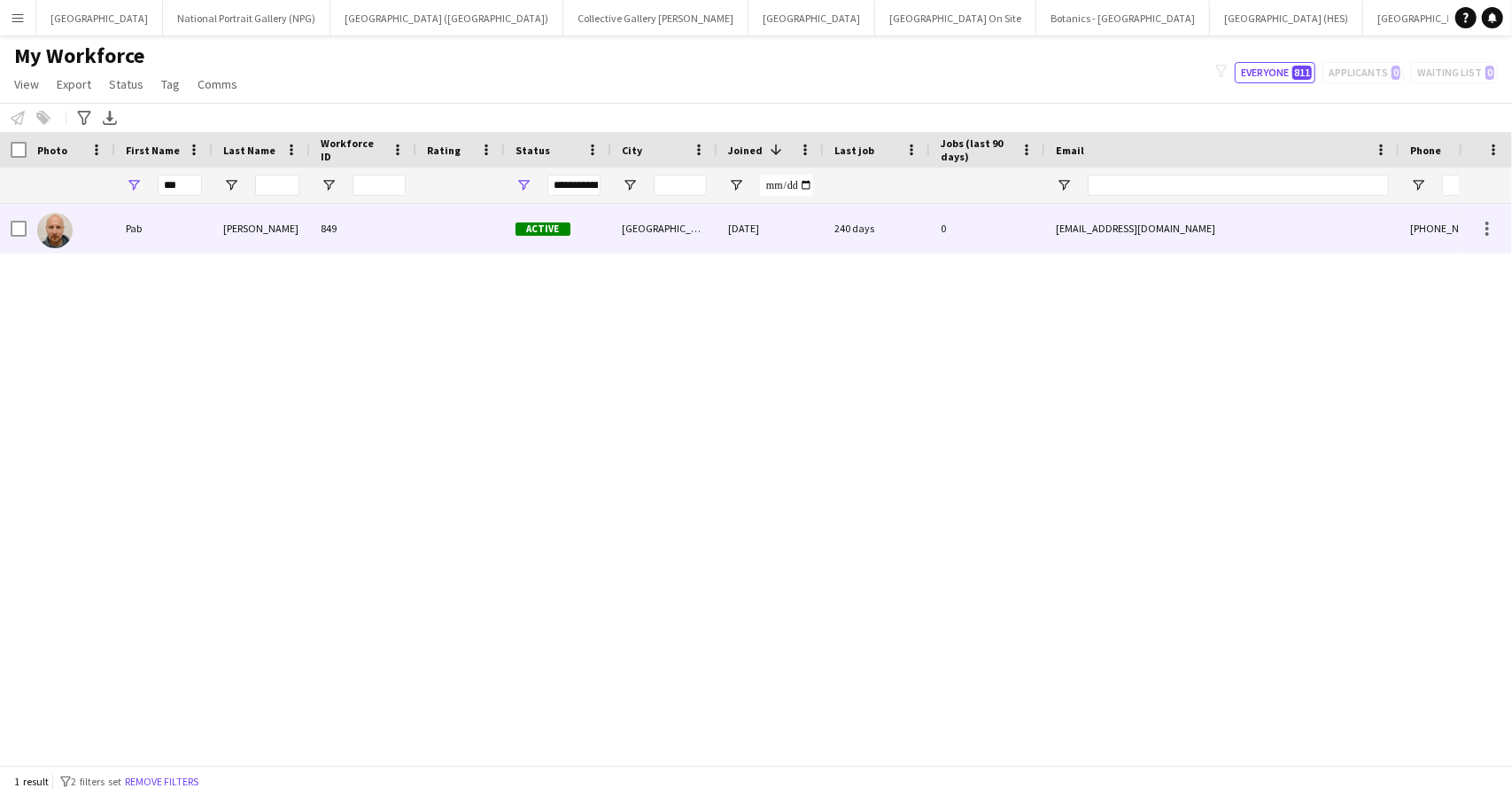
click at [176, 234] on div "Pab" at bounding box center [164, 228] width 97 height 49
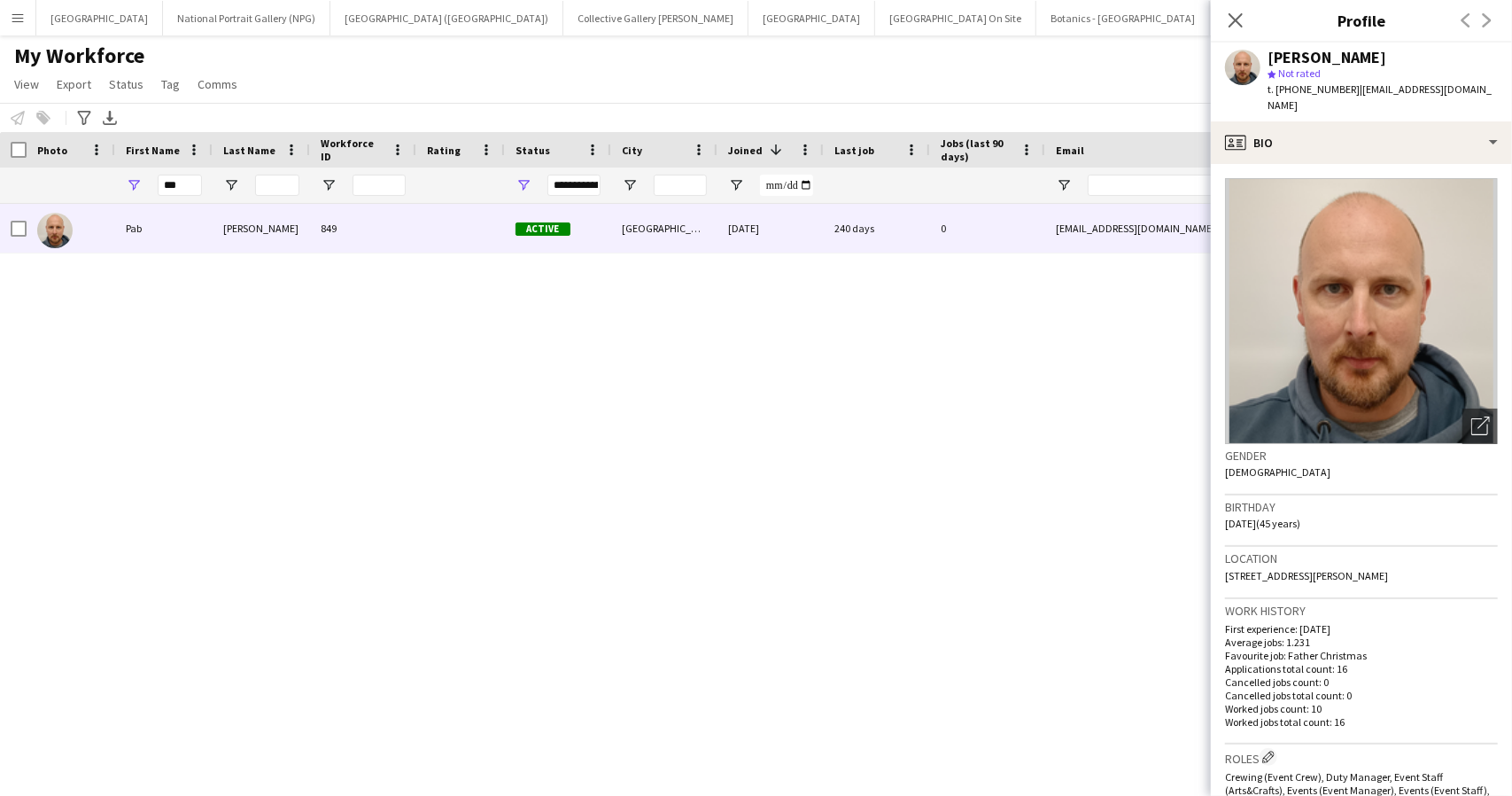
click at [1416, 102] on div "Pab Roberts star Not rated t. +447930852436 | pab_roberts@hotmail.com" at bounding box center [1361, 82] width 301 height 79
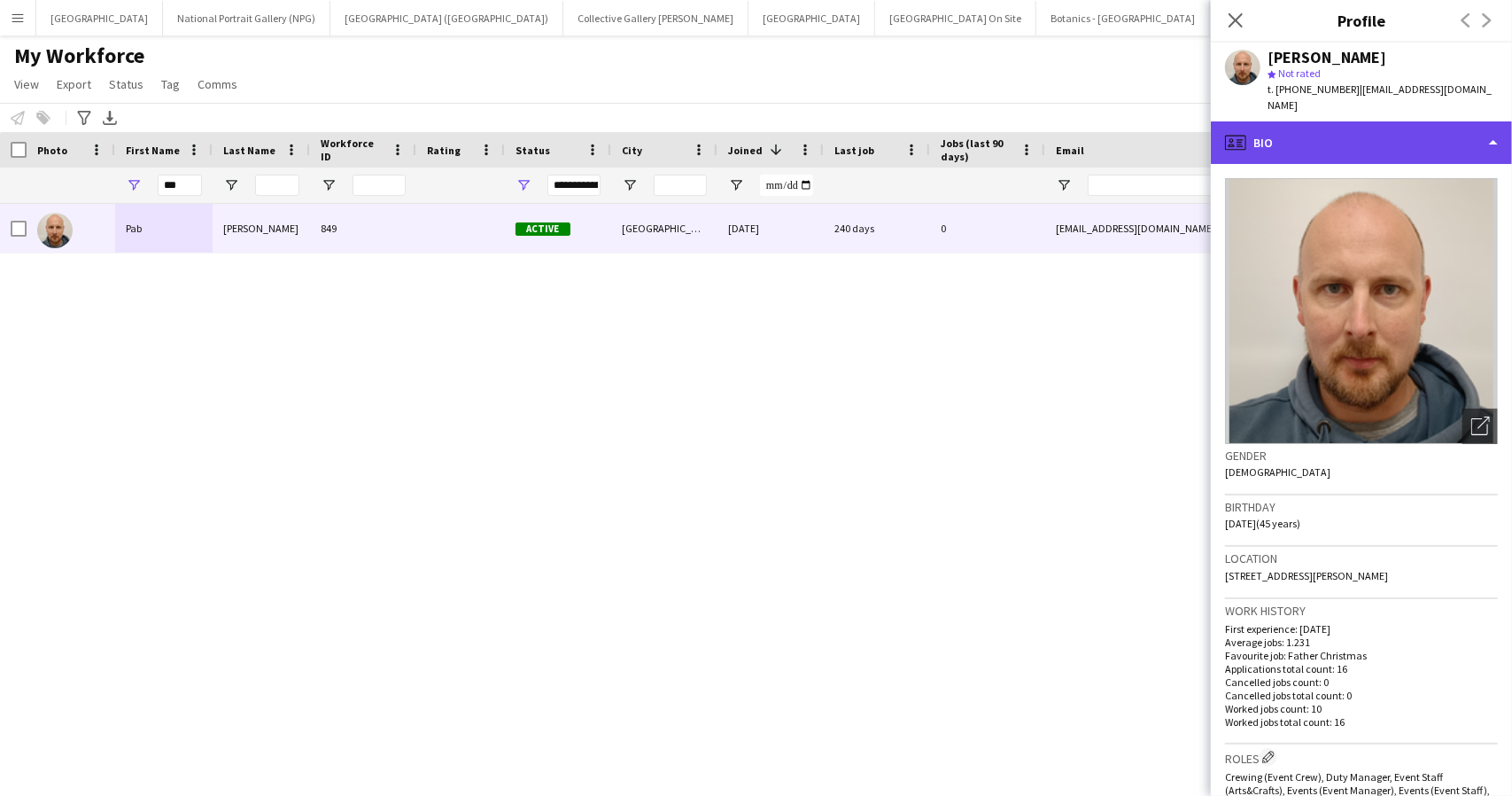
click at [1421, 121] on div "profile Bio" at bounding box center [1361, 142] width 301 height 43
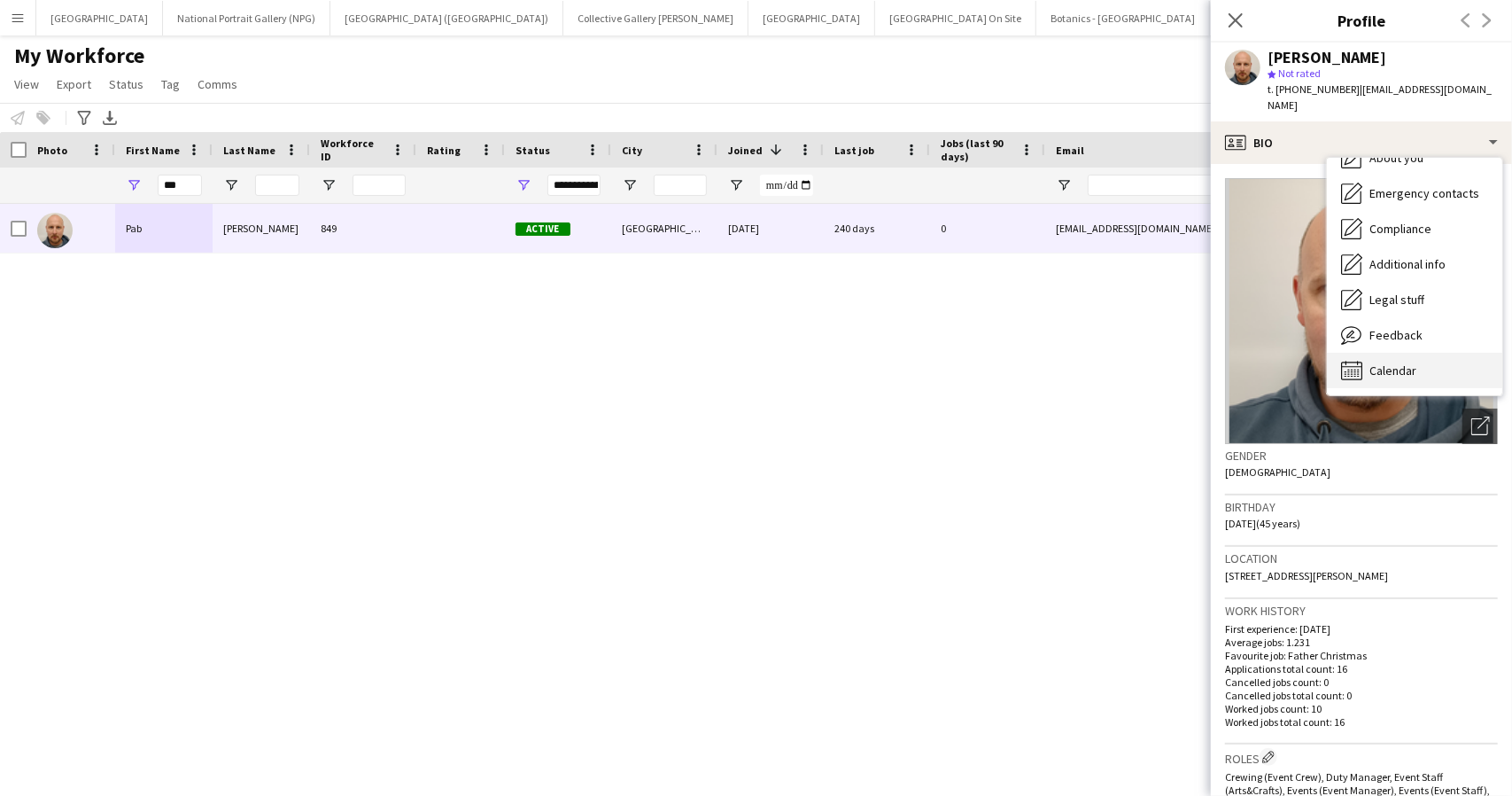
click at [1412, 362] on span "Calendar" at bounding box center [1392, 370] width 47 height 16
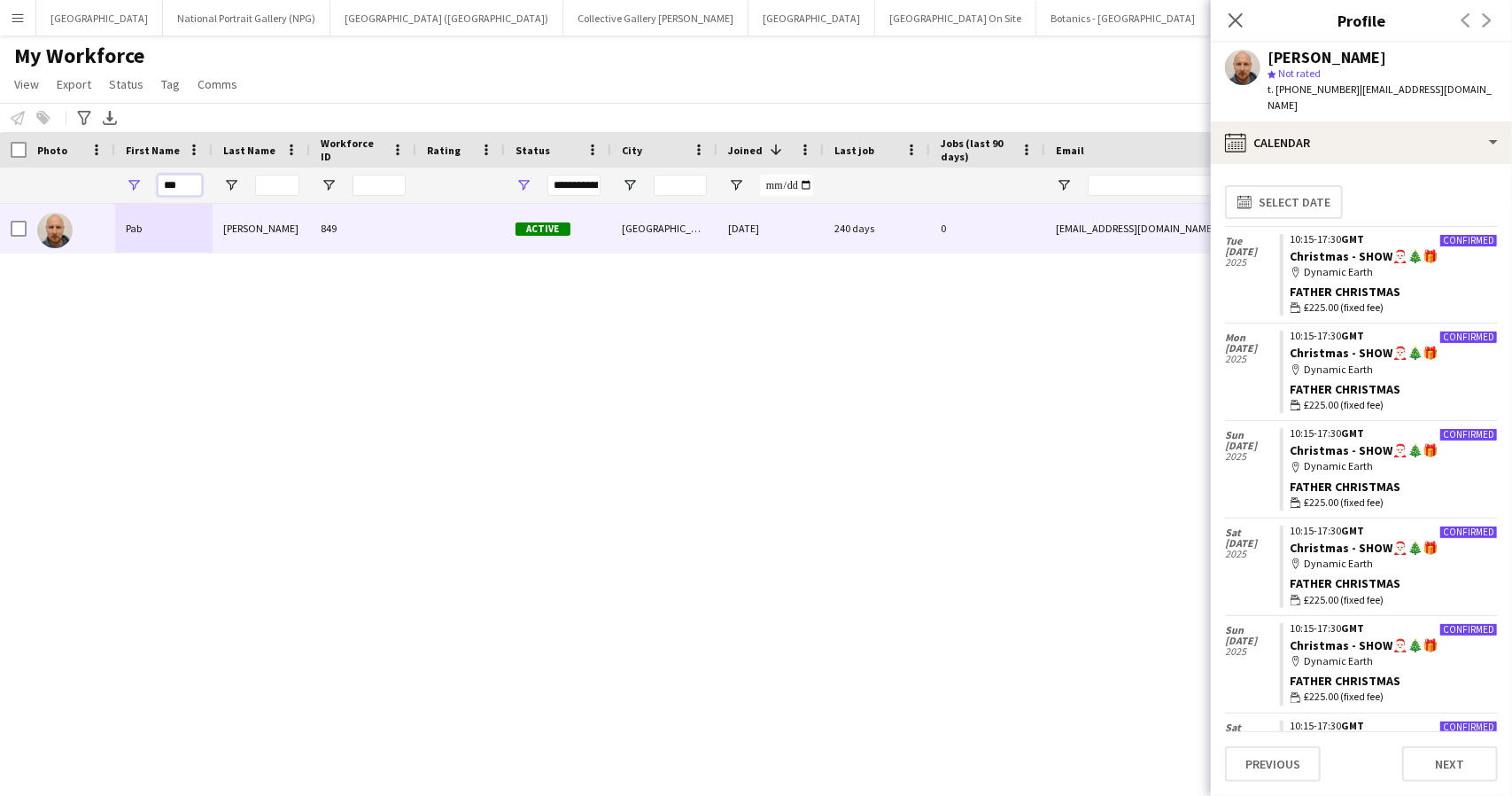
click at [181, 182] on input "***" at bounding box center [179, 185] width 44 height 21
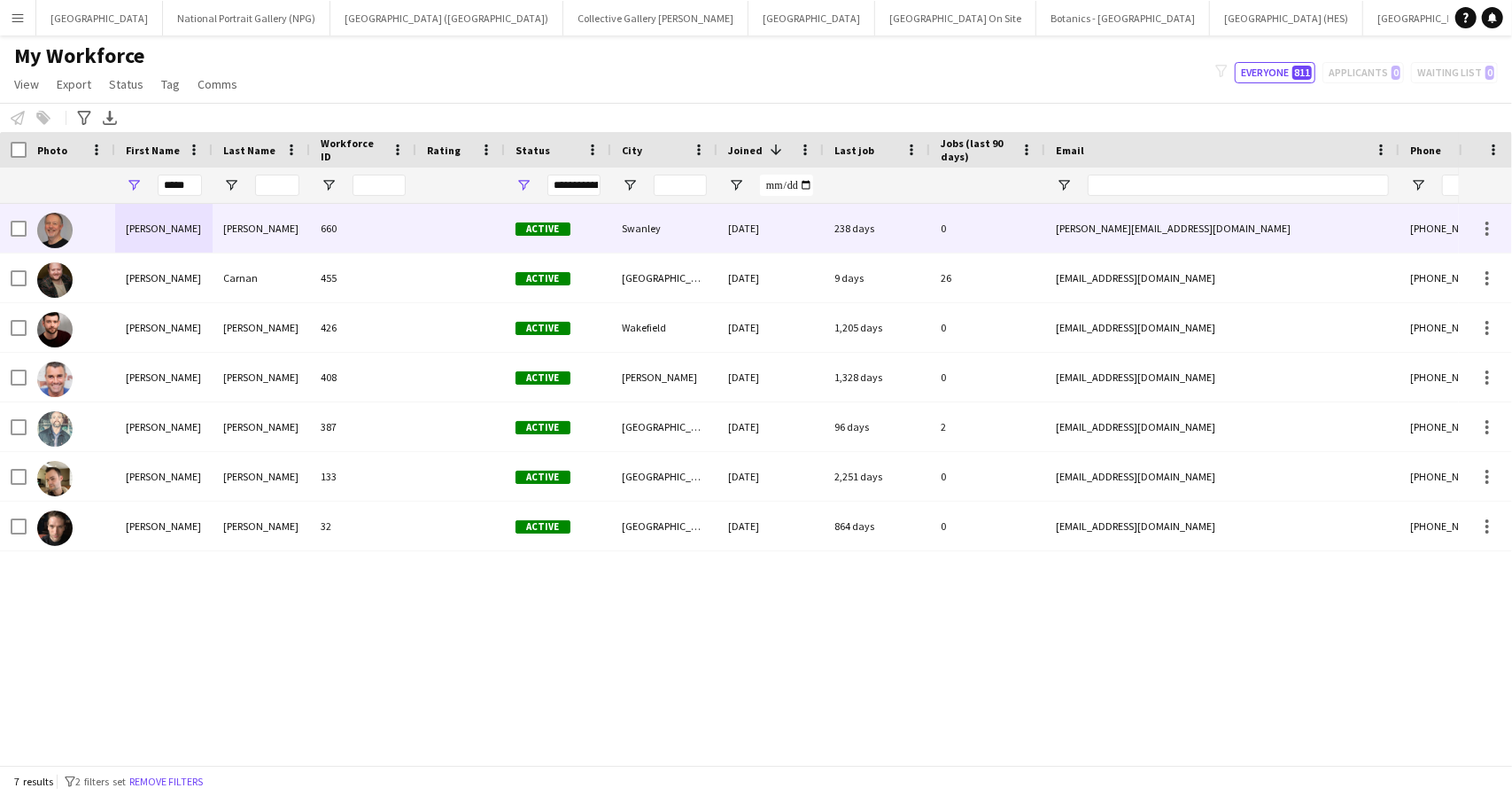
click at [186, 233] on div "David" at bounding box center [164, 228] width 97 height 49
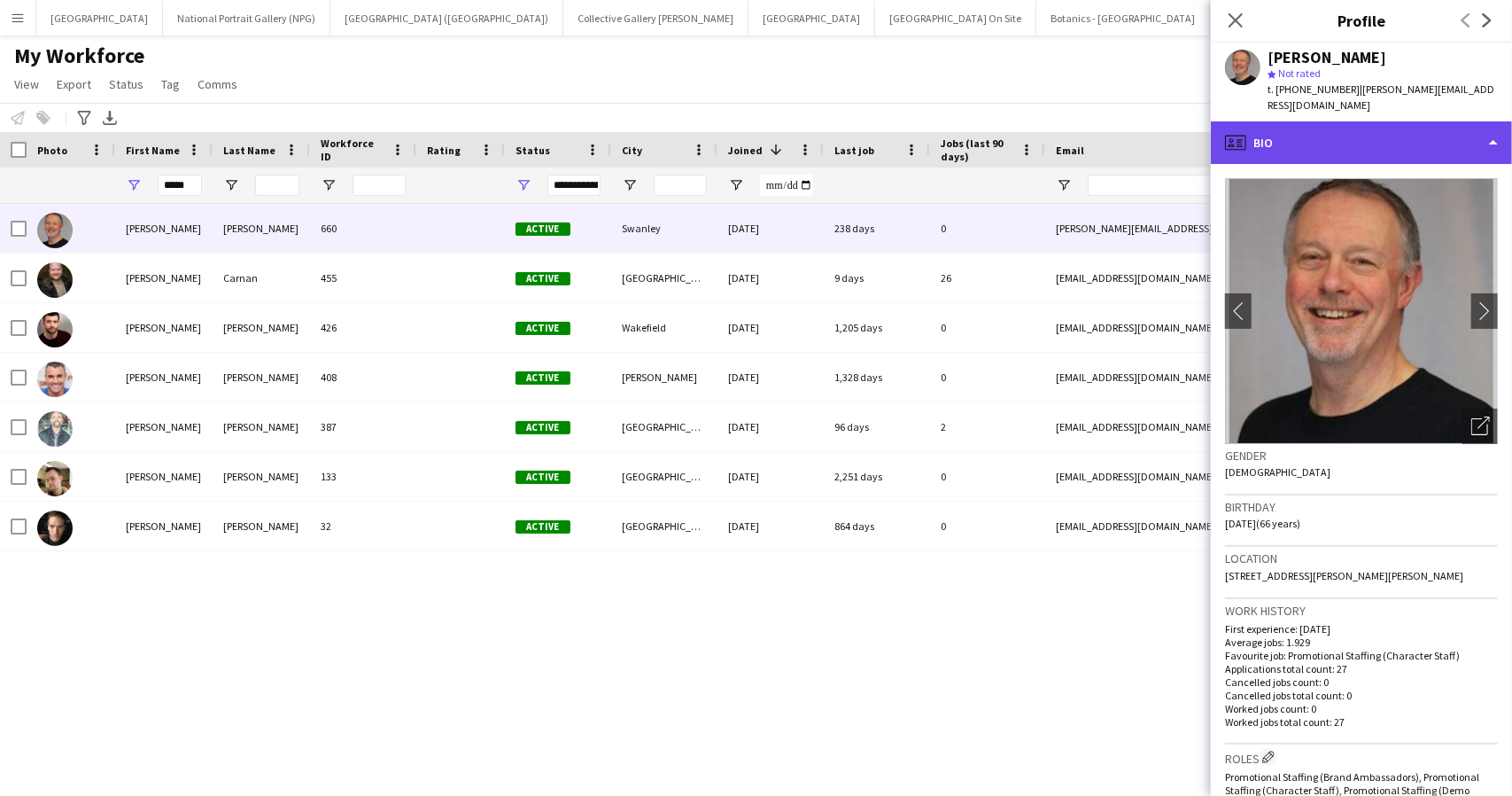
click at [1336, 145] on div "profile Bio" at bounding box center [1361, 142] width 301 height 43
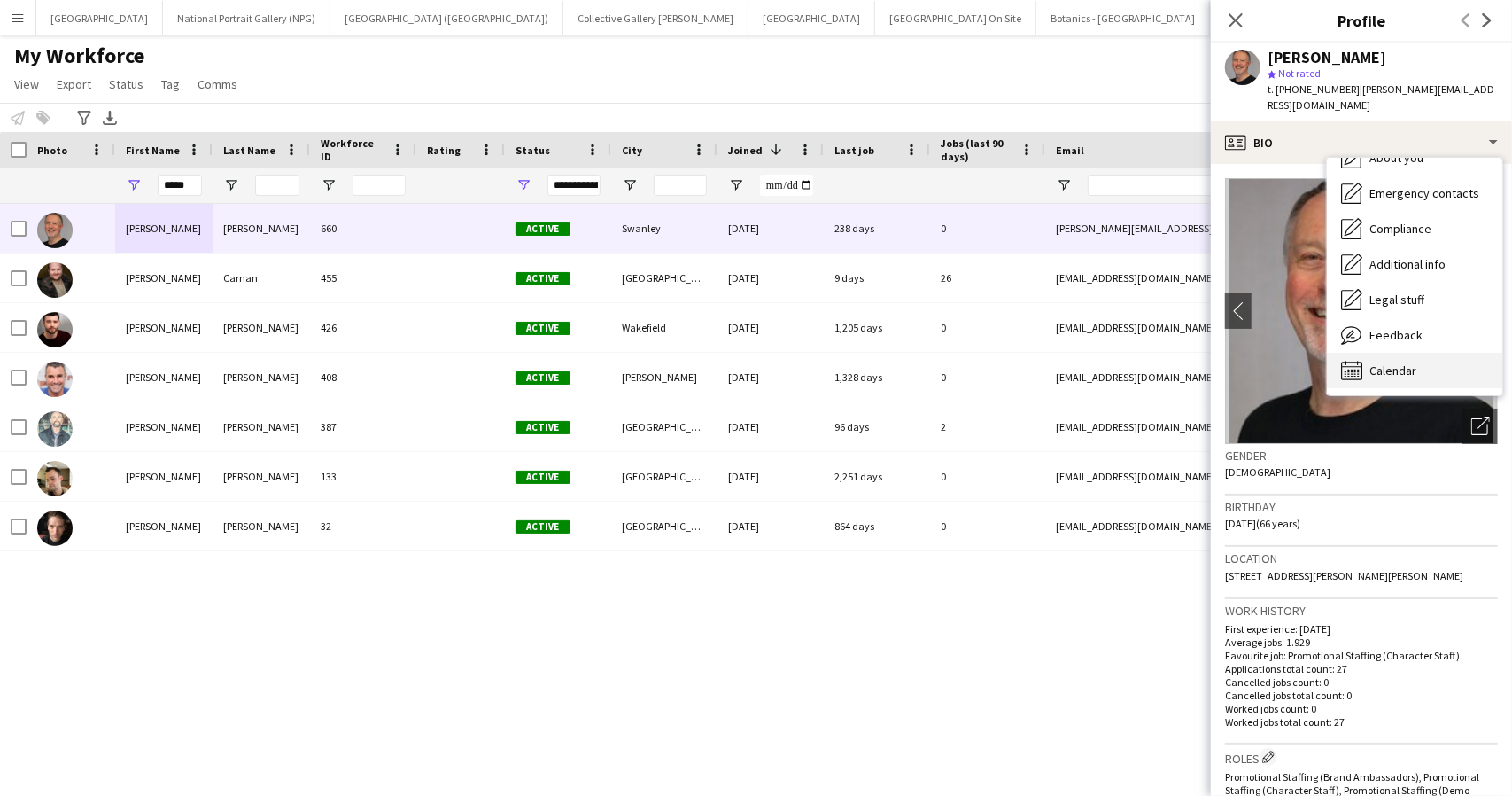
click at [1367, 367] on div "Calendar Calendar" at bounding box center [1415, 370] width 175 height 35
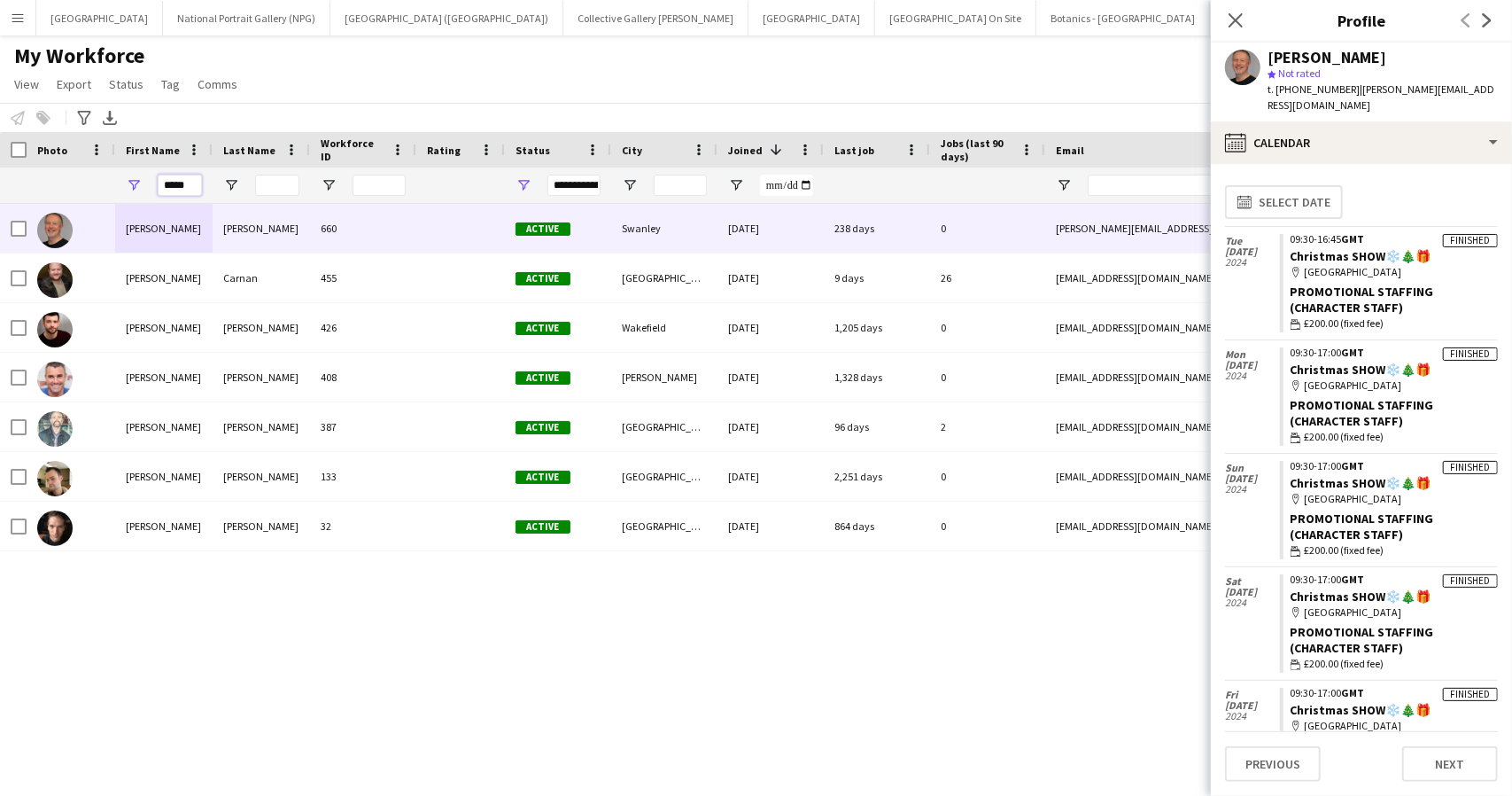
click at [182, 182] on input "*****" at bounding box center [179, 185] width 44 height 21
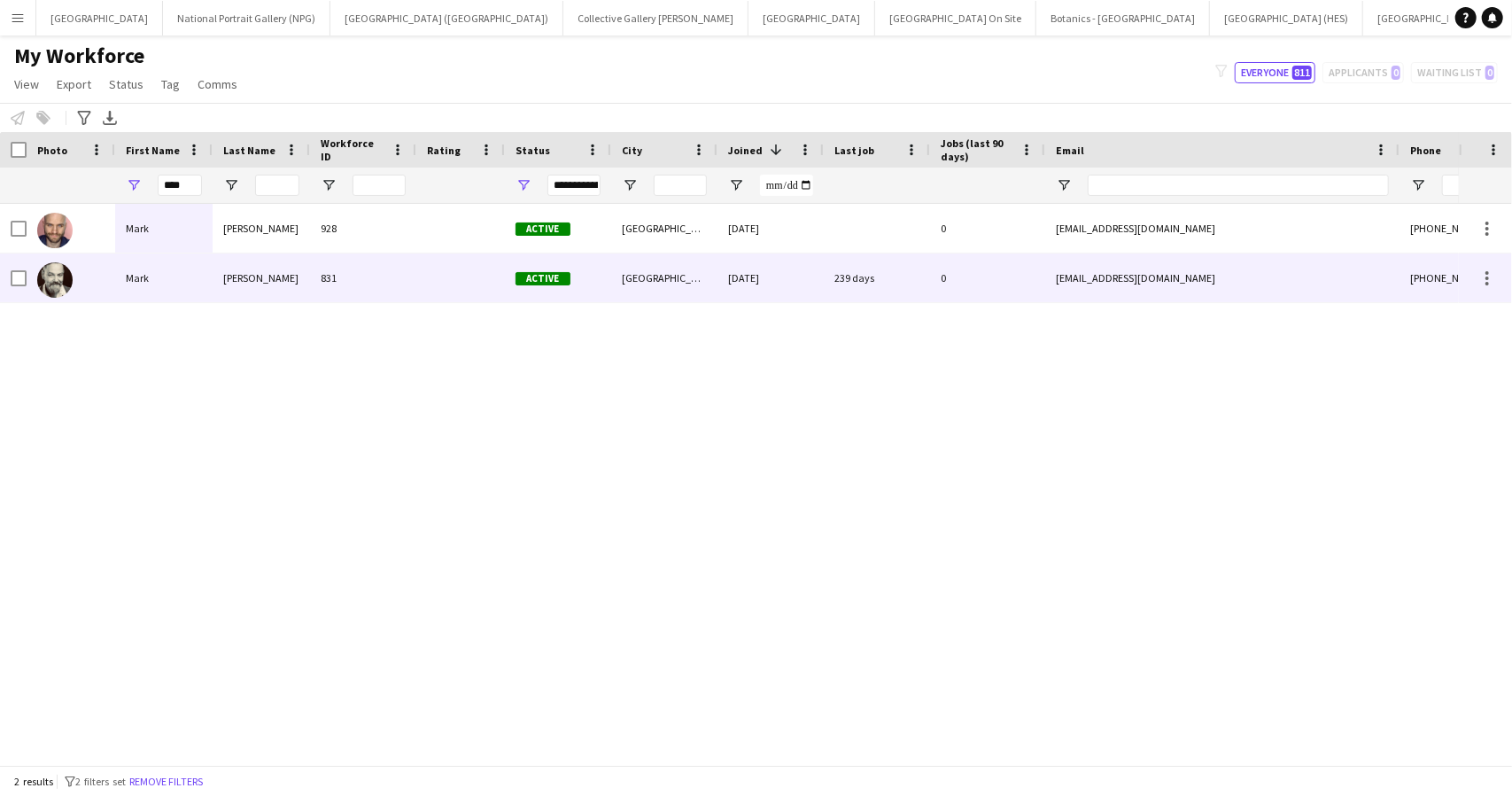
click at [182, 278] on div "Mark" at bounding box center [164, 277] width 97 height 49
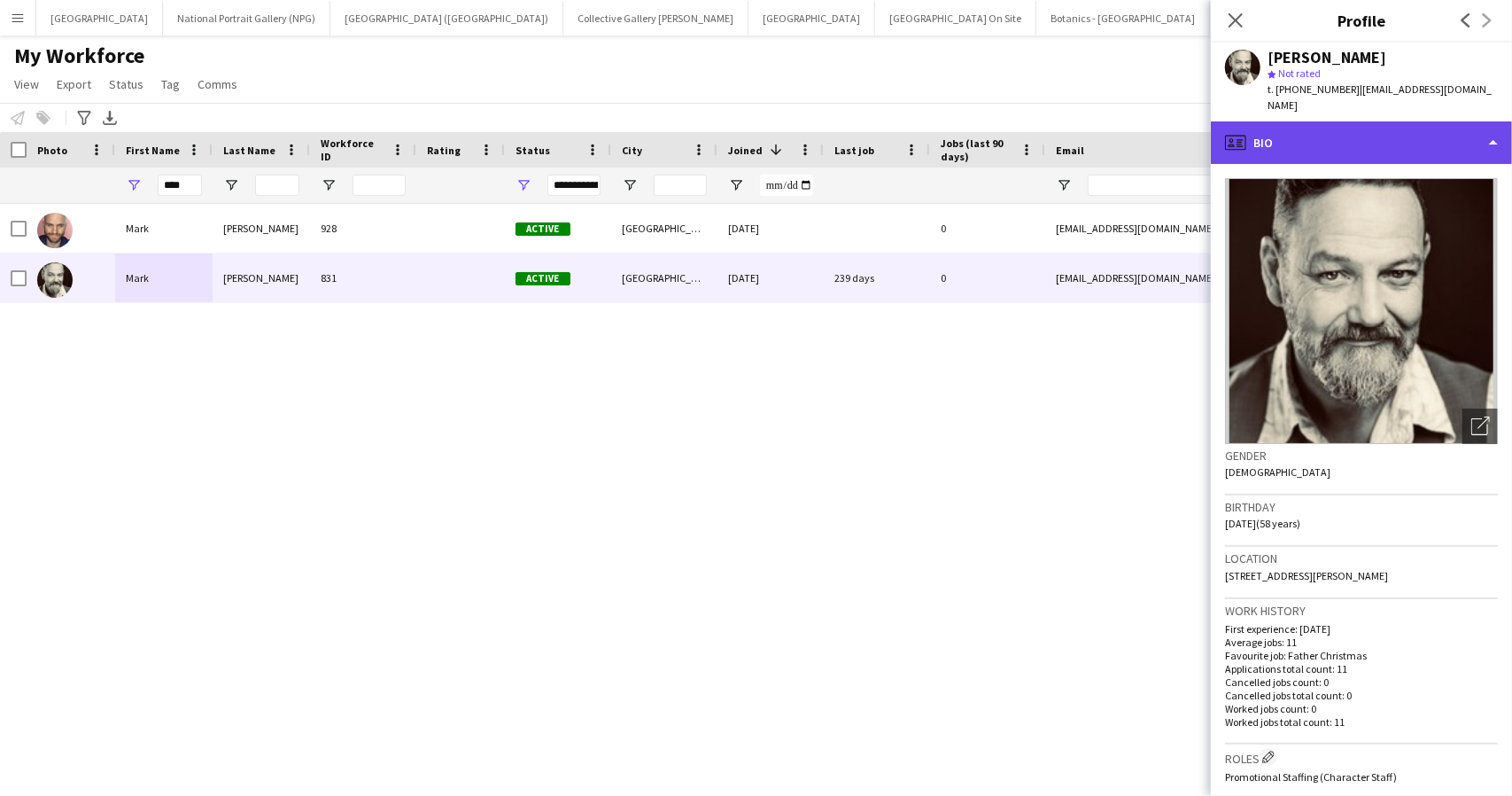
click at [1374, 133] on div "profile Bio" at bounding box center [1361, 142] width 301 height 43
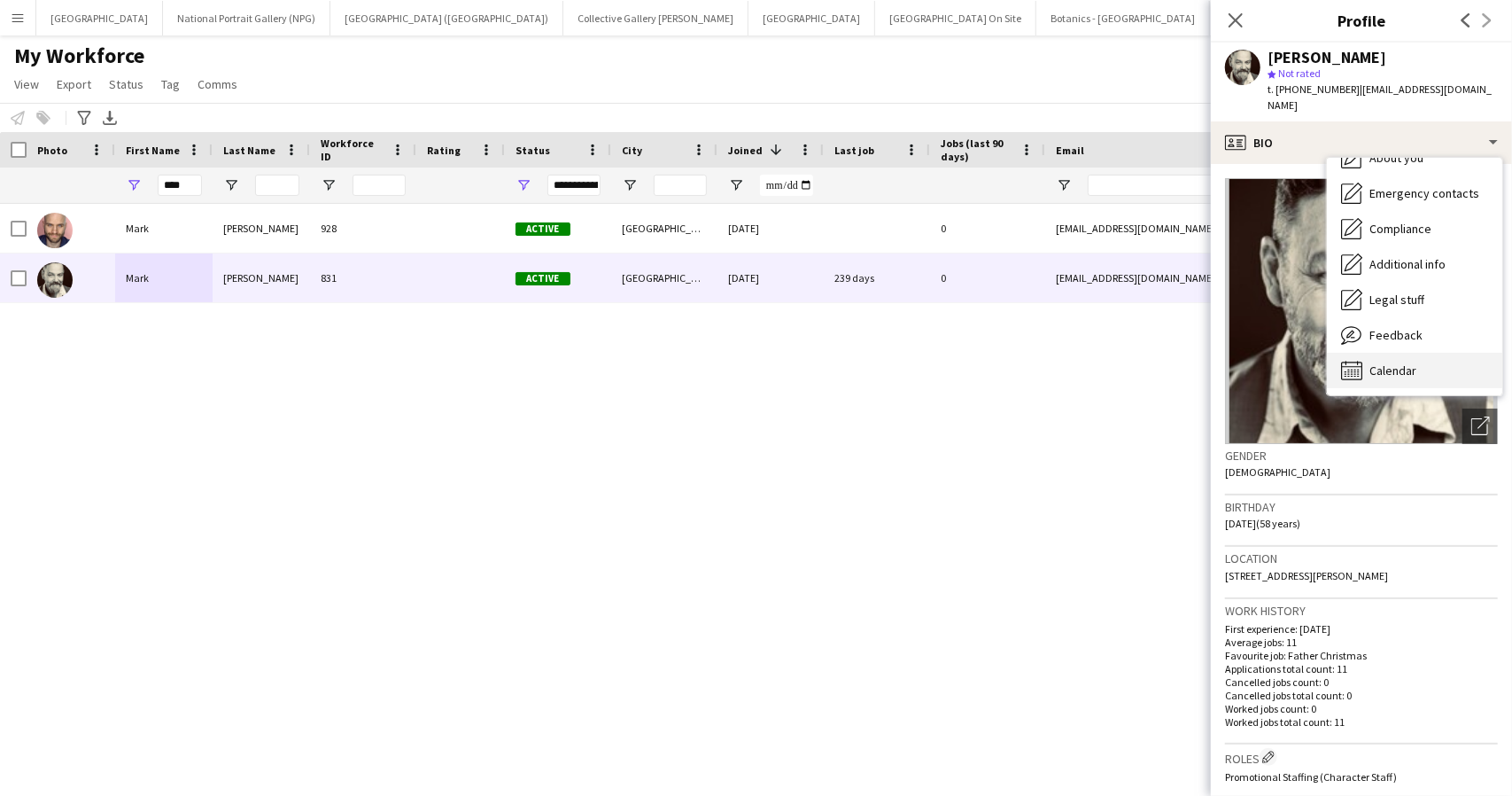
click at [1378, 362] on span "Calendar" at bounding box center [1392, 370] width 47 height 16
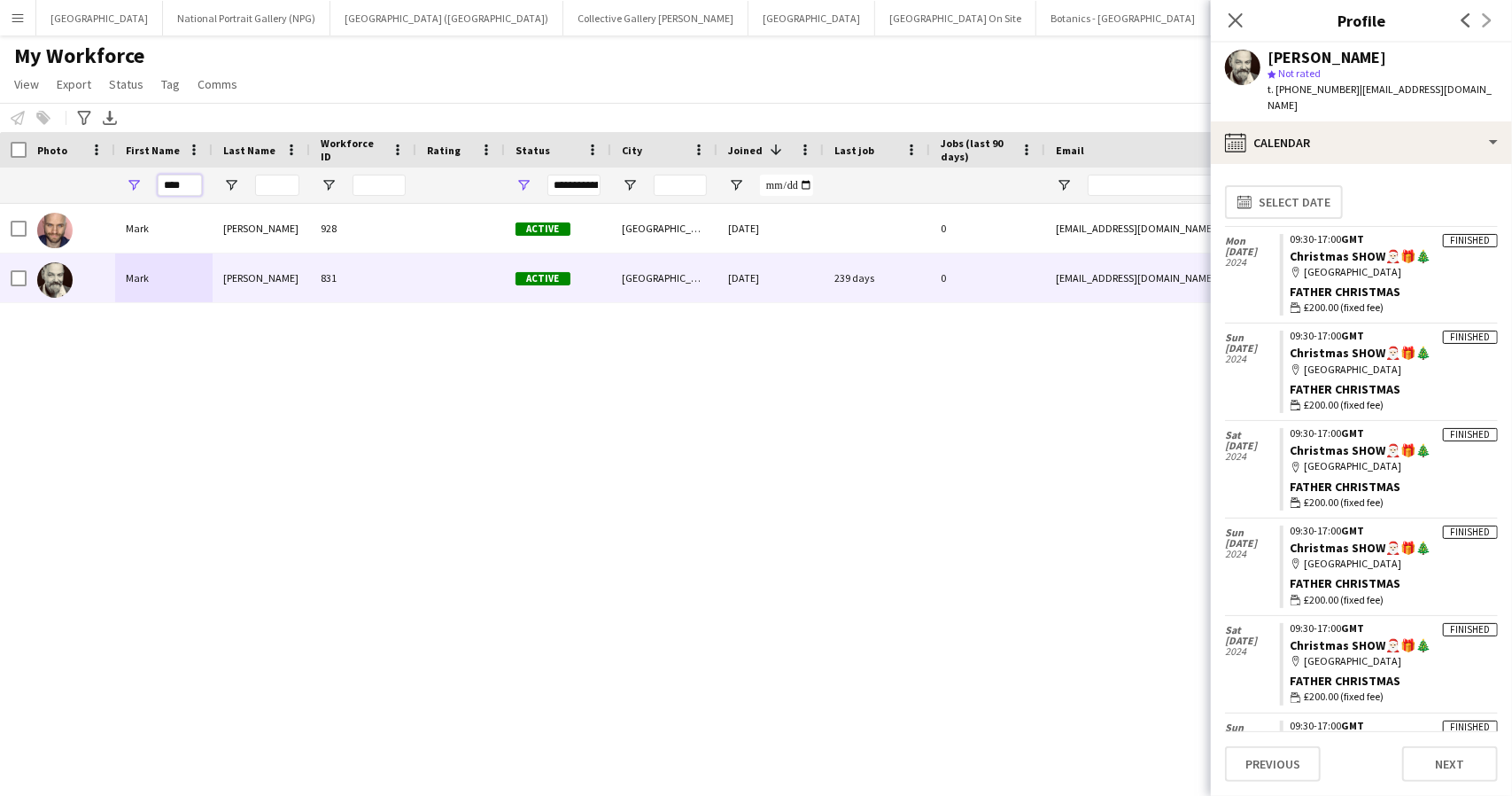
click at [165, 182] on input "****" at bounding box center [179, 185] width 44 height 21
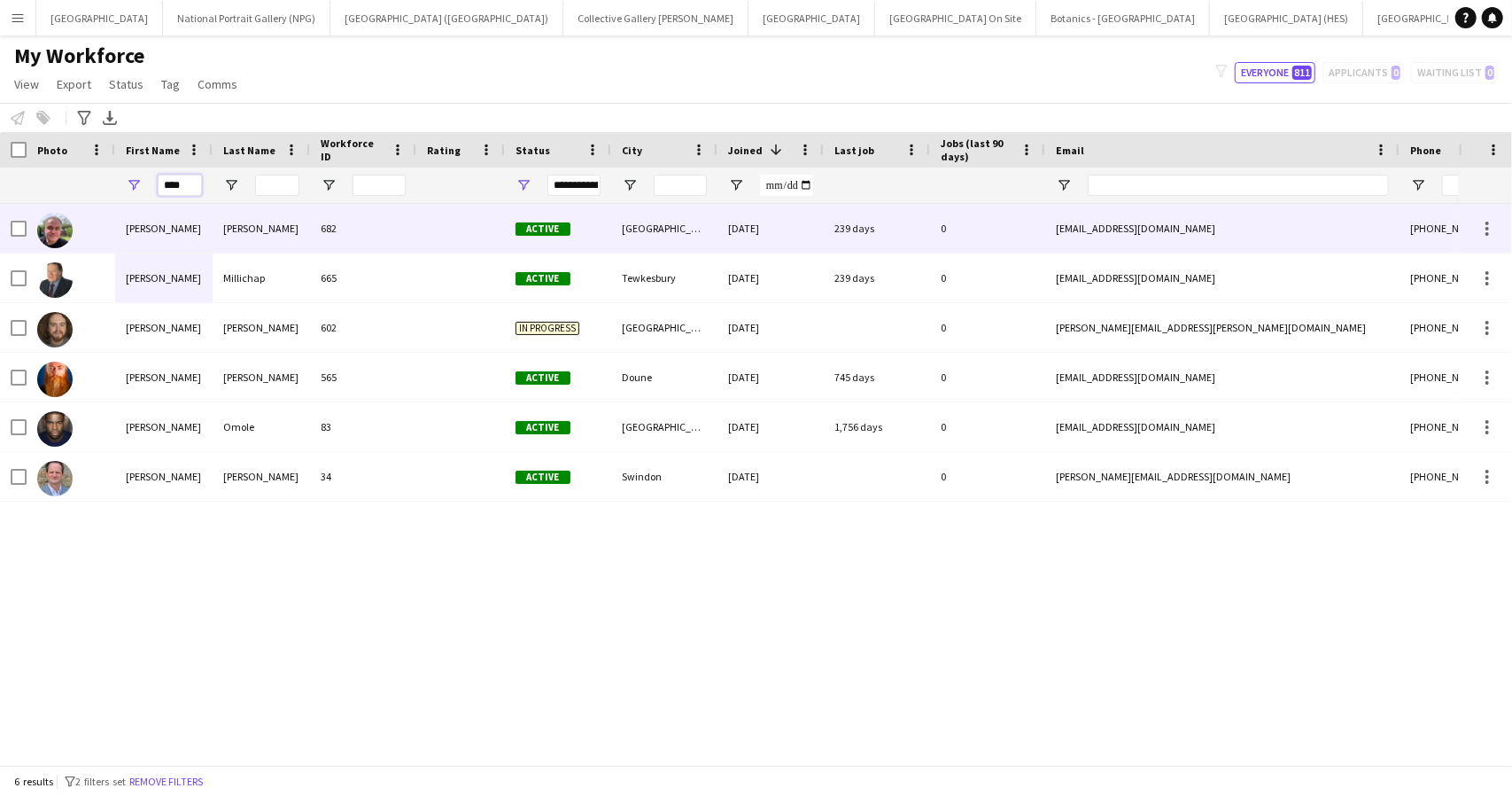
type input "****"
click at [216, 214] on div "Grayson" at bounding box center [261, 228] width 97 height 49
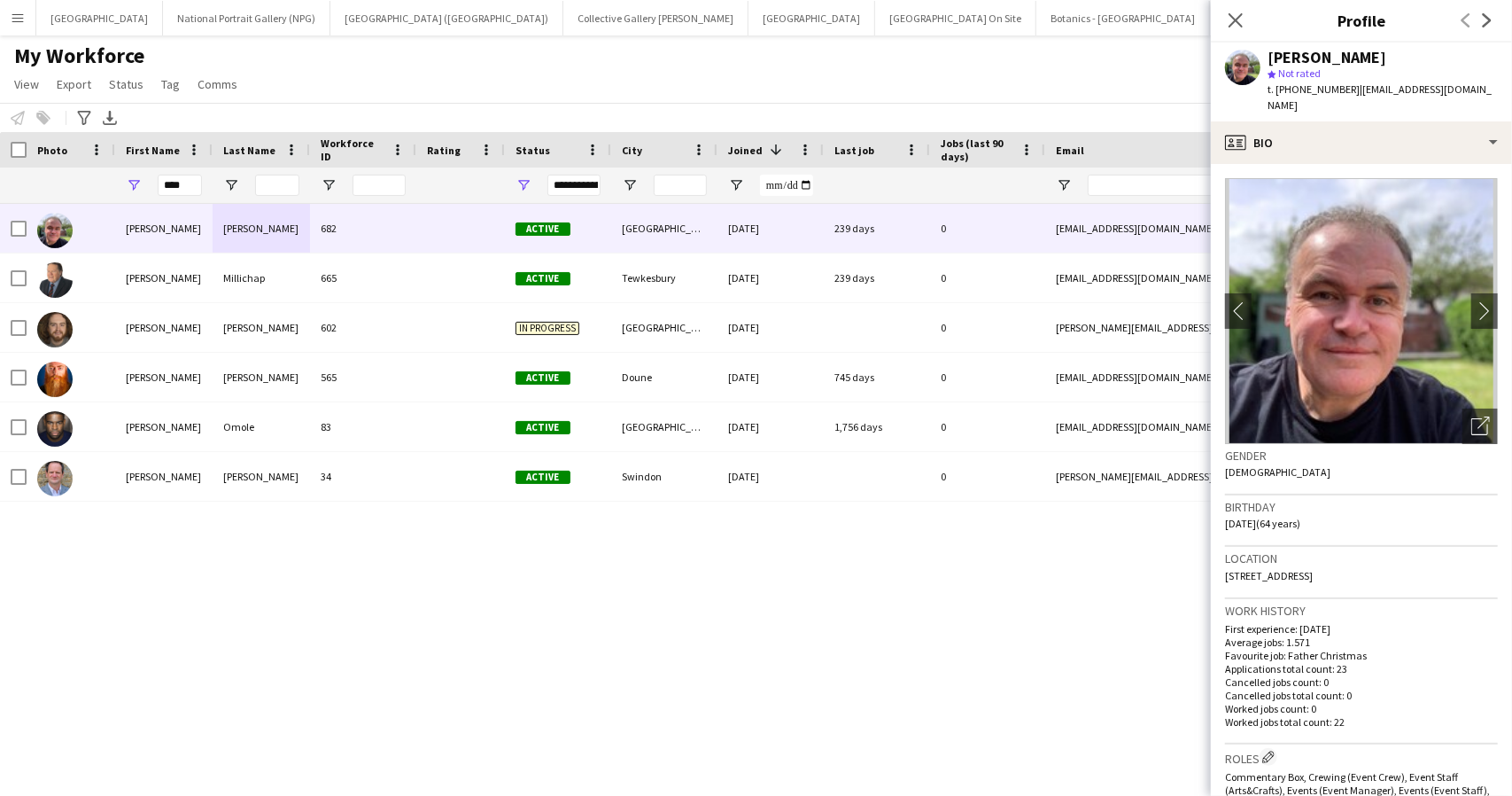
drag, startPoint x: 1453, startPoint y: 559, endPoint x: 1221, endPoint y: 562, distance: 232.0
click at [1221, 562] on app-crew-profile-bio "chevron-left chevron-right Open photos pop-in Gender Male Birthday 06-05-1961 (…" at bounding box center [1361, 480] width 301 height 632
copy span "2 Jubilee Road, St Johns, Worcester, WR2 4LY"
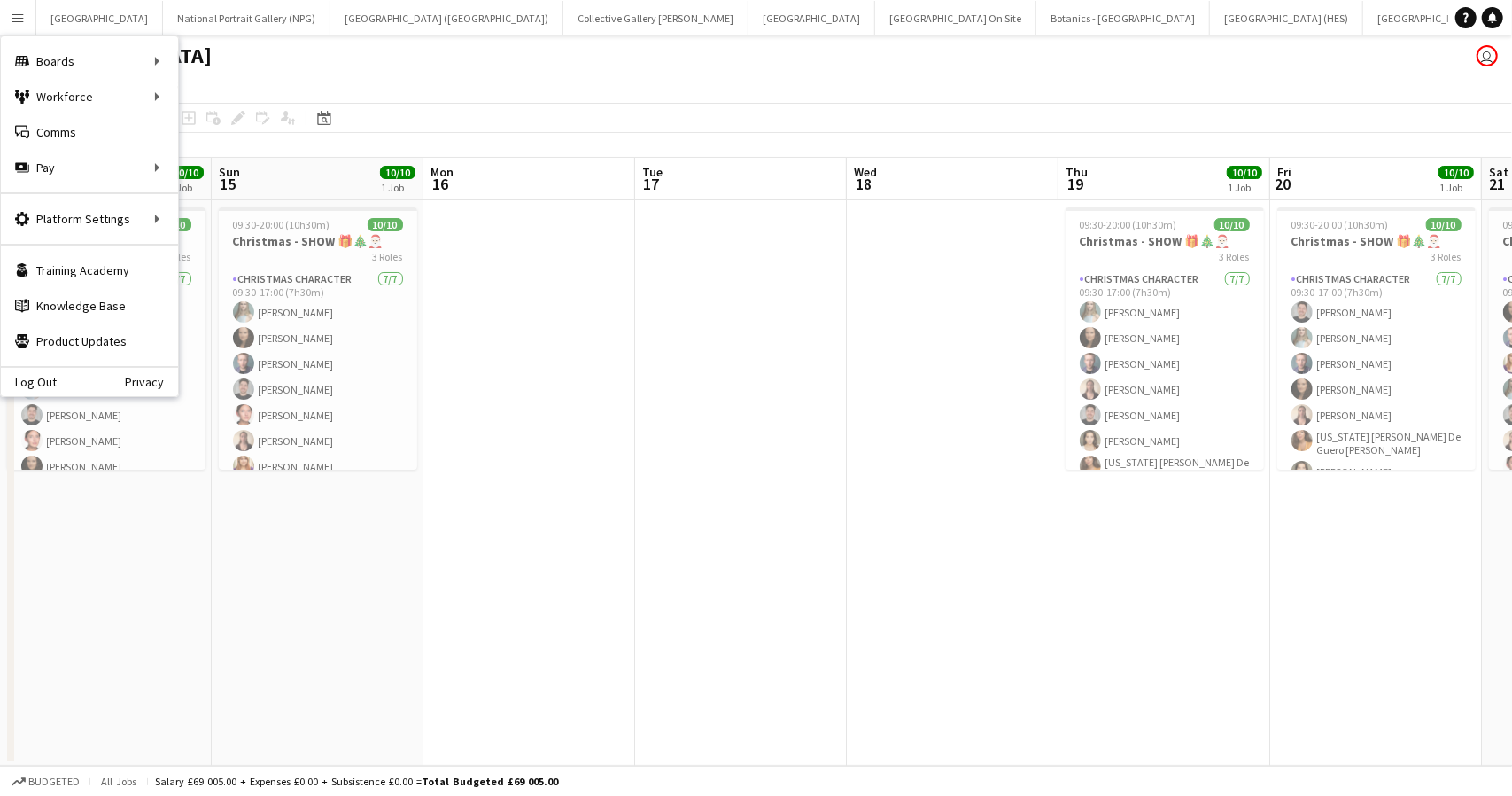
scroll to position [0, 755]
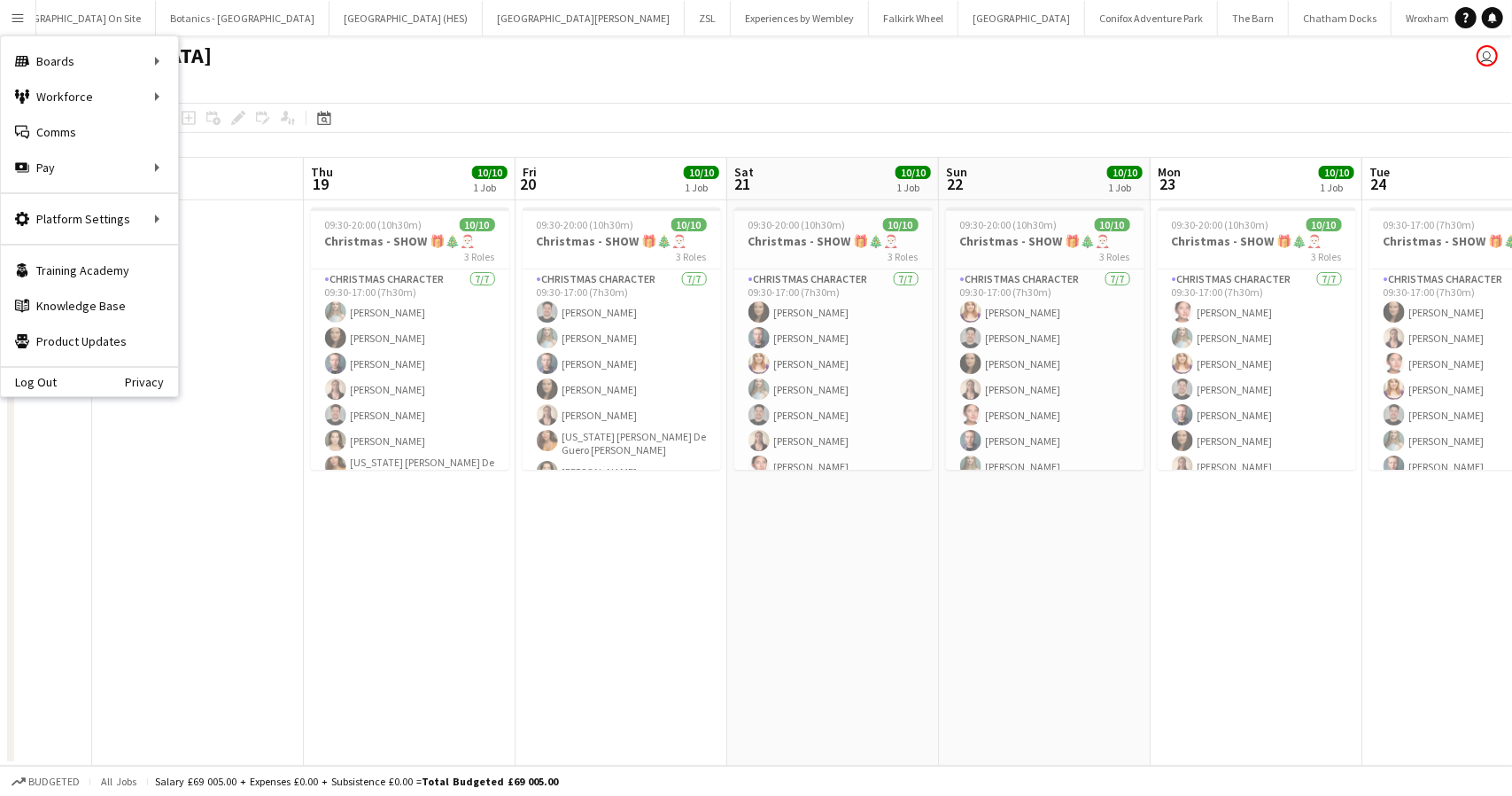
click at [656, 76] on app-page-menu "View Day view expanded Day view collapsed Month view Date picker Jump to [DATE]…" at bounding box center [756, 86] width 1512 height 33
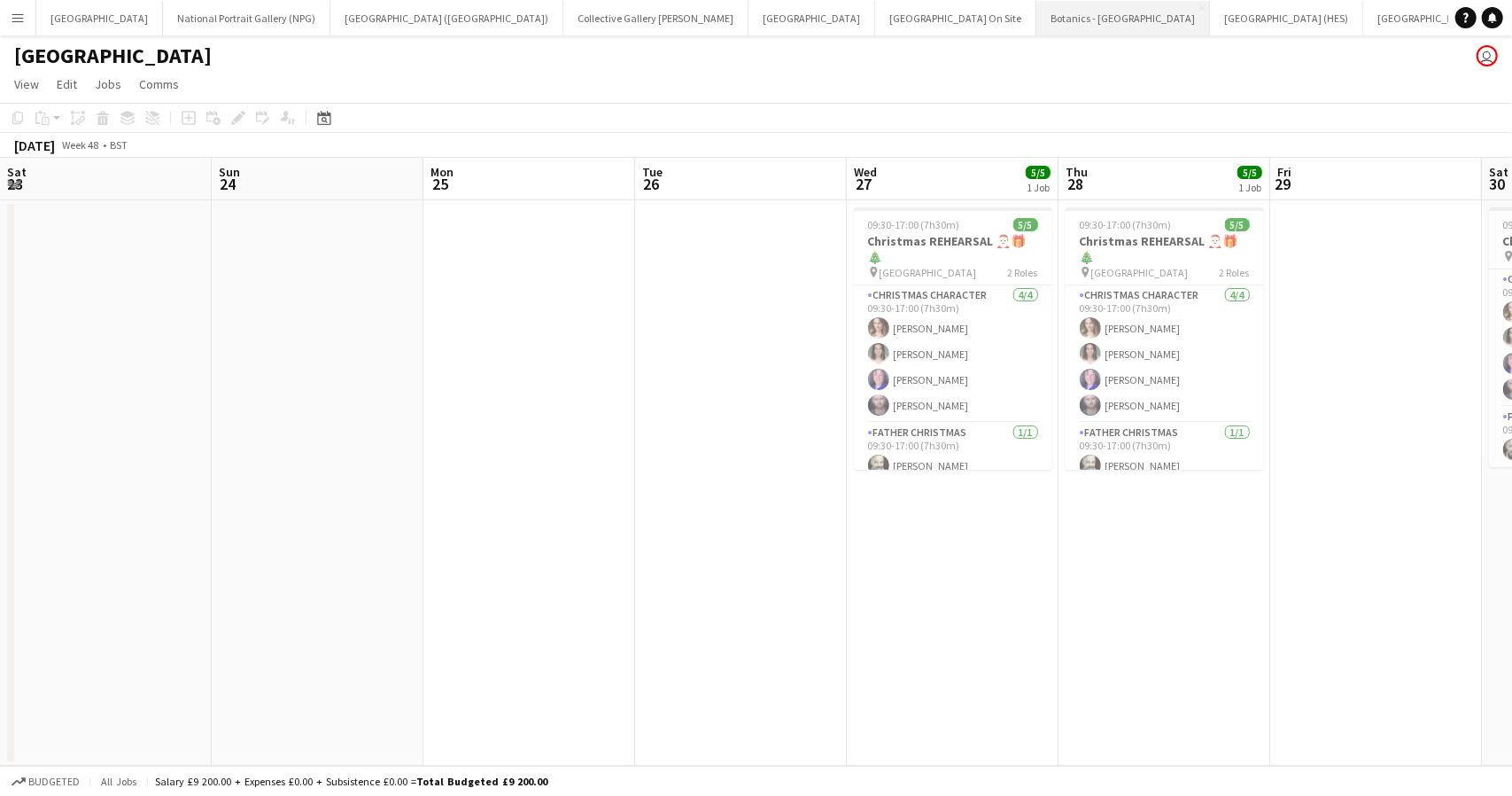
scroll to position [0, 483]
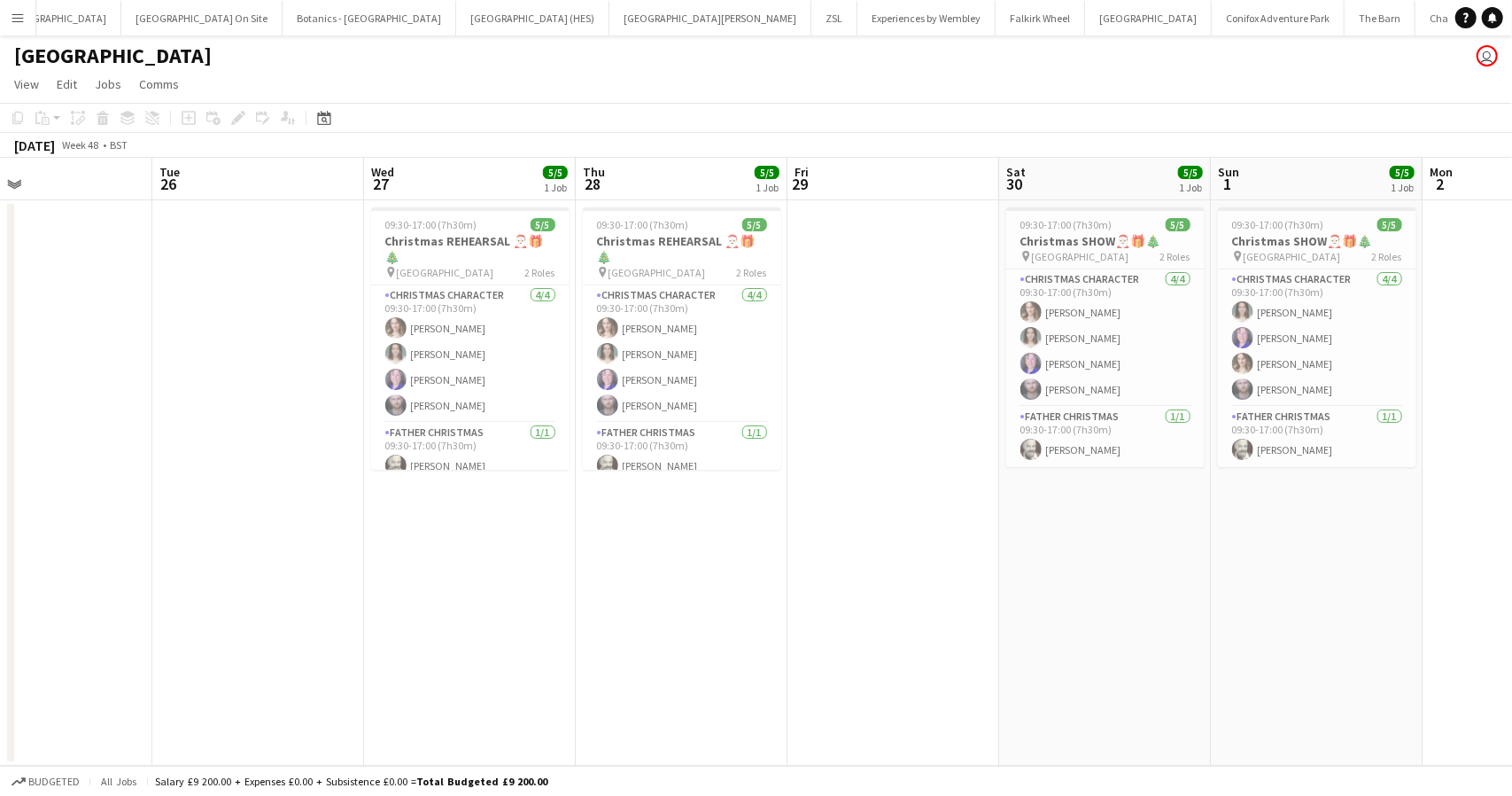
click at [18, 17] on app-icon "Menu" at bounding box center [17, 17] width 14 height 14
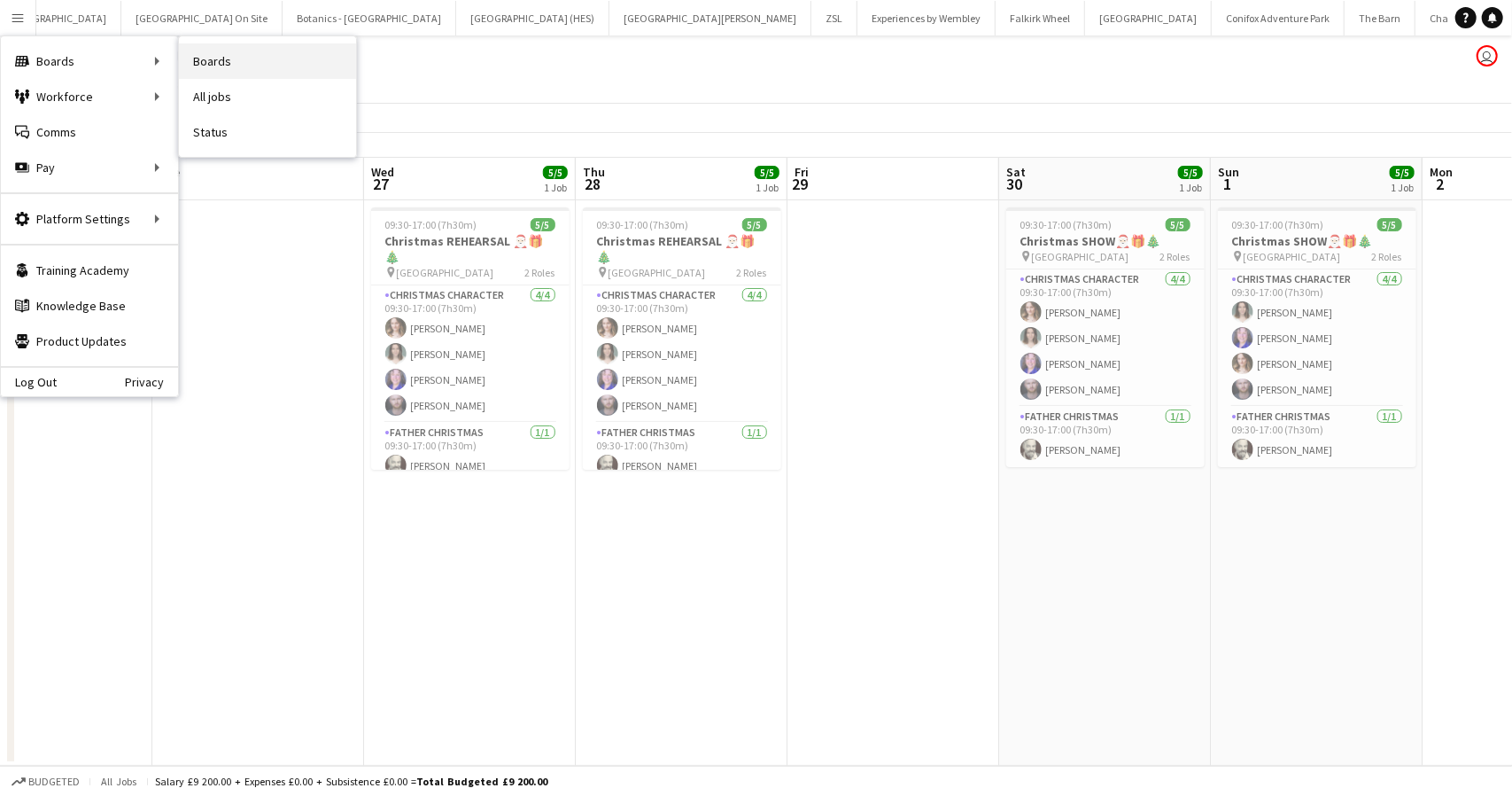
click at [216, 62] on link "Boards" at bounding box center [268, 61] width 177 height 35
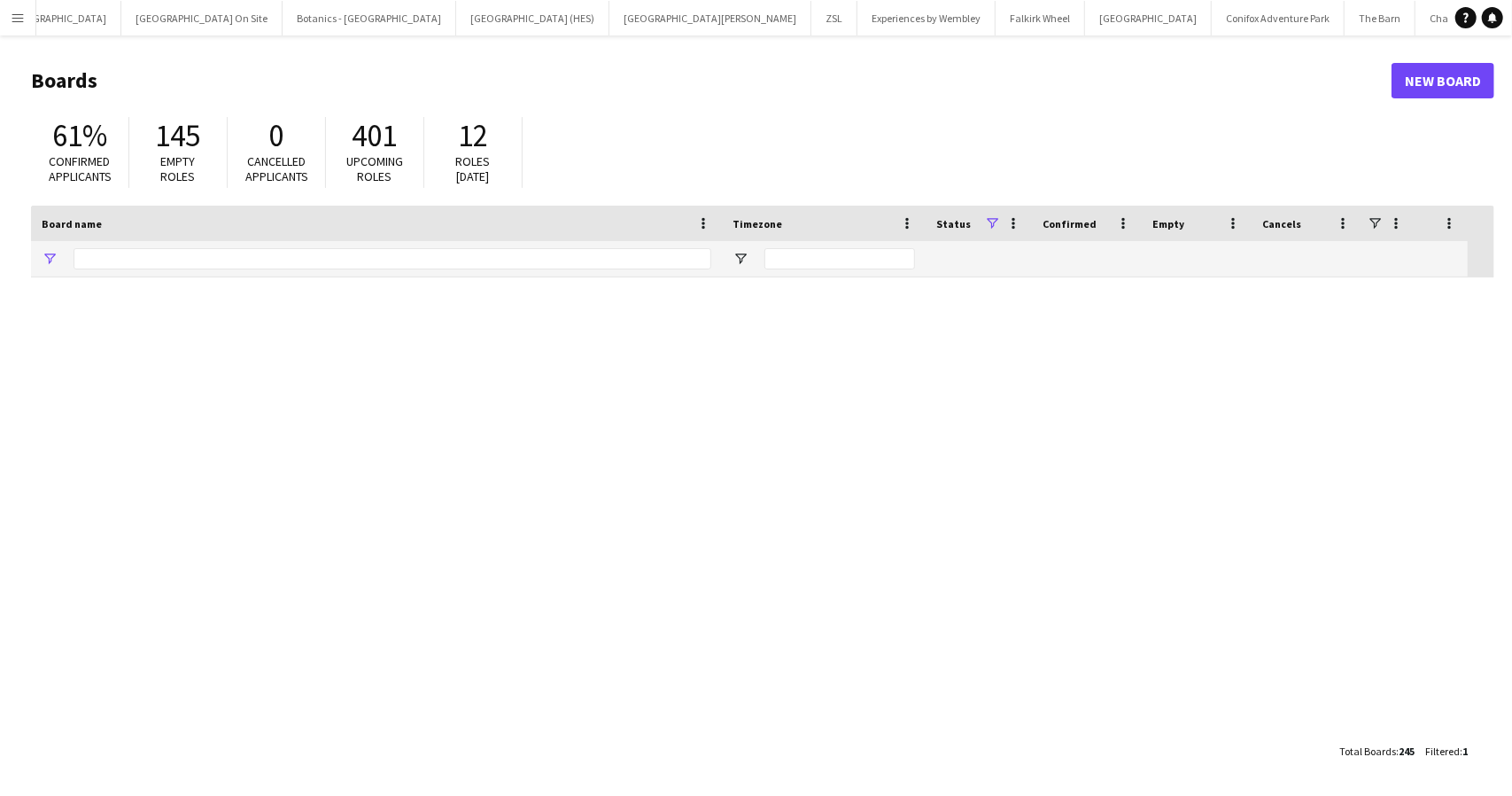
type input "*****"
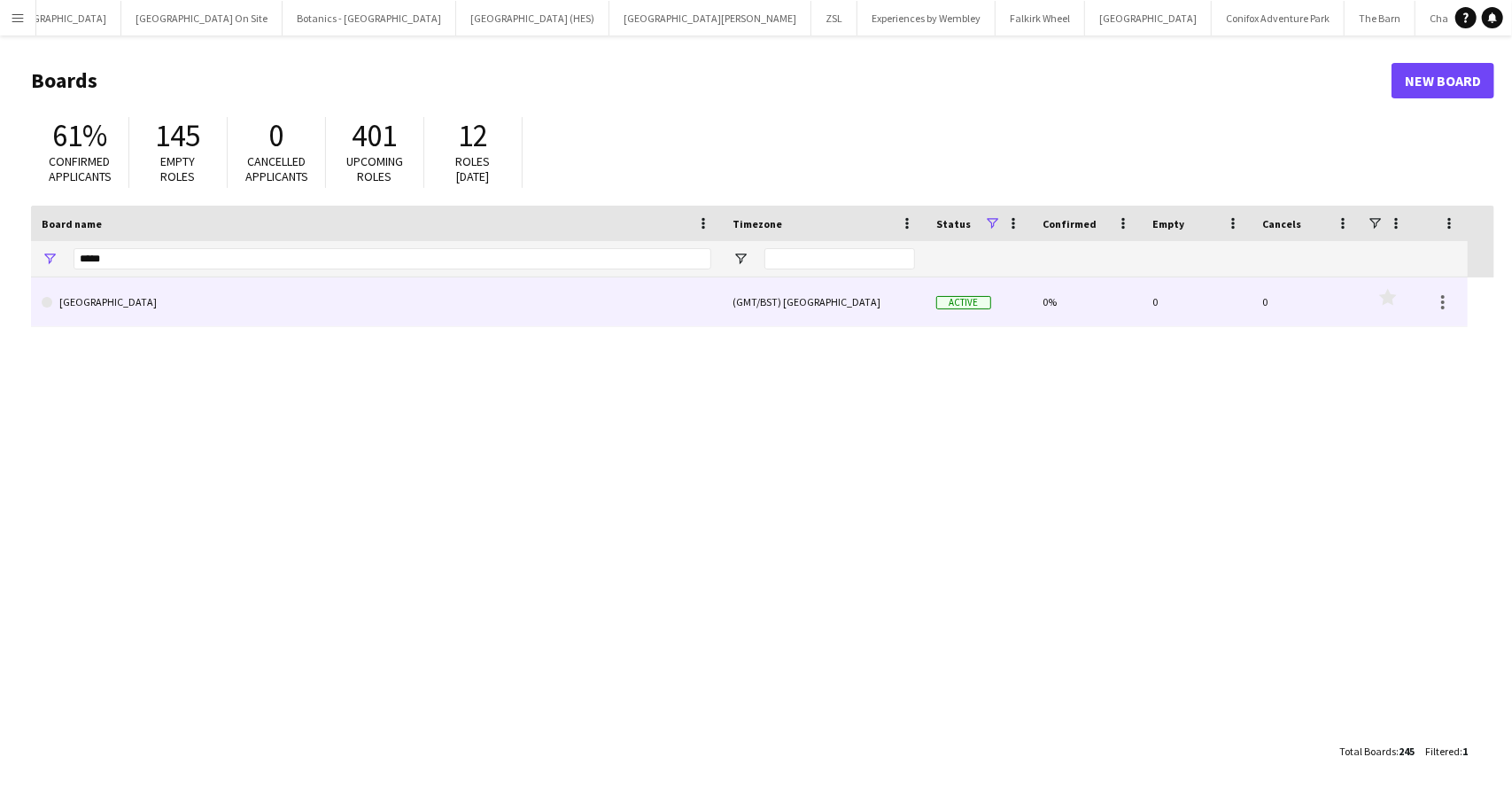
click at [157, 295] on link "[GEOGRAPHIC_DATA]" at bounding box center [376, 302] width 670 height 50
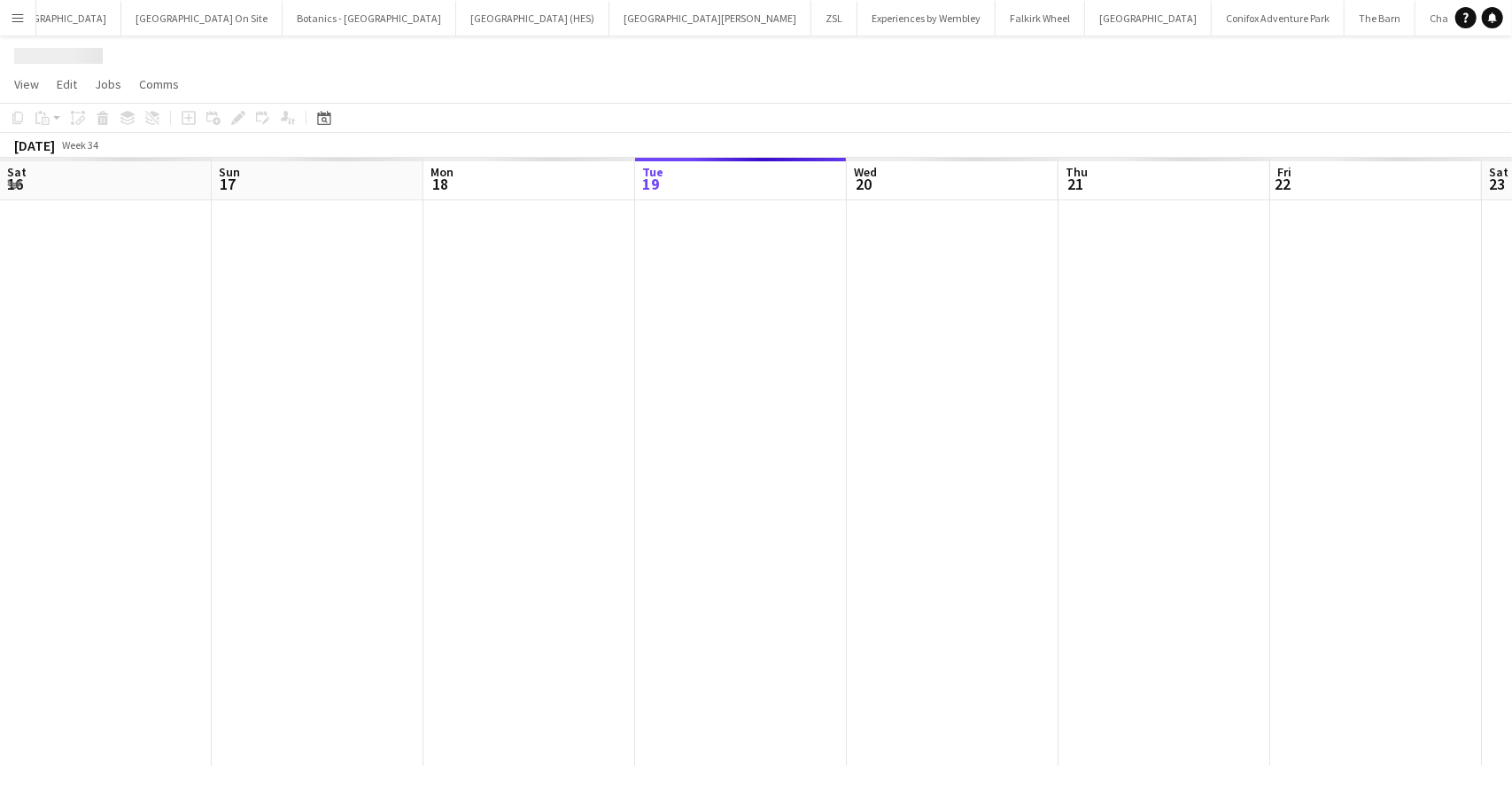
scroll to position [0, 423]
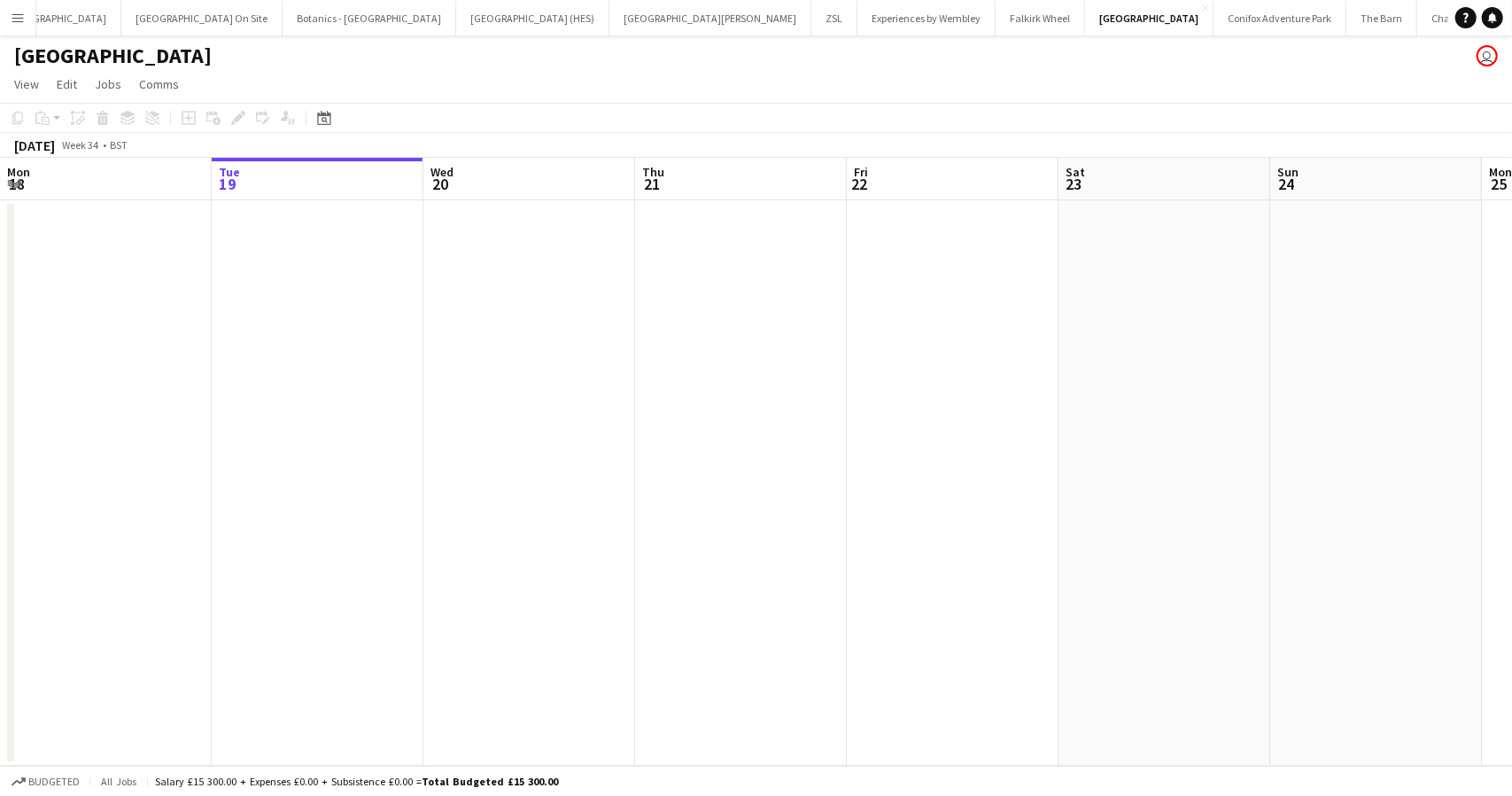
click at [18, 10] on button "Menu" at bounding box center [17, 17] width 35 height 35
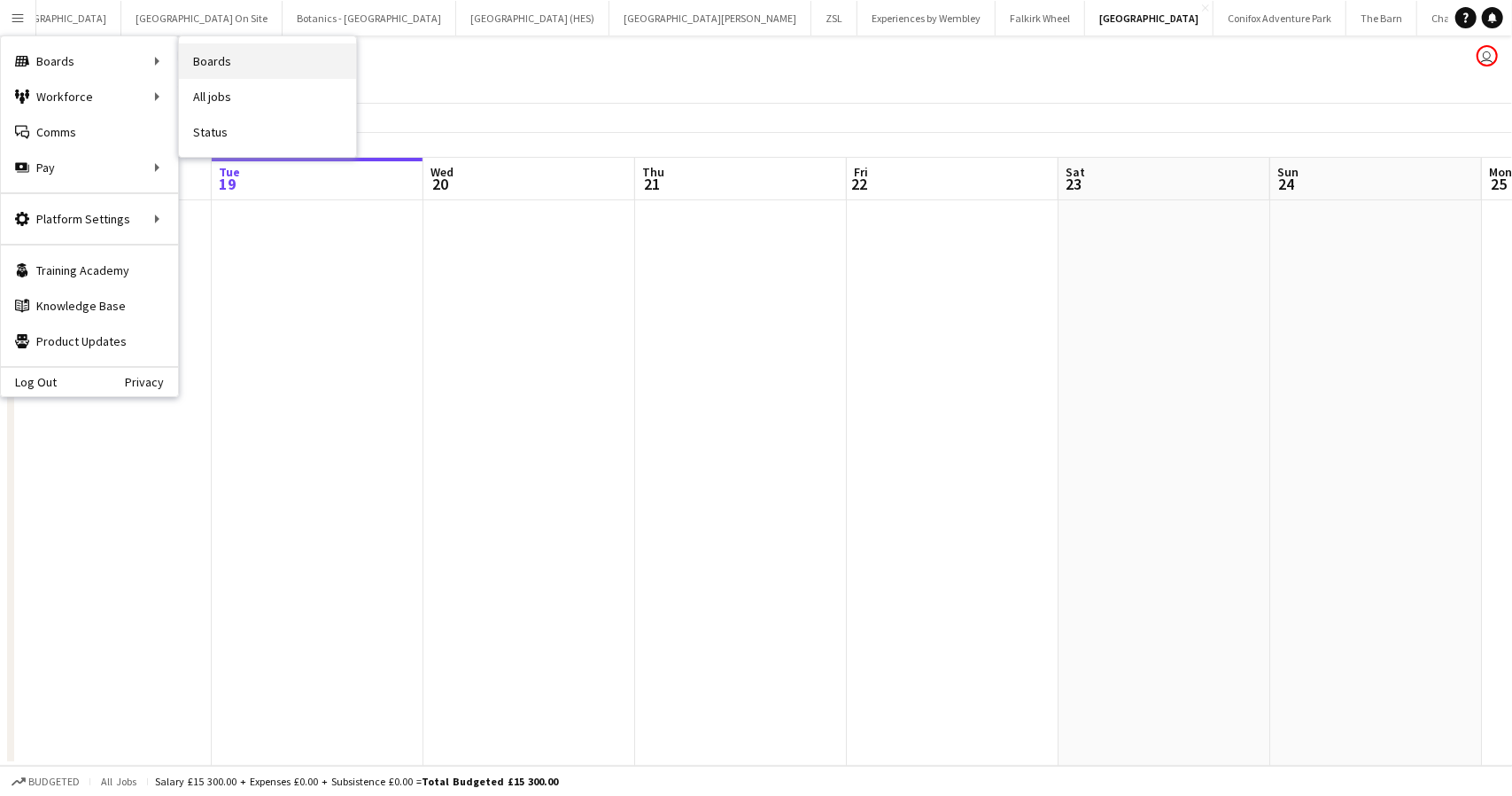
click at [212, 61] on link "Boards" at bounding box center [268, 61] width 177 height 35
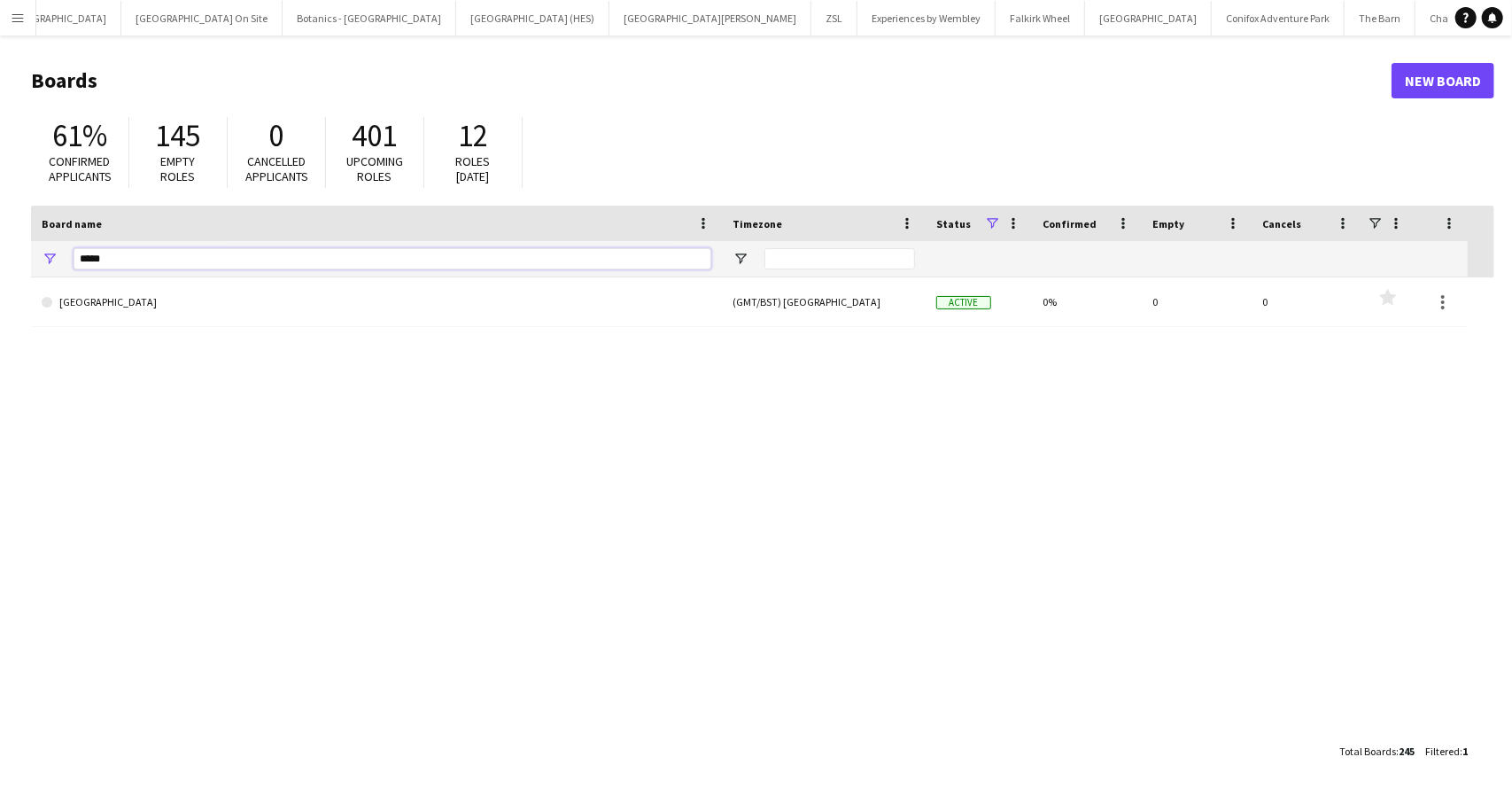
click at [119, 262] on input "*****" at bounding box center [392, 258] width 637 height 21
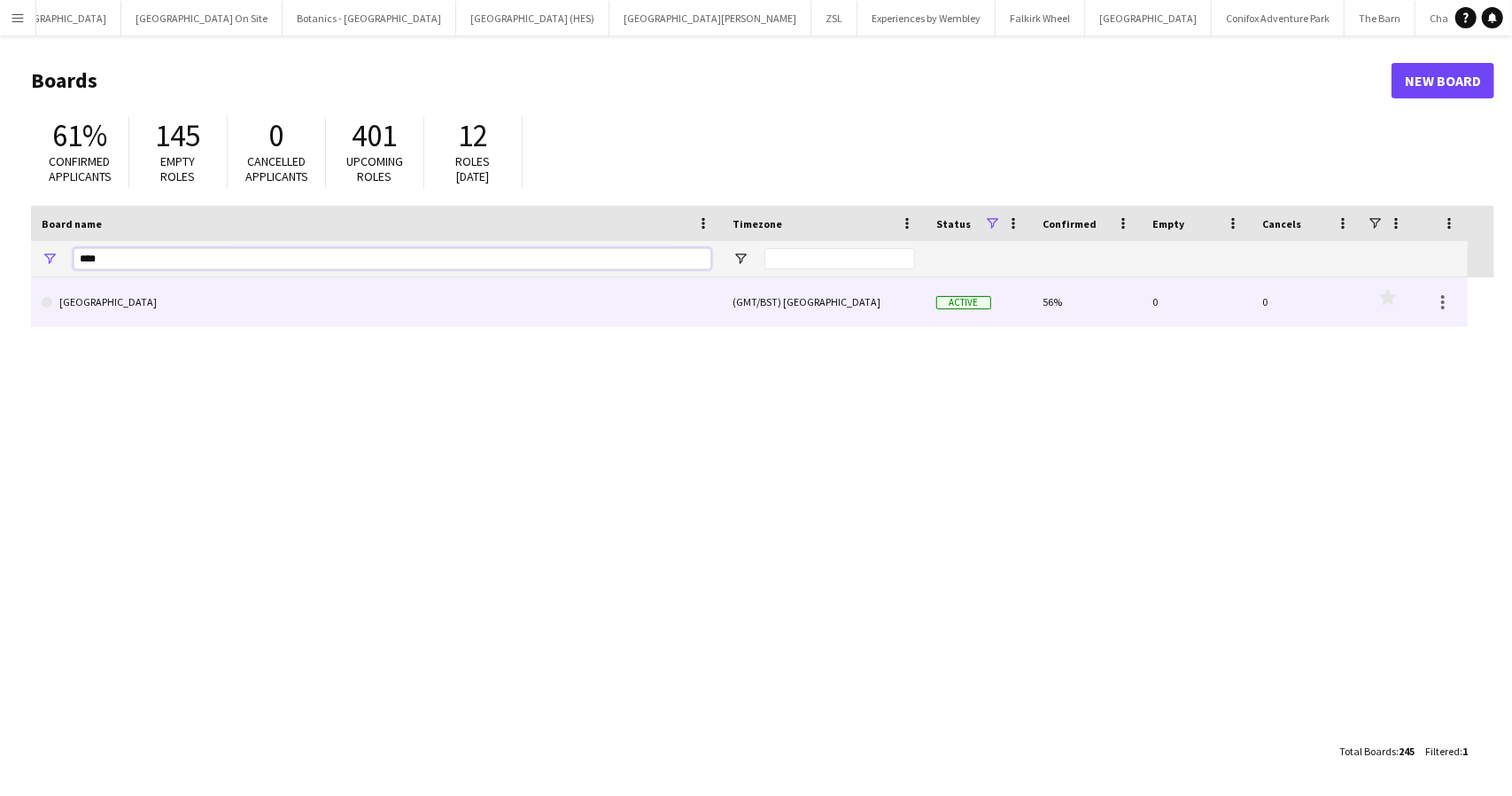
type input "****"
click at [131, 311] on link "[GEOGRAPHIC_DATA]" at bounding box center [376, 302] width 670 height 50
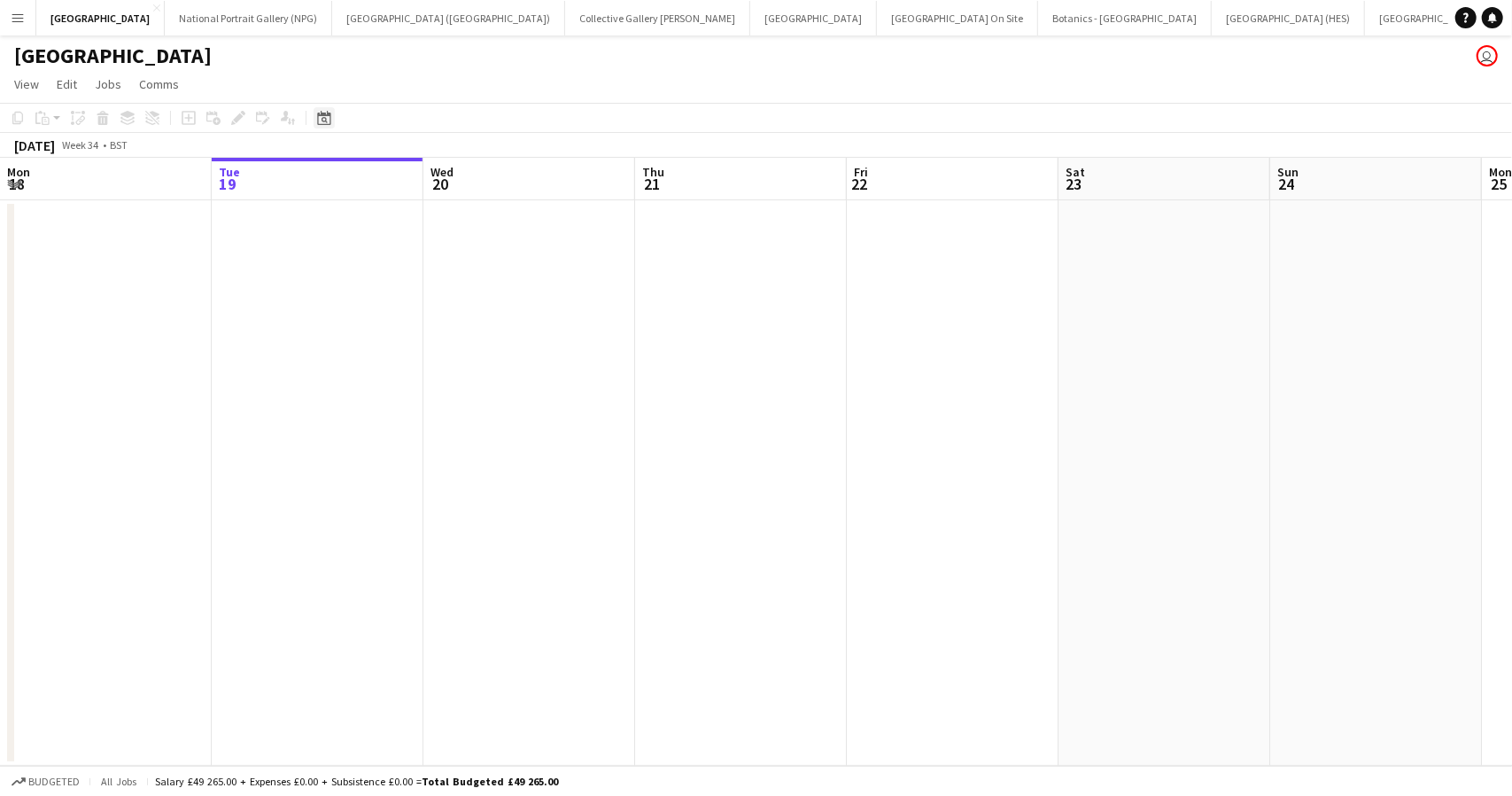
click at [318, 118] on icon at bounding box center [324, 117] width 13 height 14
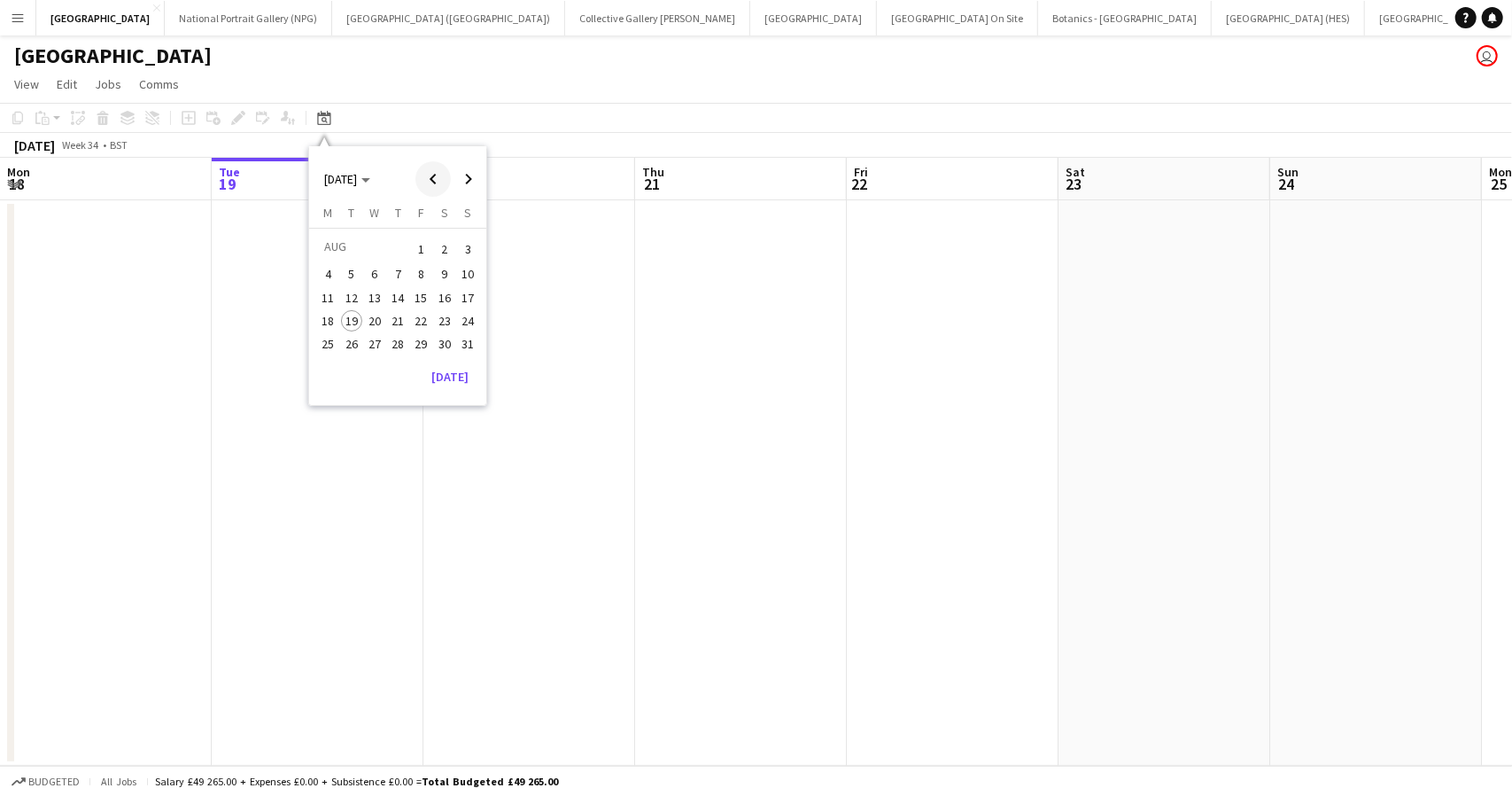
click at [430, 174] on span "Previous month" at bounding box center [433, 178] width 35 height 35
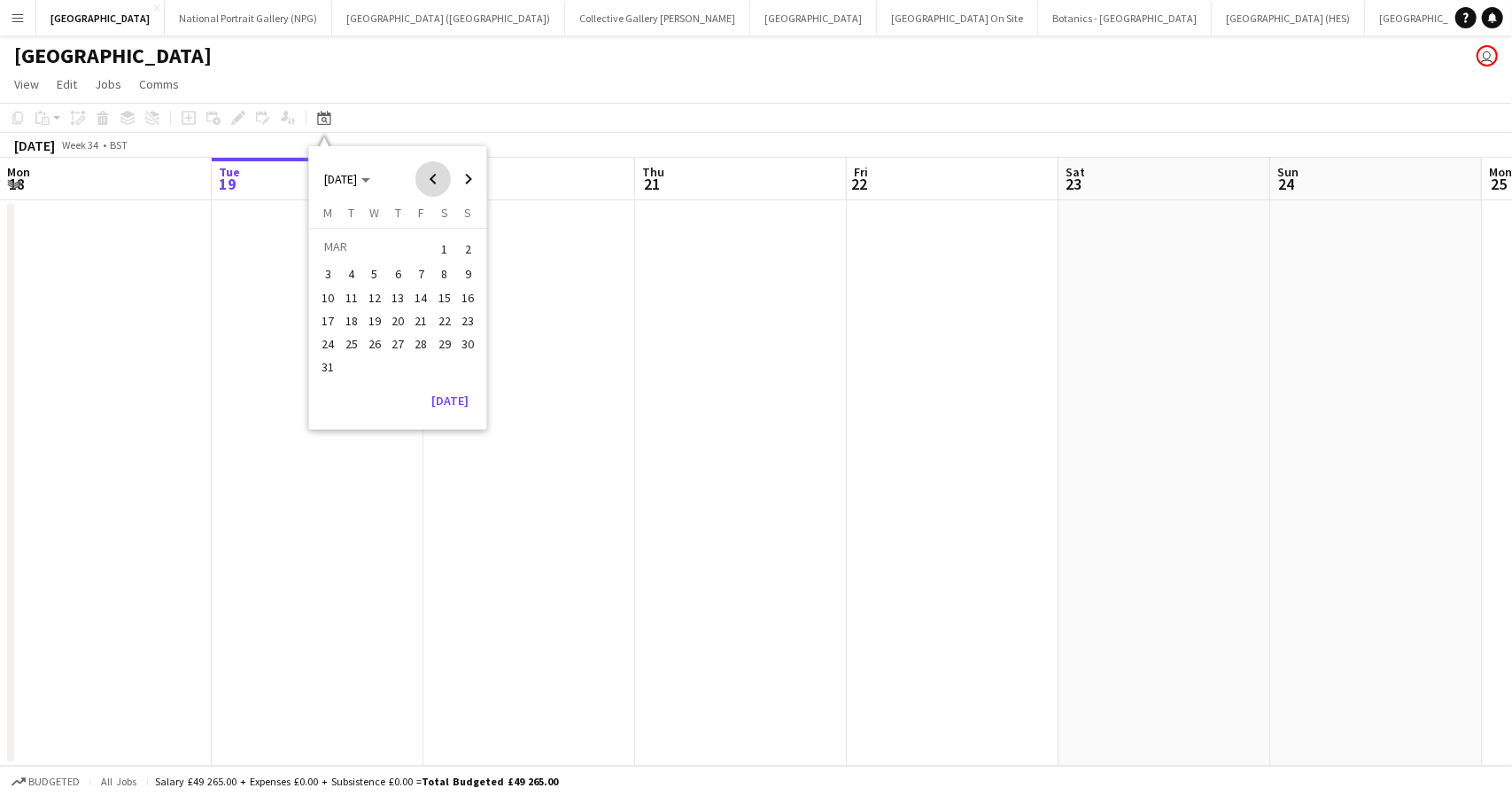
click at [430, 174] on span "Previous month" at bounding box center [433, 178] width 35 height 35
click at [379, 321] on span "18" at bounding box center [374, 320] width 21 height 21
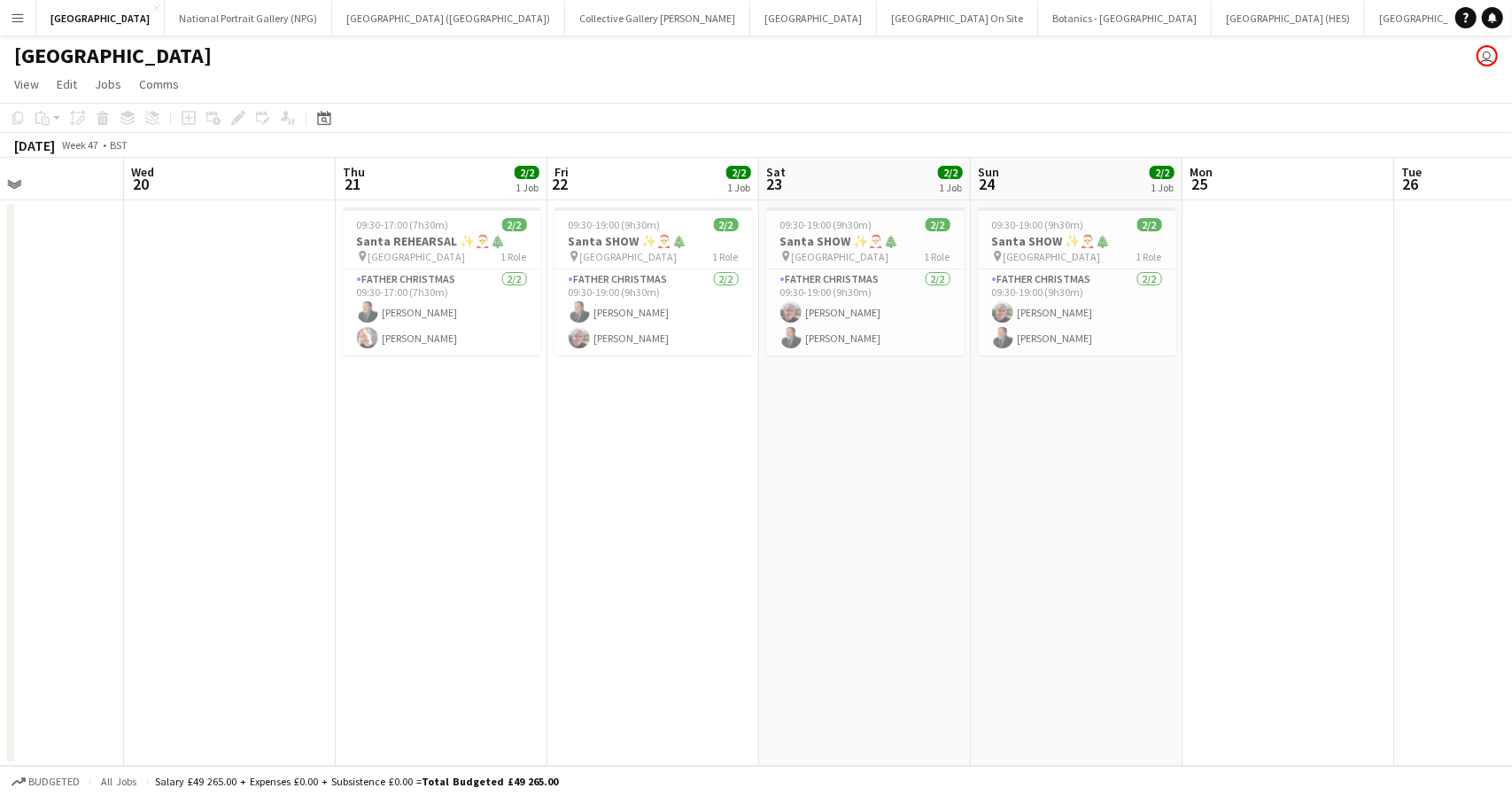
scroll to position [0, 722]
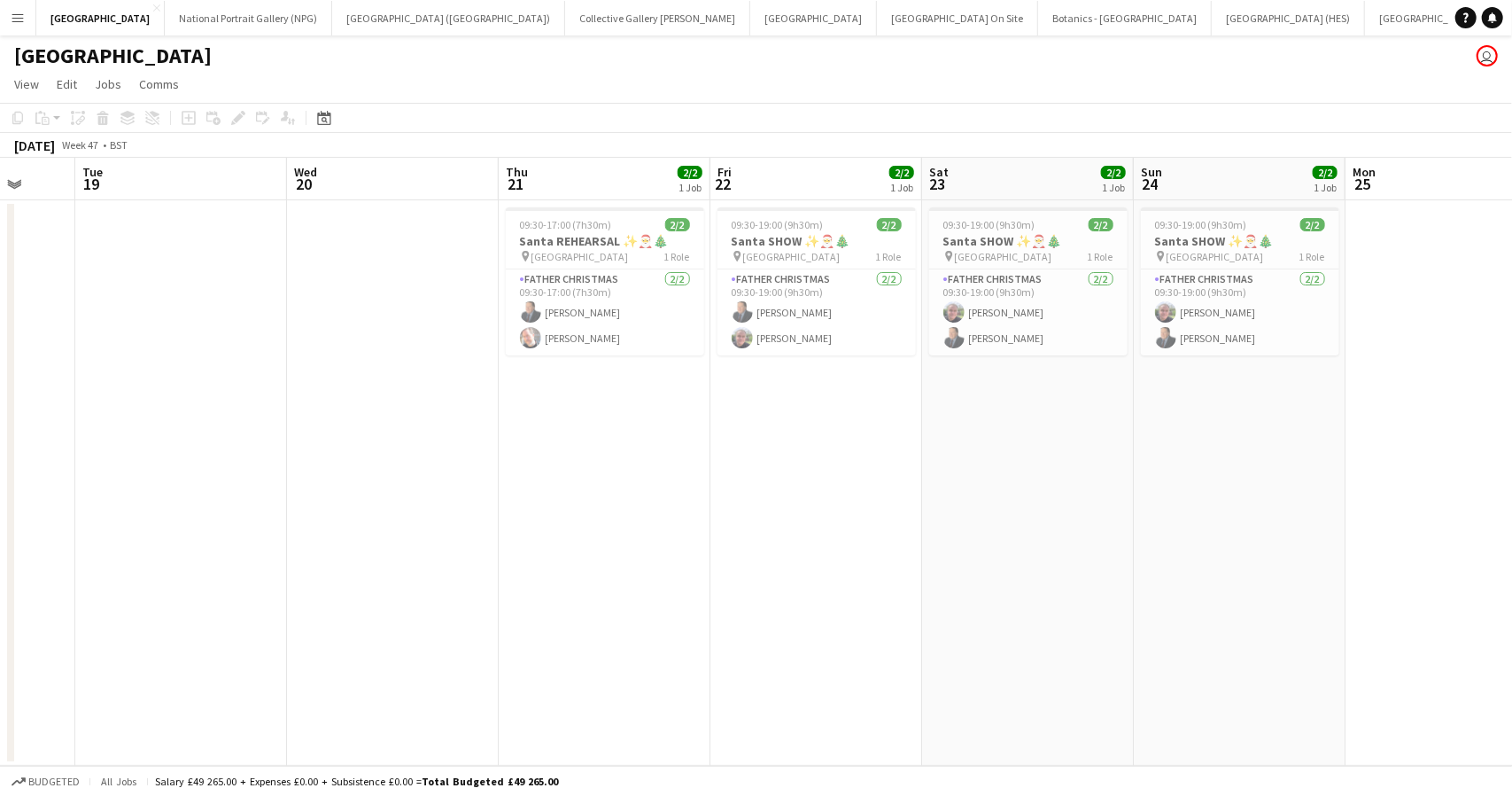
drag, startPoint x: 410, startPoint y: 409, endPoint x: 555, endPoint y: 500, distance: 171.2
click at [566, 501] on app-calendar-viewport "Sat 16 Sun 17 Mon 18 Tue 19 Wed 20 Thu 21 2/2 1 Job Fri 22 2/2 1 Job Sat 23 2/2…" at bounding box center [756, 461] width 1512 height 608
click at [738, 97] on app-page-menu "View Day view expanded Day view collapsed Month view Date picker Jump to [DATE]…" at bounding box center [756, 86] width 1512 height 33
click at [138, 337] on app-date-cell at bounding box center [175, 482] width 212 height 565
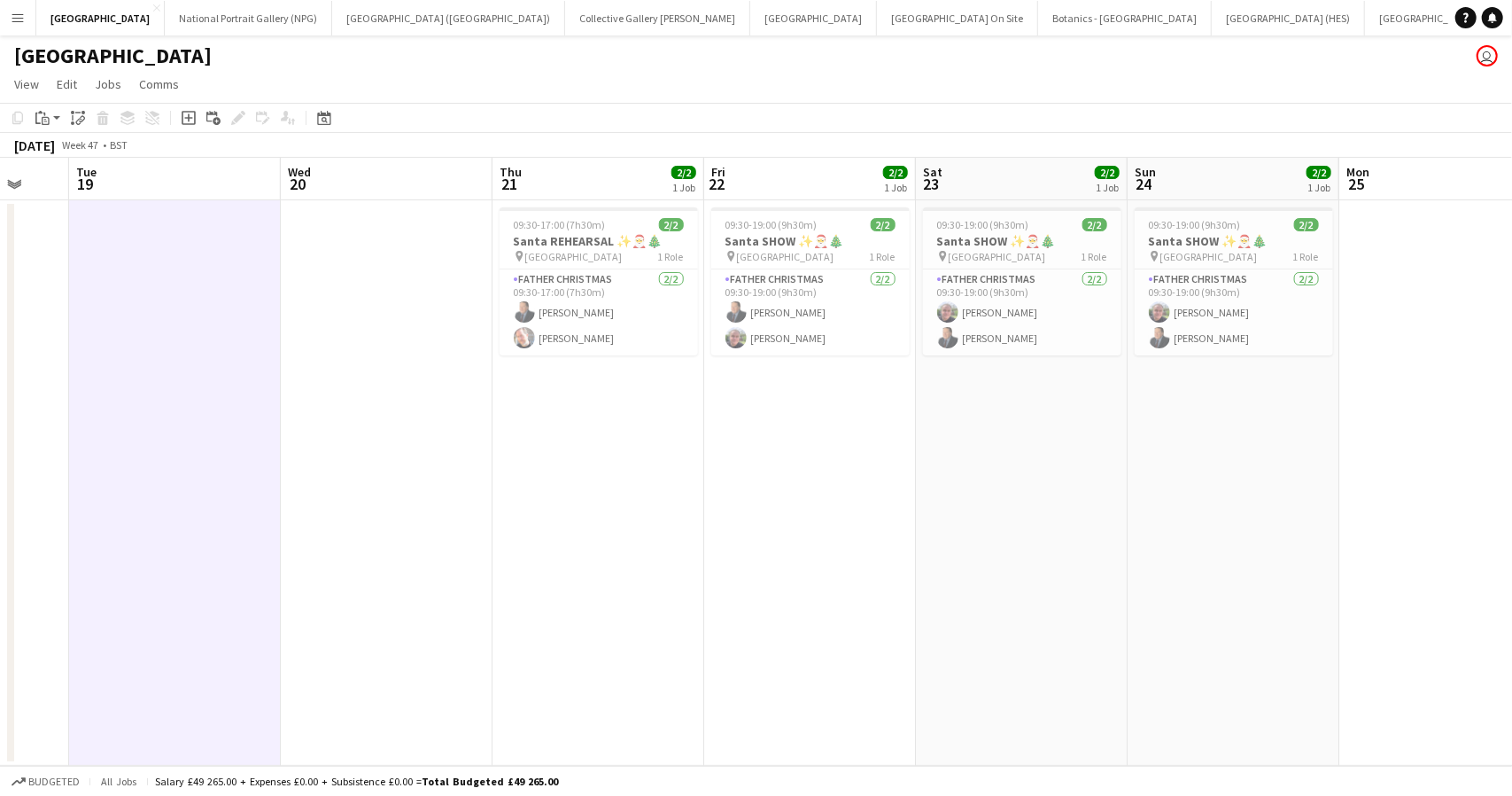
click at [27, 19] on button "Menu" at bounding box center [17, 17] width 35 height 35
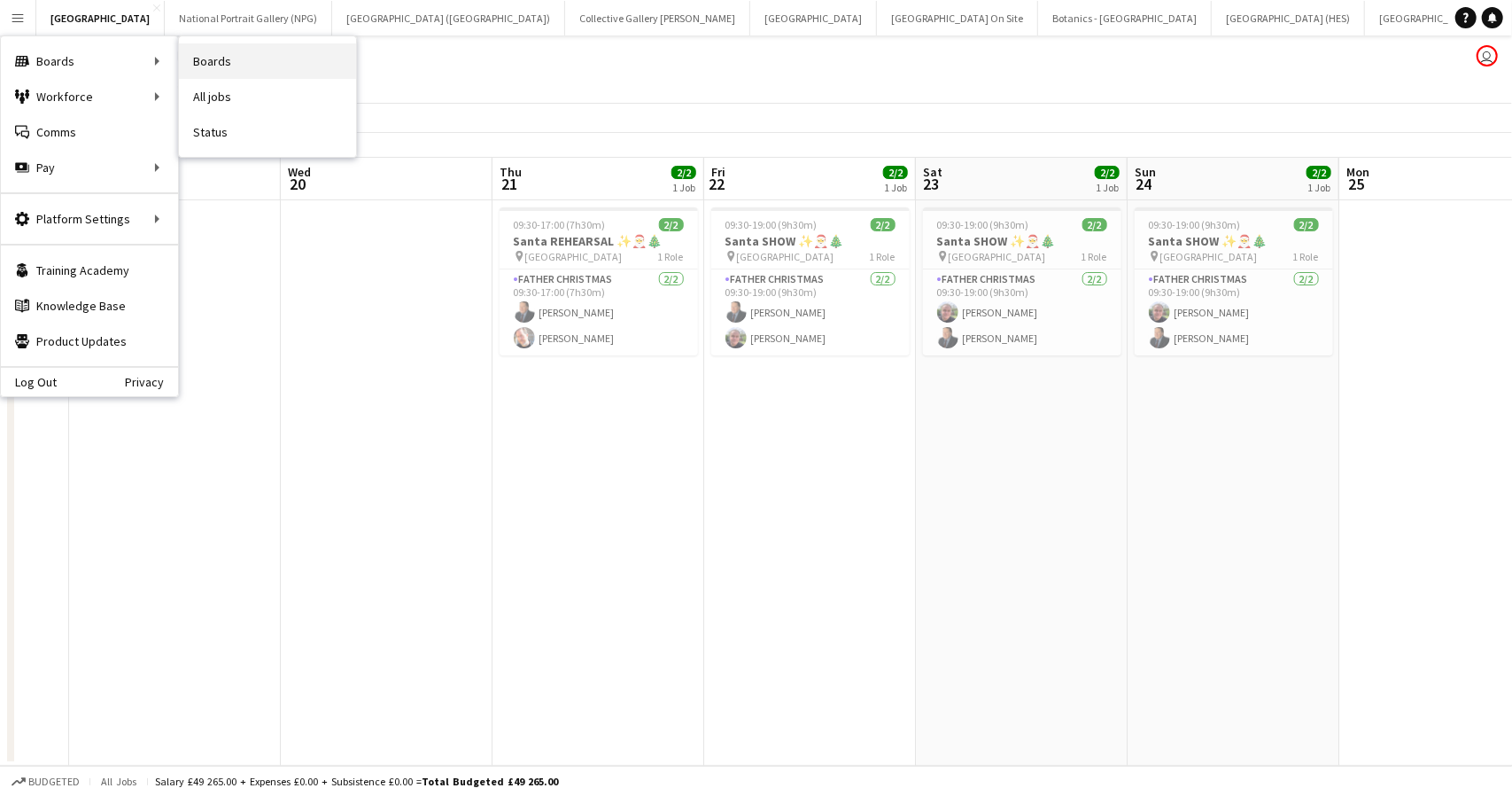
click at [214, 64] on link "Boards" at bounding box center [268, 61] width 177 height 35
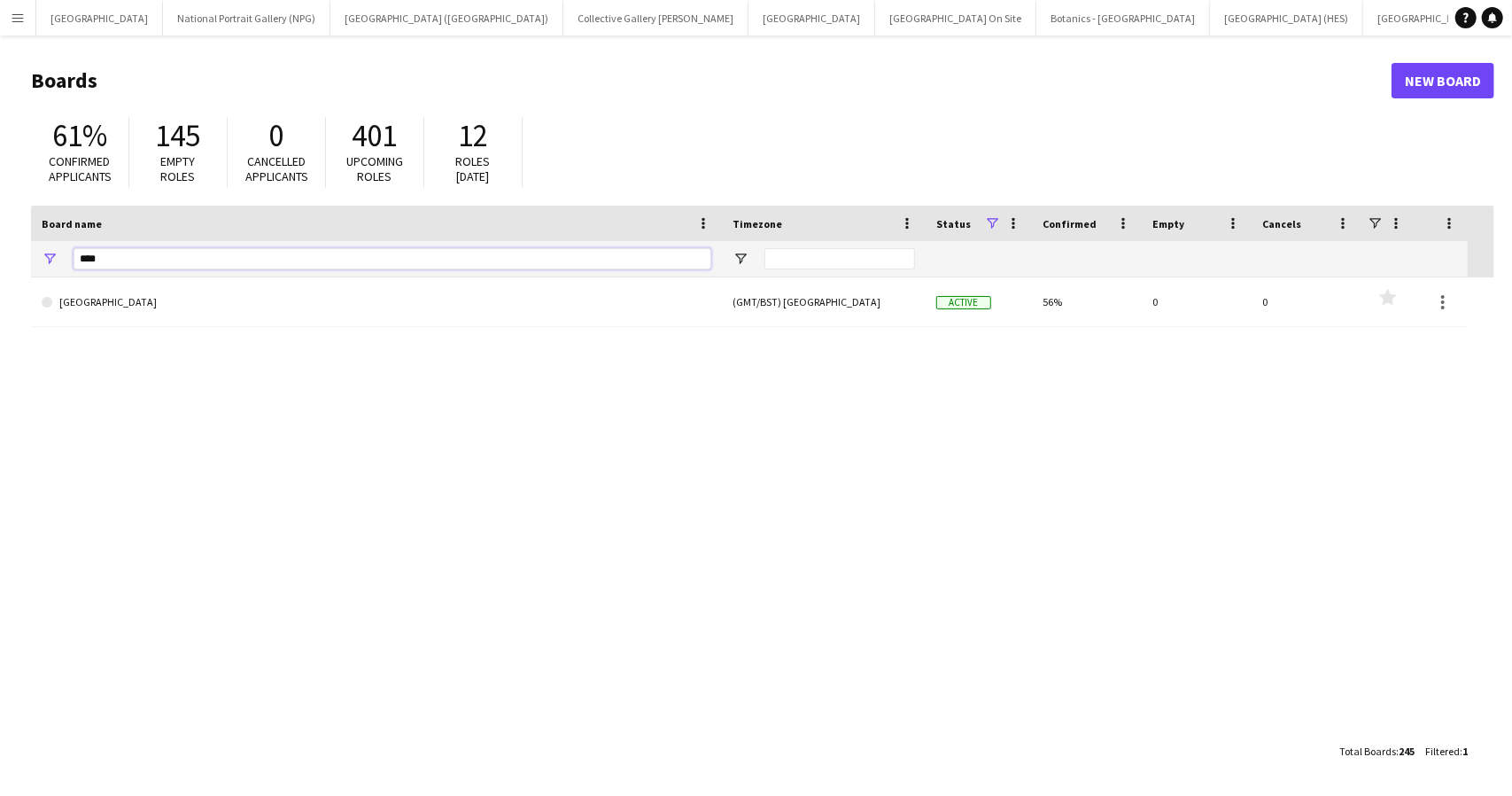
click at [108, 255] on input "****" at bounding box center [392, 258] width 637 height 21
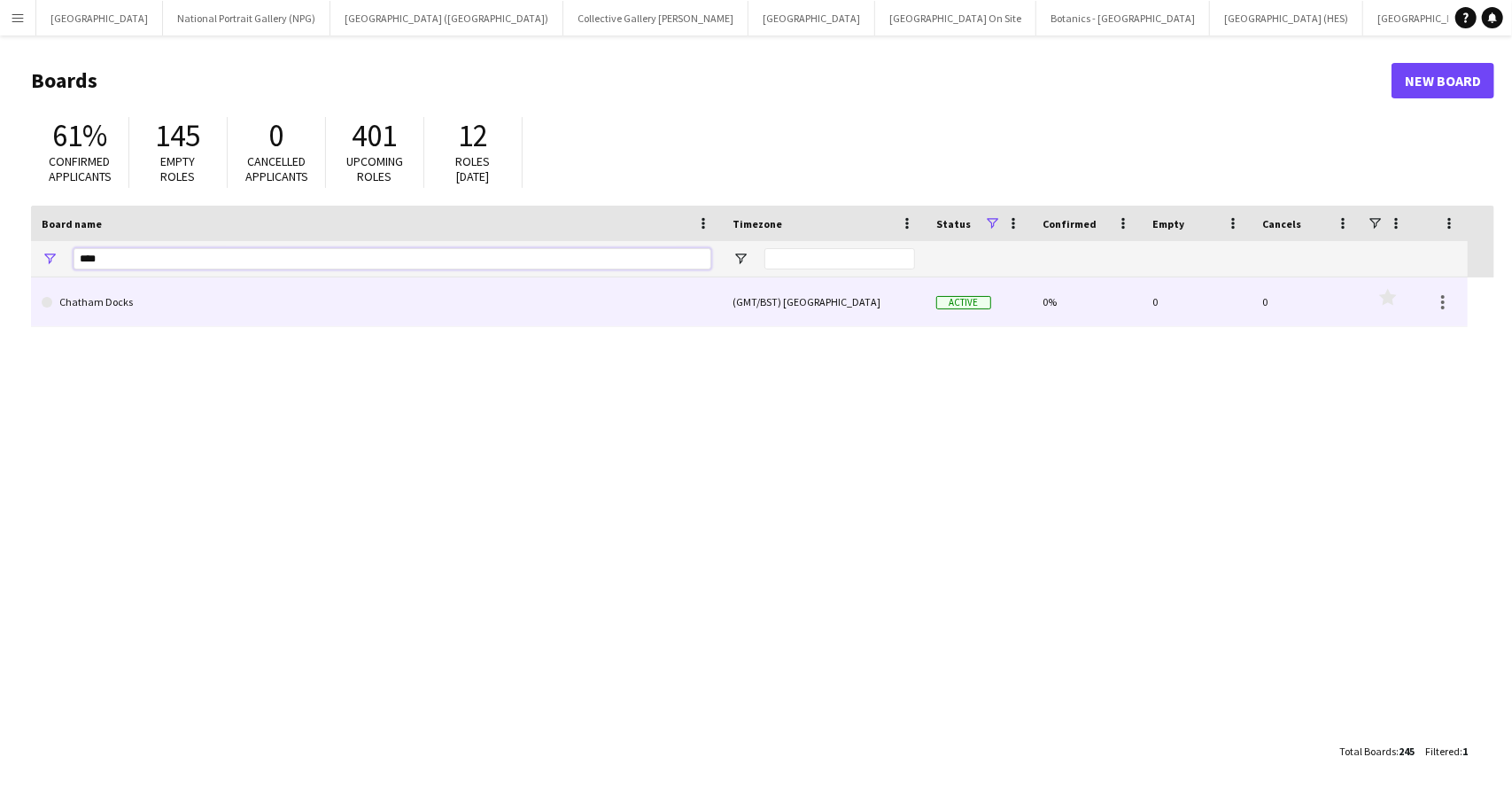
type input "****"
click at [103, 304] on link "Chatham Docks" at bounding box center [376, 302] width 670 height 50
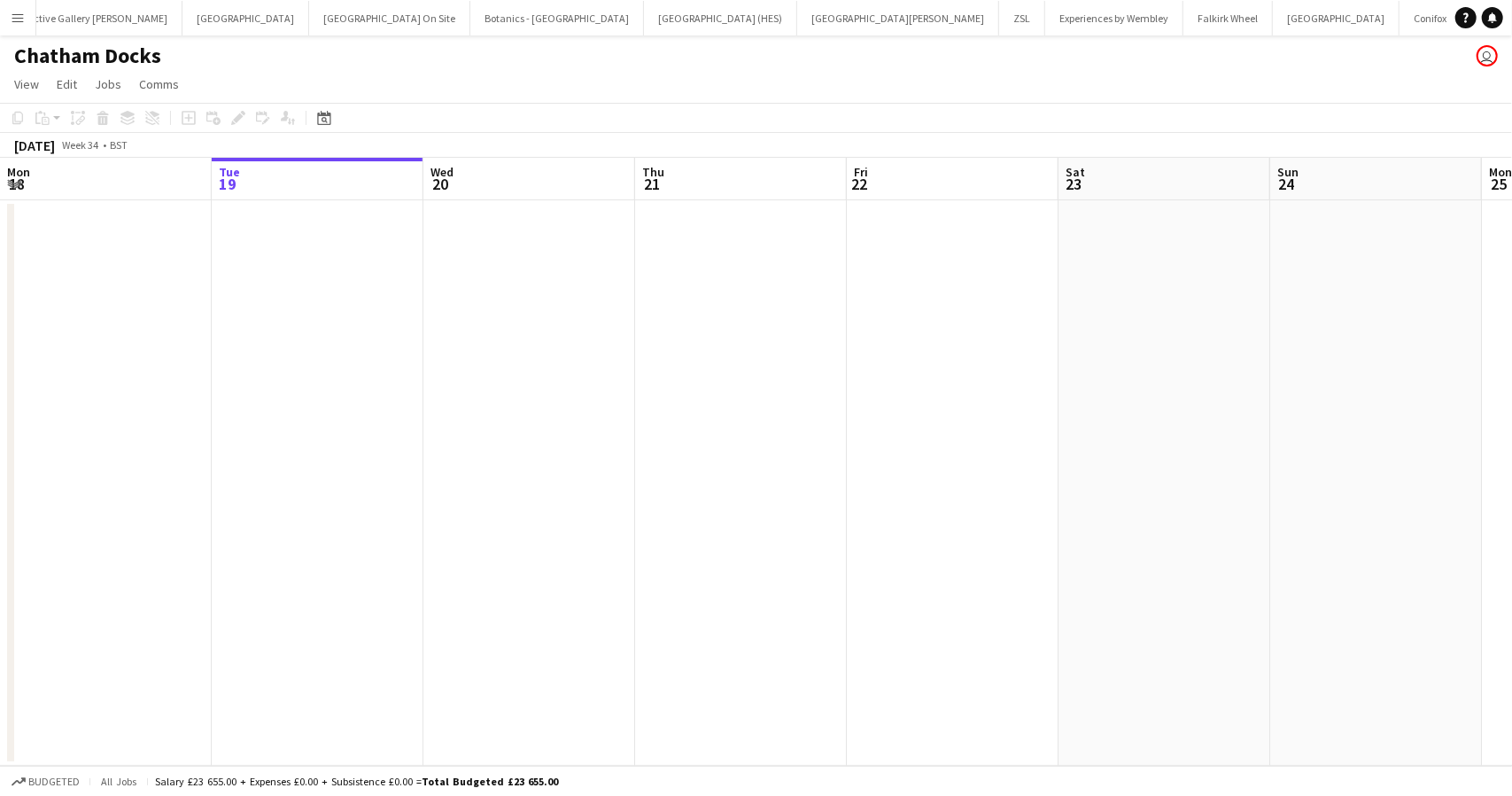
scroll to position [0, 575]
click at [333, 119] on div "Date picker" at bounding box center [324, 117] width 21 height 21
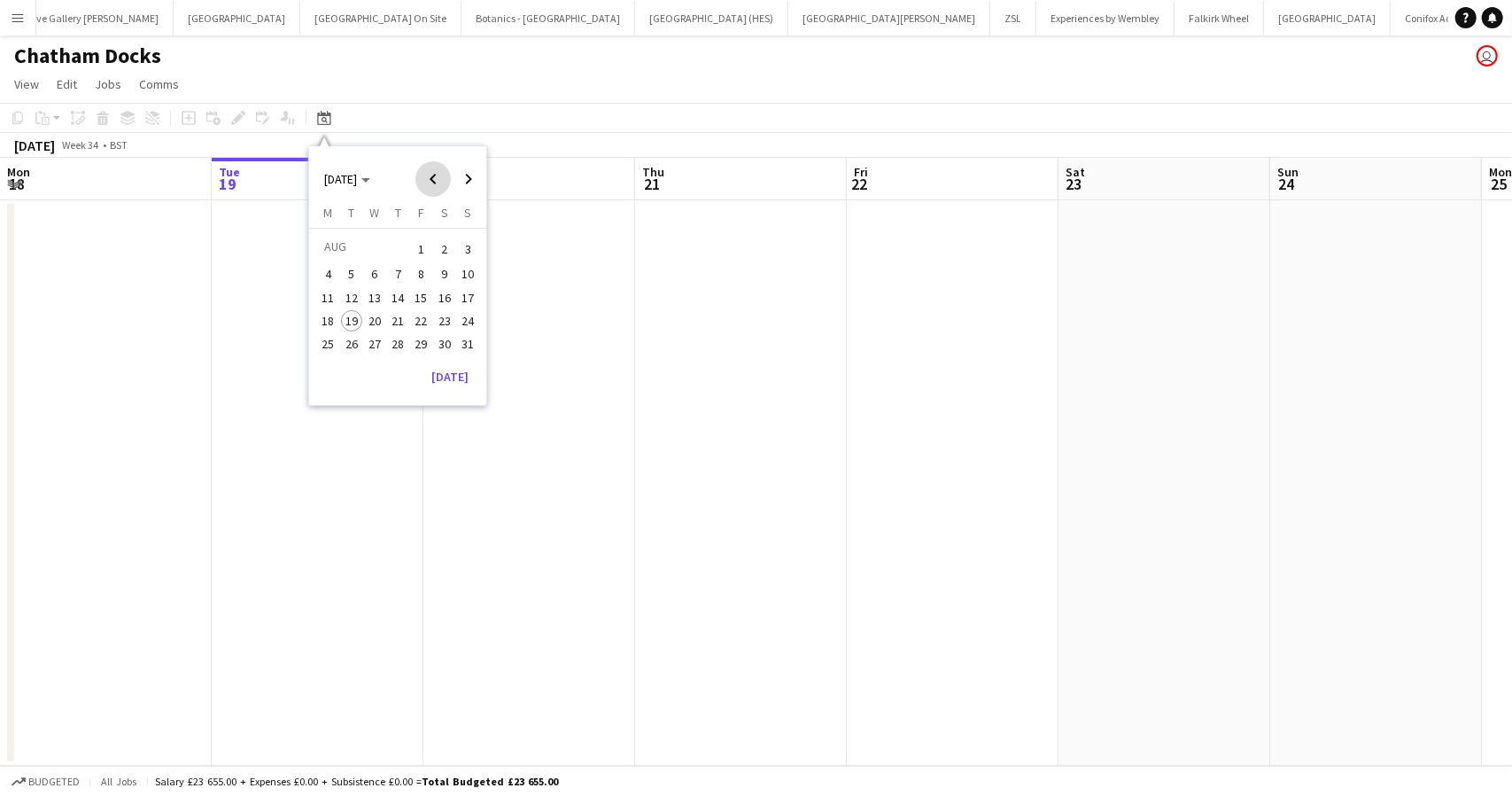
click at [433, 176] on span "Previous month" at bounding box center [433, 178] width 35 height 35
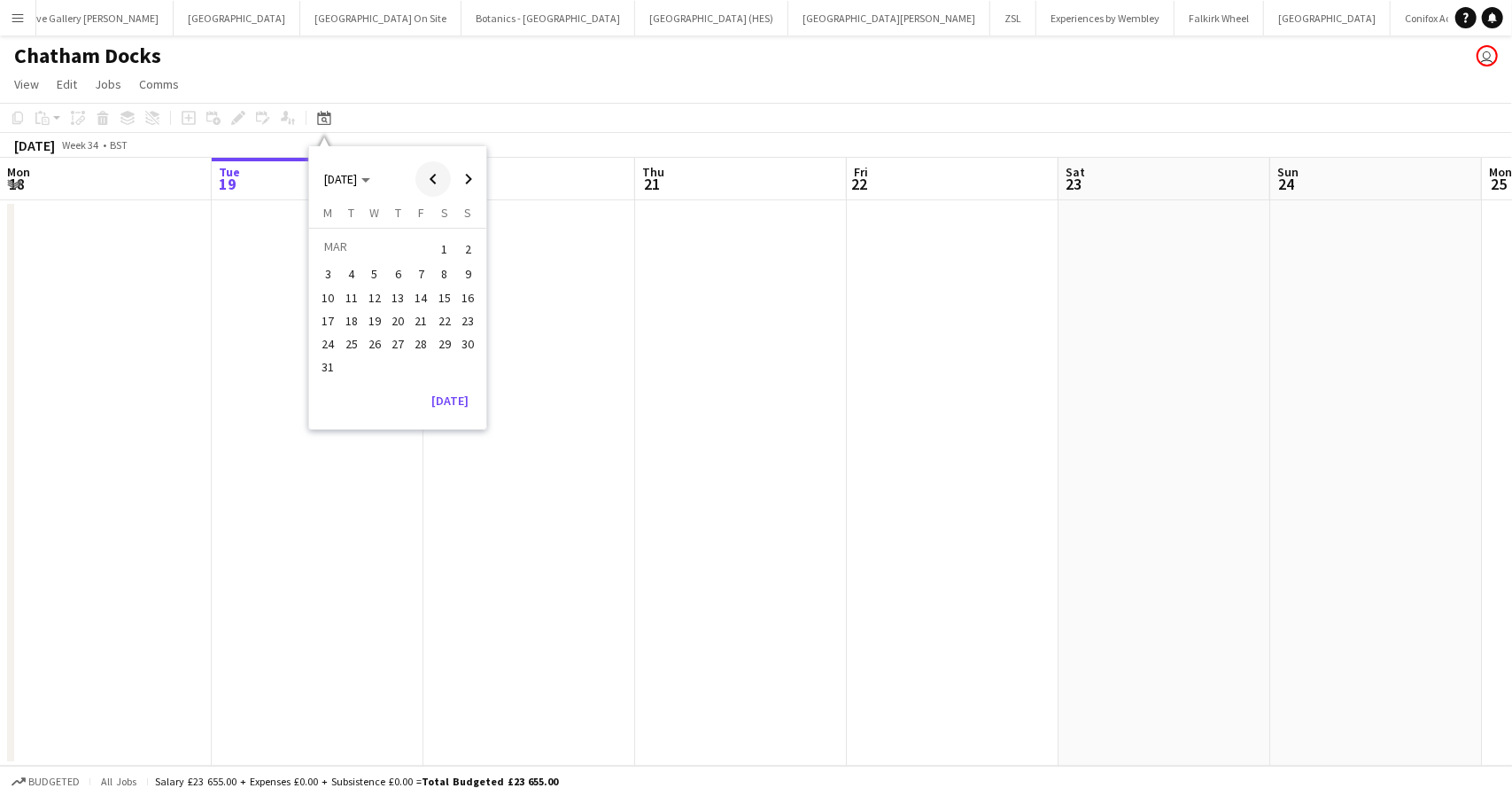
click at [433, 176] on span "Previous month" at bounding box center [433, 178] width 35 height 35
click at [386, 338] on button "26" at bounding box center [397, 344] width 23 height 23
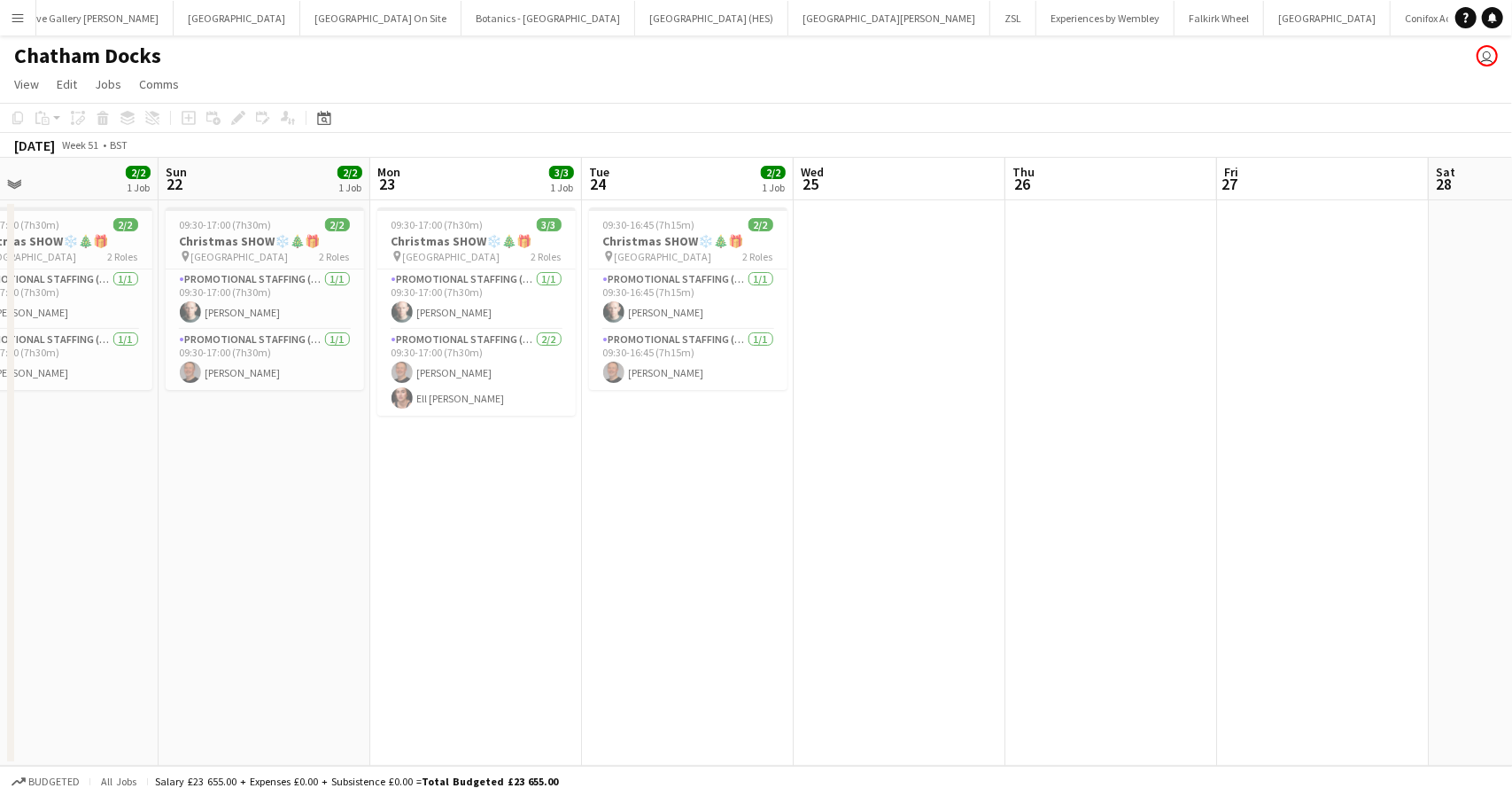
scroll to position [0, 405]
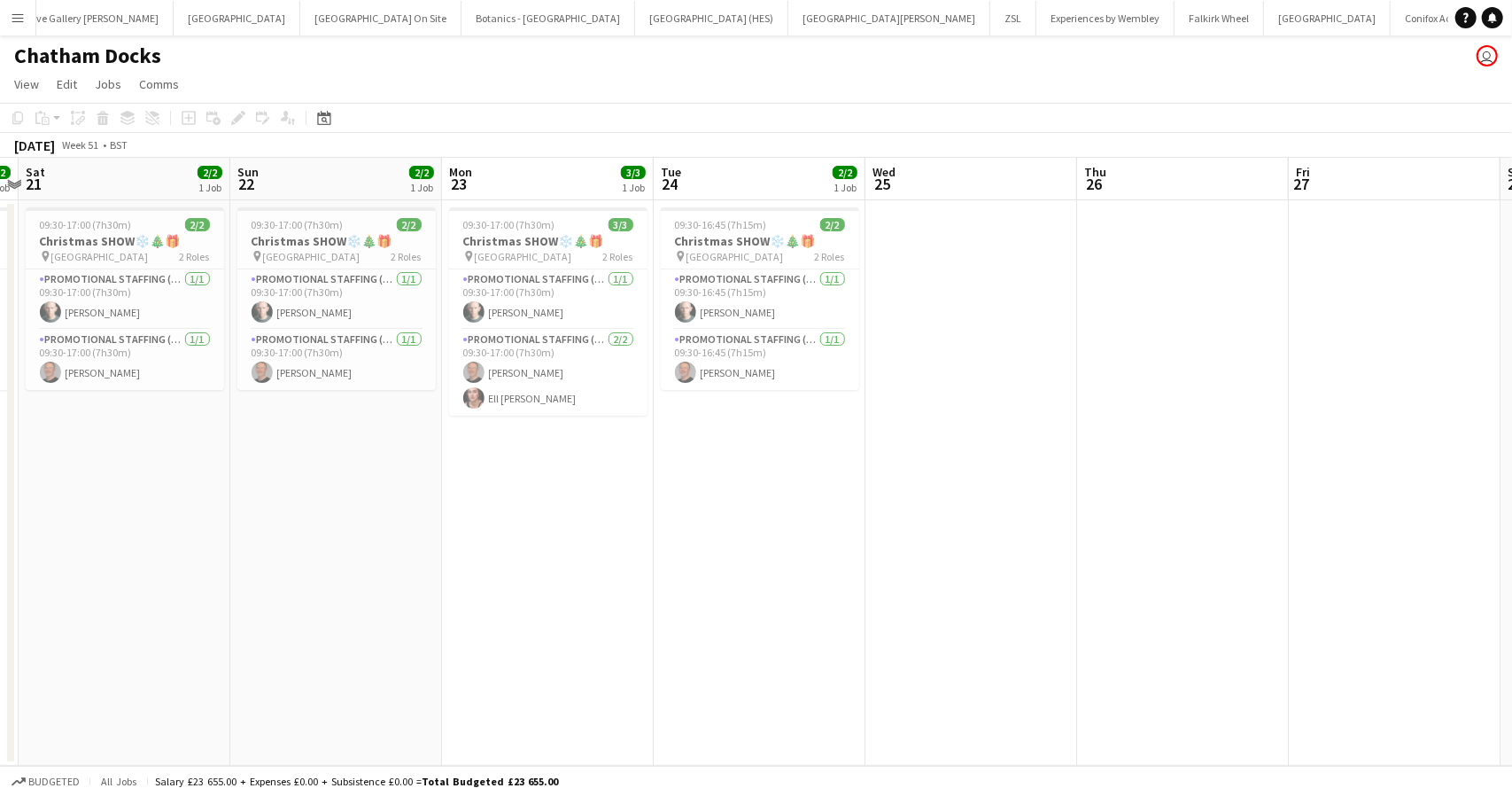
drag, startPoint x: 635, startPoint y: 440, endPoint x: 760, endPoint y: 424, distance: 126.0
click at [760, 424] on app-calendar-viewport "Thu 19 2/2 1 Job Fri 20 2/2 1 Job Sat 21 2/2 1 Job Sun 22 2/2 1 Job Mon 23 3/3 …" at bounding box center [756, 461] width 1512 height 608
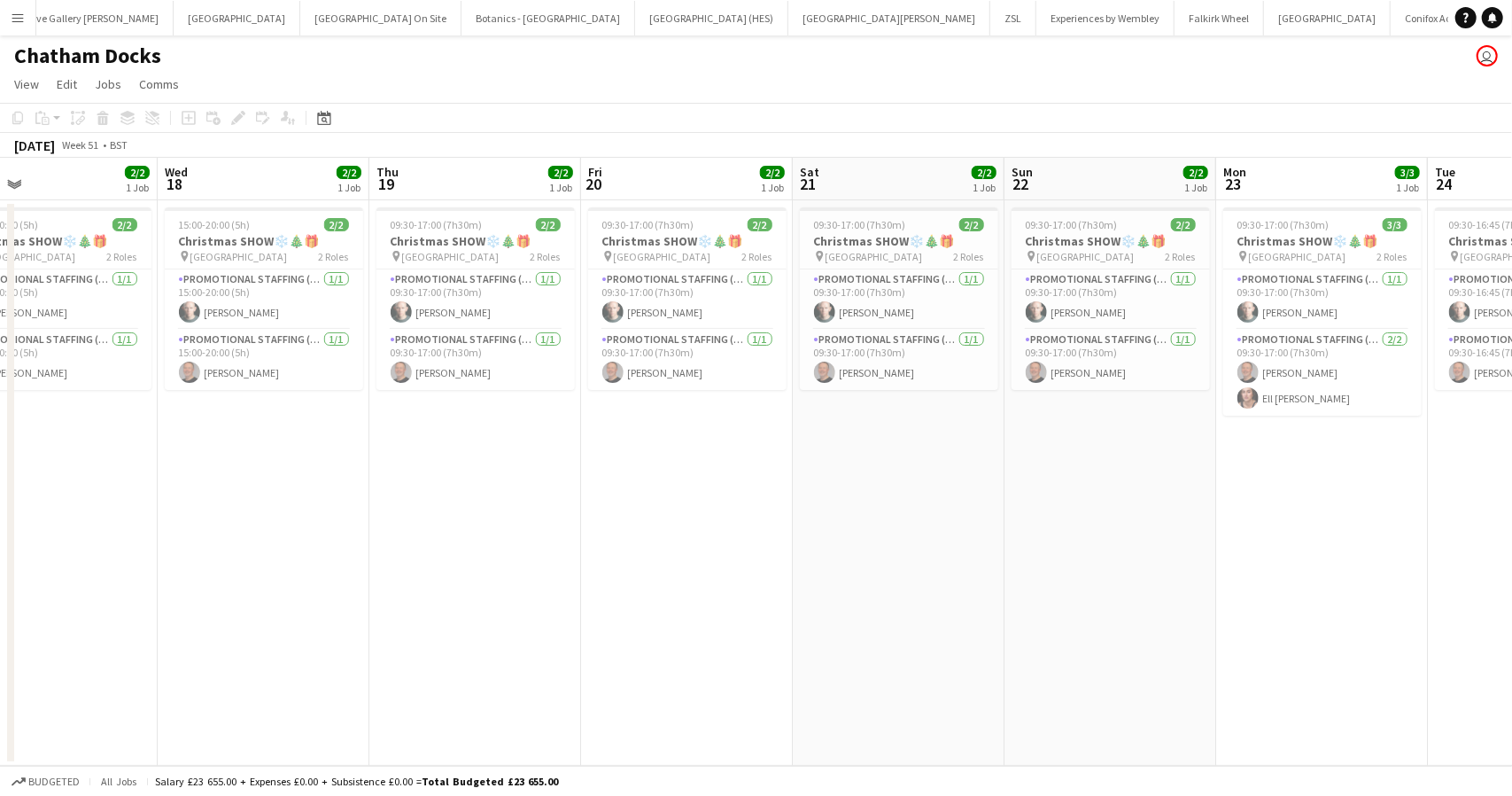
drag, startPoint x: 167, startPoint y: 446, endPoint x: 940, endPoint y: 430, distance: 773.2
click at [940, 430] on app-calendar-viewport "Sun 15 2/2 1 Job Mon 16 Tue 17 2/2 1 Job Wed 18 2/2 1 Job Thu 19 2/2 1 Job Fri …" at bounding box center [756, 461] width 1512 height 608
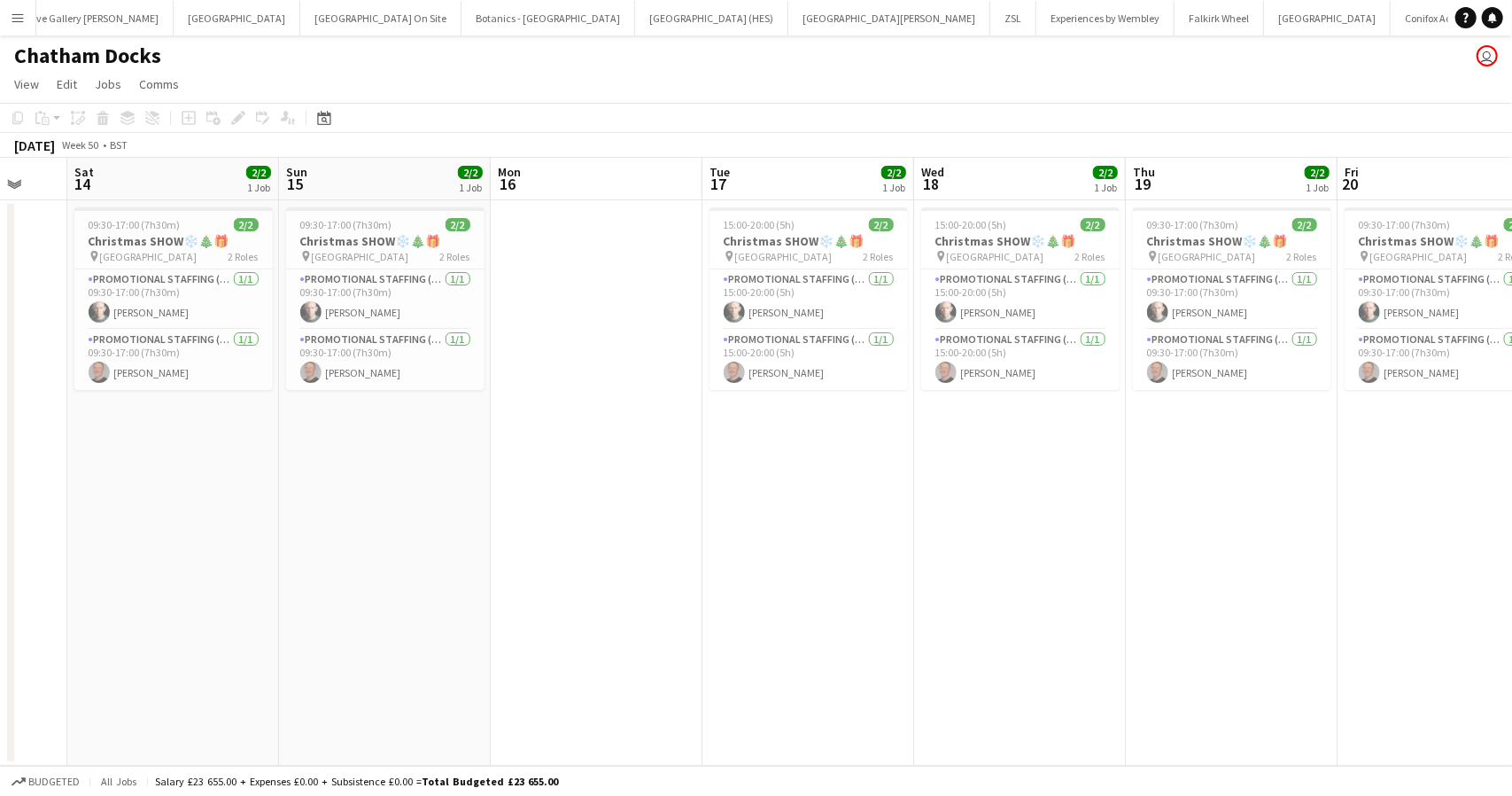
drag, startPoint x: 373, startPoint y: 535, endPoint x: 1130, endPoint y: 452, distance: 761.5
click at [1130, 452] on app-calendar-viewport "Thu 12 Fri 13 Sat 14 2/2 1 Job Sun 15 2/2 1 Job Mon 16 Tue 17 2/2 1 Job Wed 18 …" at bounding box center [756, 461] width 1512 height 608
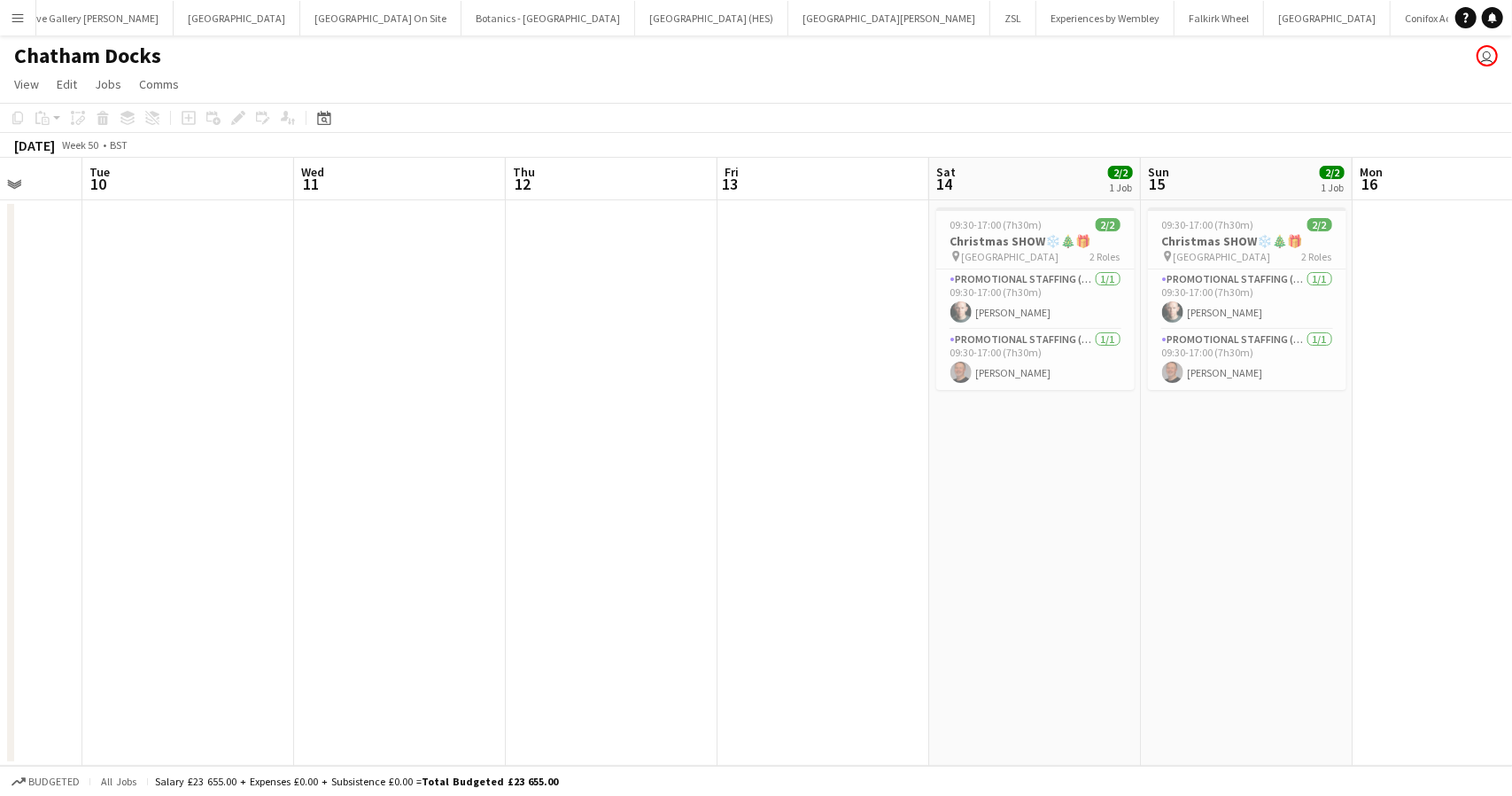
drag, startPoint x: 627, startPoint y: 537, endPoint x: 1352, endPoint y: 435, distance: 732.1
click at [1352, 435] on app-calendar-viewport "Sat 7 Sun 8 2/2 1 Job Mon 9 Tue 10 Wed 11 Thu 12 Fri 13 Sat 14 2/2 1 Job Sun 15…" at bounding box center [756, 461] width 1512 height 608
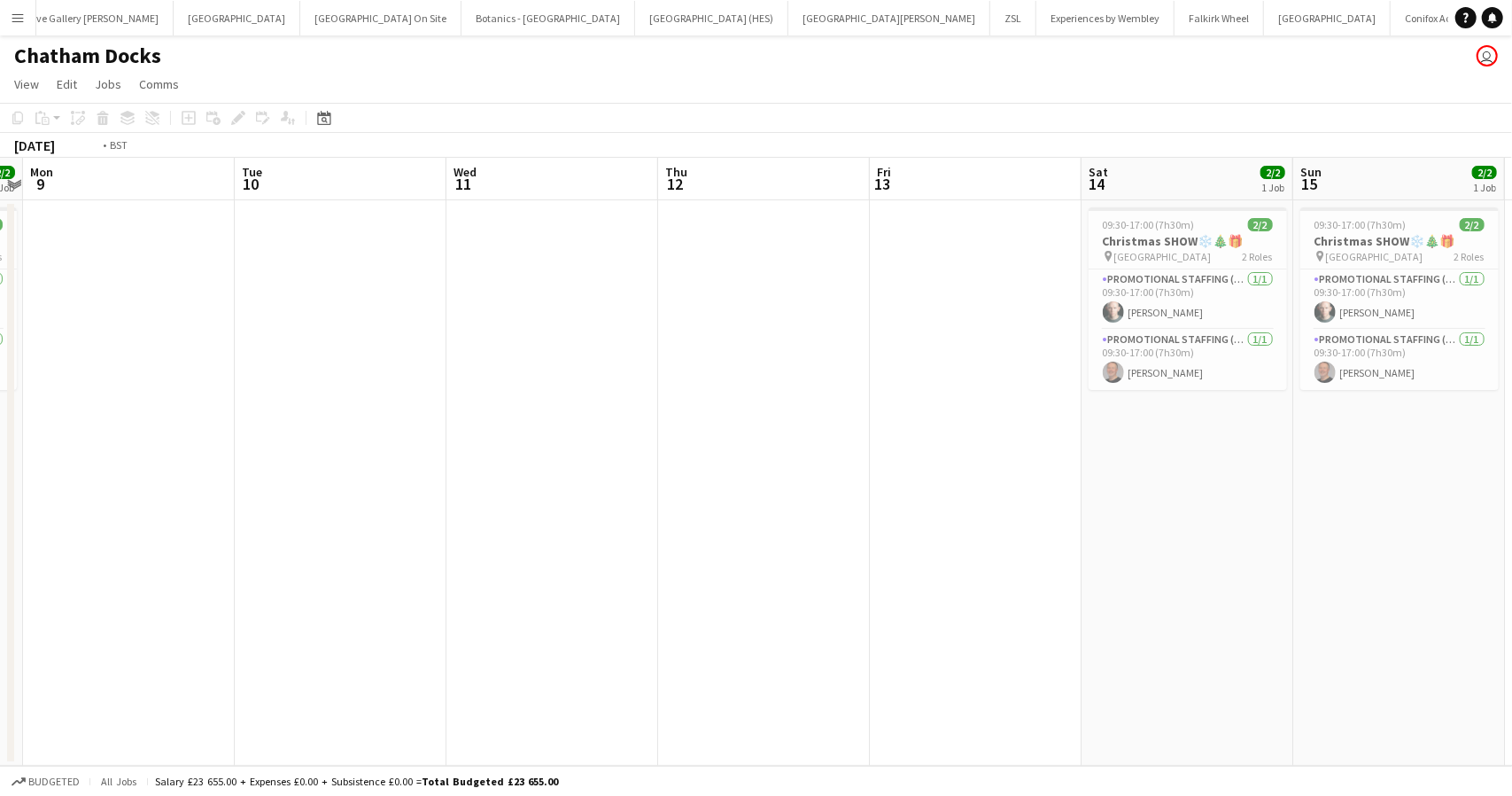
drag, startPoint x: 1247, startPoint y: 371, endPoint x: 1325, endPoint y: 364, distance: 78.3
click at [1325, 364] on app-calendar-viewport "Sat 7 2/2 1 Job Sun 8 2/2 1 Job Mon 9 Tue 10 Wed 11 Thu 12 Fri 13 Sat 14 2/2 1 …" at bounding box center [756, 461] width 1512 height 608
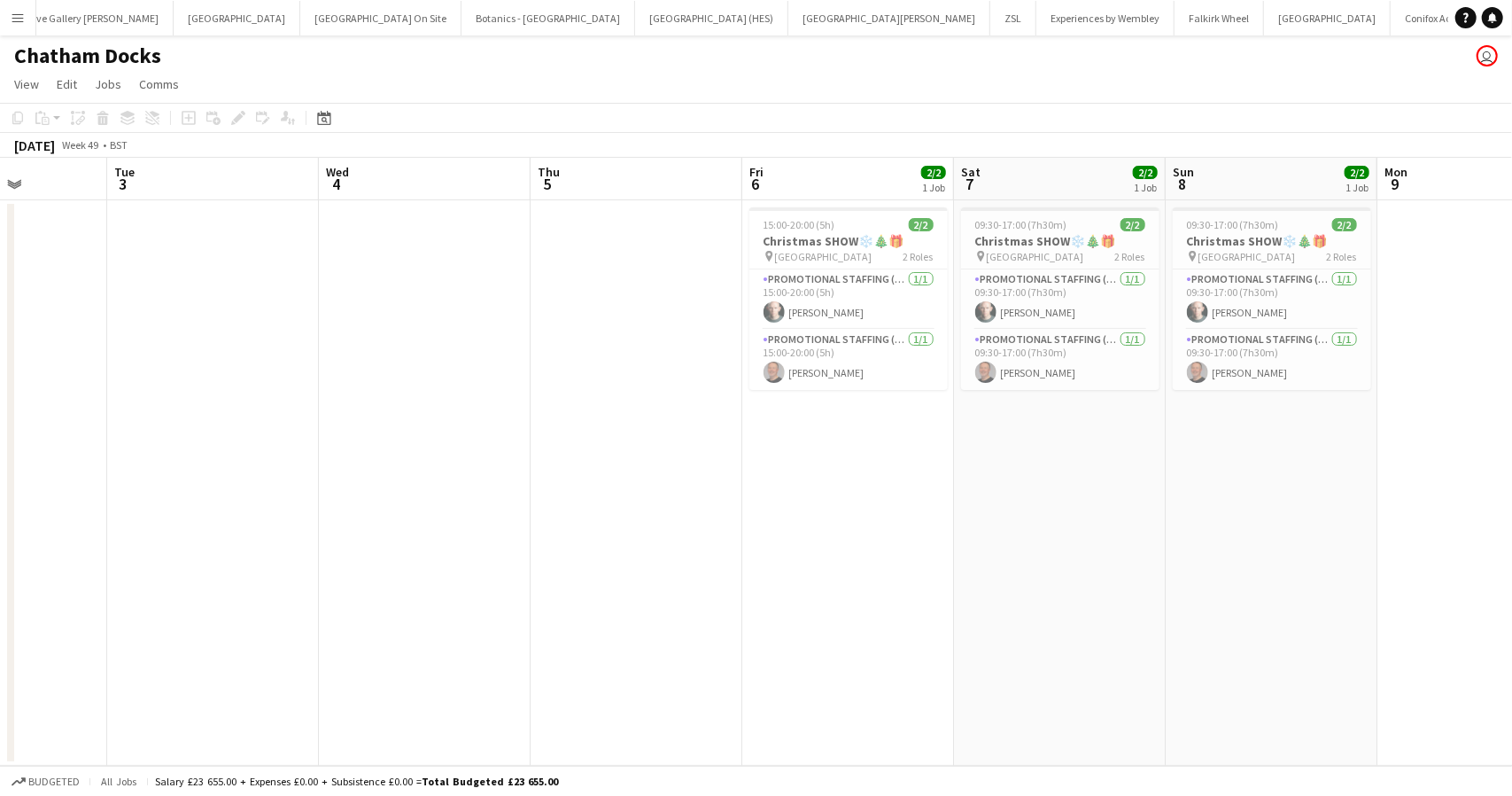
drag, startPoint x: 1113, startPoint y: 337, endPoint x: 1163, endPoint y: 336, distance: 50.0
click at [1163, 336] on app-calendar-viewport "Sat 30 2/2 1 Job Sun 1 2/2 1 Job Mon 2 Tue 3 Wed 4 Thu 5 Fri 6 2/2 1 Job Sat 7 …" at bounding box center [756, 461] width 1512 height 608
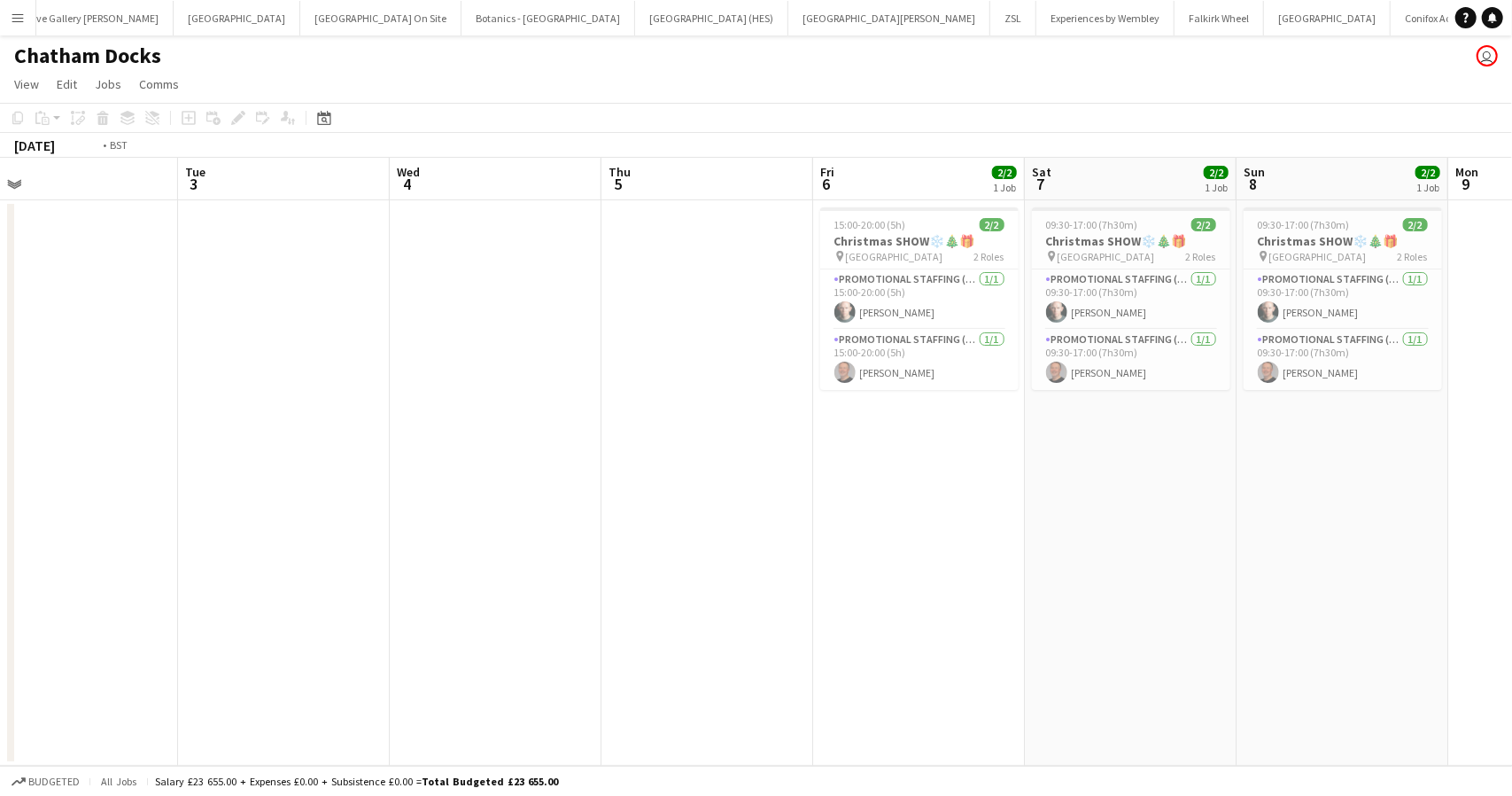
drag, startPoint x: 437, startPoint y: 419, endPoint x: 1120, endPoint y: 320, distance: 690.1
click at [1121, 328] on app-calendar-viewport "Sat 30 2/2 1 Job Sun 1 2/2 1 Job Mon 2 Tue 3 Wed 4 Thu 5 Fri 6 2/2 1 Job Sat 7 …" at bounding box center [756, 461] width 1512 height 608
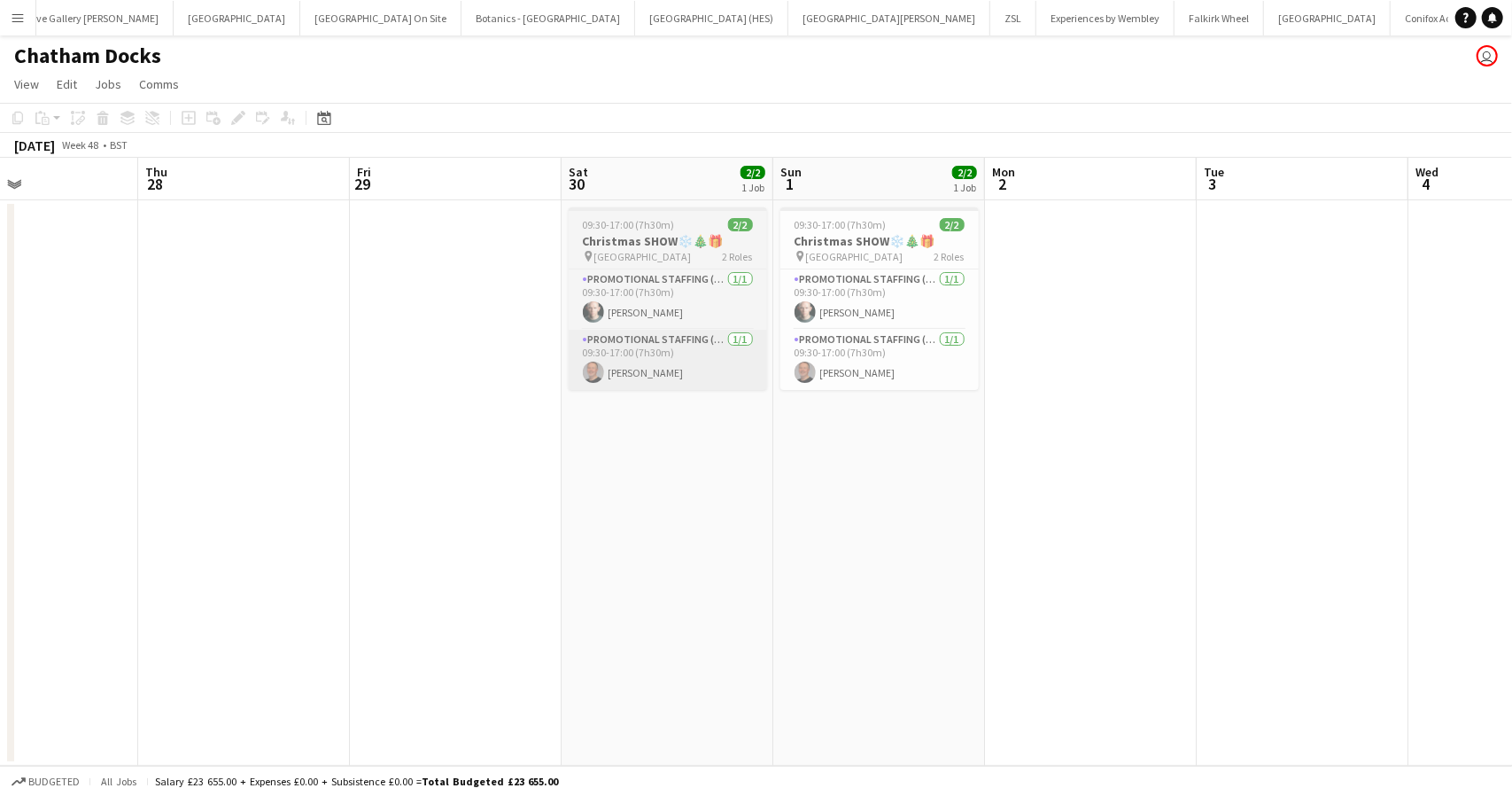
drag, startPoint x: 835, startPoint y: 387, endPoint x: 1149, endPoint y: 346, distance: 316.7
click at [1156, 362] on app-calendar-viewport "Mon 25 Tue 26 Wed 27 Thu 28 Fri 29 Sat 30 2/2 1 Job Sun 1 2/2 1 Job Mon 2 Tue 3…" at bounding box center [756, 461] width 1512 height 608
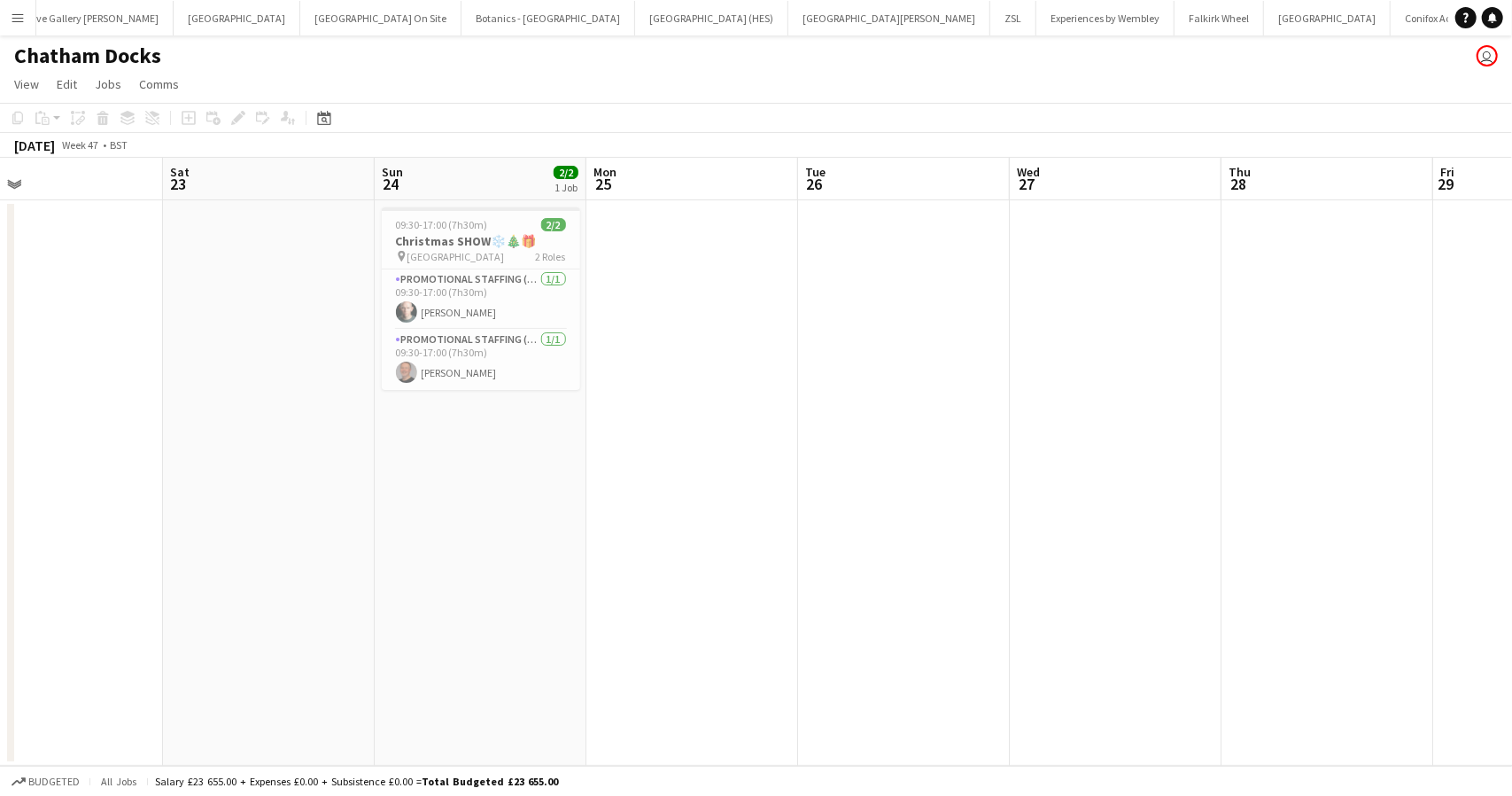
drag, startPoint x: 829, startPoint y: 405, endPoint x: 1104, endPoint y: 346, distance: 281.3
click at [1104, 351] on app-calendar-viewport "Wed 20 2/2 1 Job Thu 21 Fri 22 Sat 23 Sun 24 2/2 1 Job Mon 25 Tue 26 Wed 27 Thu…" at bounding box center [756, 461] width 1512 height 608
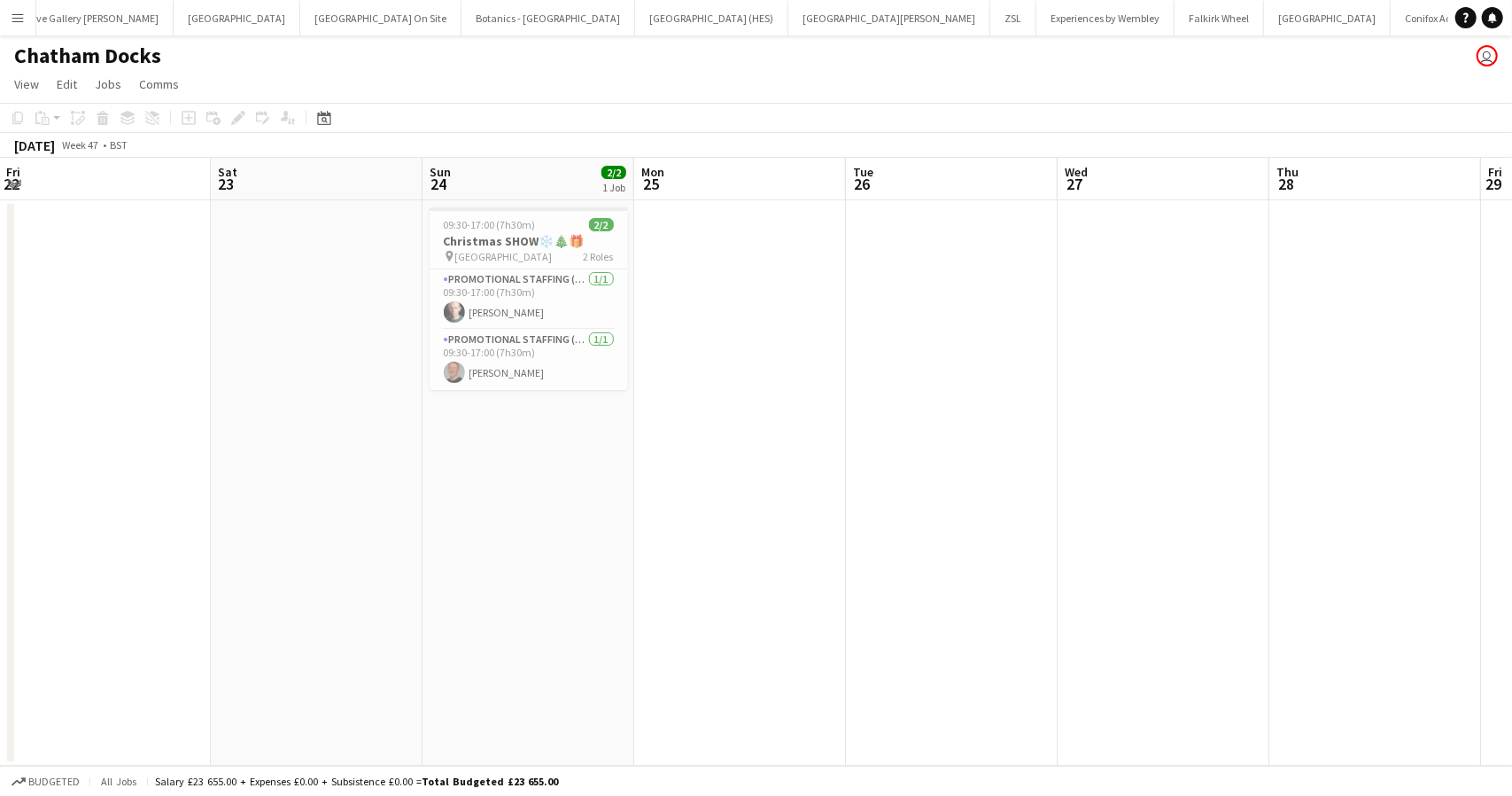
drag, startPoint x: 1248, startPoint y: 408, endPoint x: 1208, endPoint y: 368, distance: 56.6
click at [1249, 407] on app-calendar-viewport "Wed 20 2/2 1 Job Thu 21 Fri 22 Sat 23 Sun 24 2/2 1 Job Mon 25 Tue 26 Wed 27 Thu…" at bounding box center [756, 461] width 1512 height 608
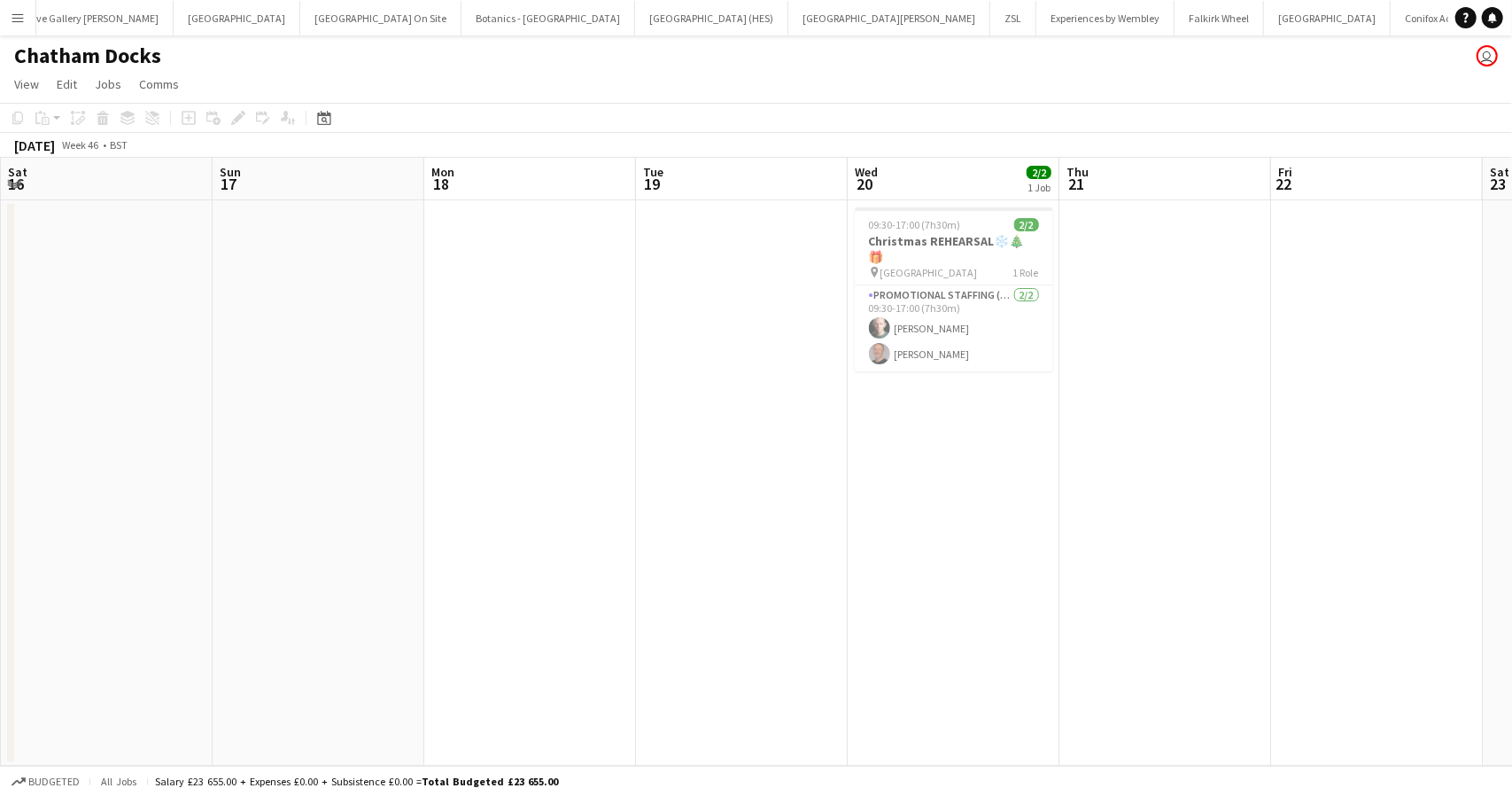
drag, startPoint x: 568, startPoint y: 498, endPoint x: 626, endPoint y: 362, distance: 147.9
click at [1123, 400] on app-calendar-viewport "Thu 14 Fri 15 Sat 16 Sun 17 Mon 18 Tue 19 Wed 20 2/2 1 Job Thu 21 Fri 22 Sat 23…" at bounding box center [756, 461] width 1512 height 608
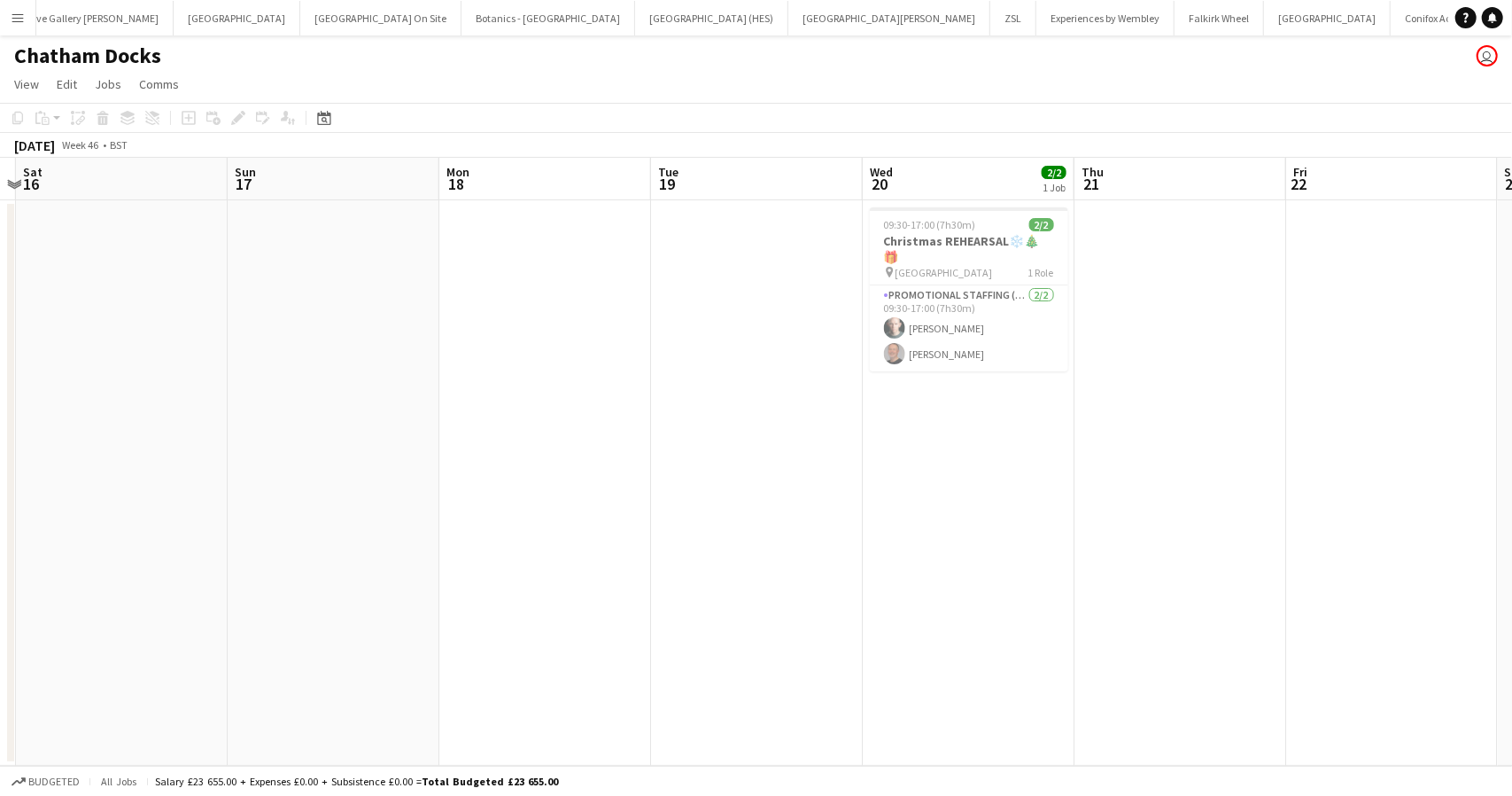
drag, startPoint x: 915, startPoint y: 488, endPoint x: 322, endPoint y: 625, distance: 608.6
click at [323, 625] on app-calendar-viewport "Tue 12 Wed 13 Thu 14 Fri 15 Sat 16 Sun 17 Mon 18 Tue 19 Wed 20 2/2 1 Job Thu 21…" at bounding box center [756, 461] width 1512 height 608
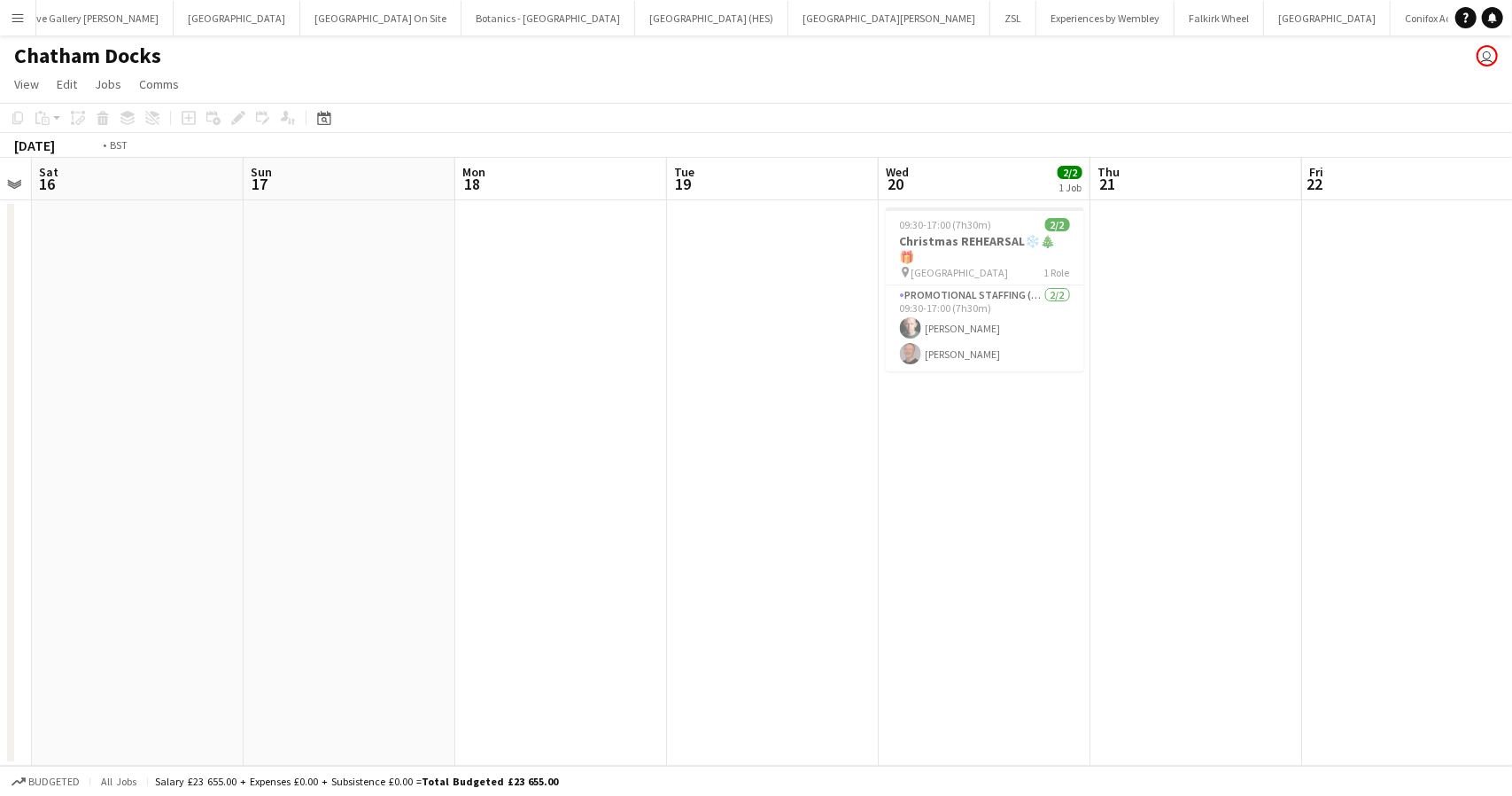
drag, startPoint x: 1163, startPoint y: 561, endPoint x: 326, endPoint y: 688, distance: 846.6
click at [327, 688] on app-calendar-viewport "Tue 12 Wed 13 Thu 14 Fri 15 Sat 16 Sun 17 Mon 18 Tue 19 Wed 20 2/2 1 Job Thu 21…" at bounding box center [756, 461] width 1512 height 608
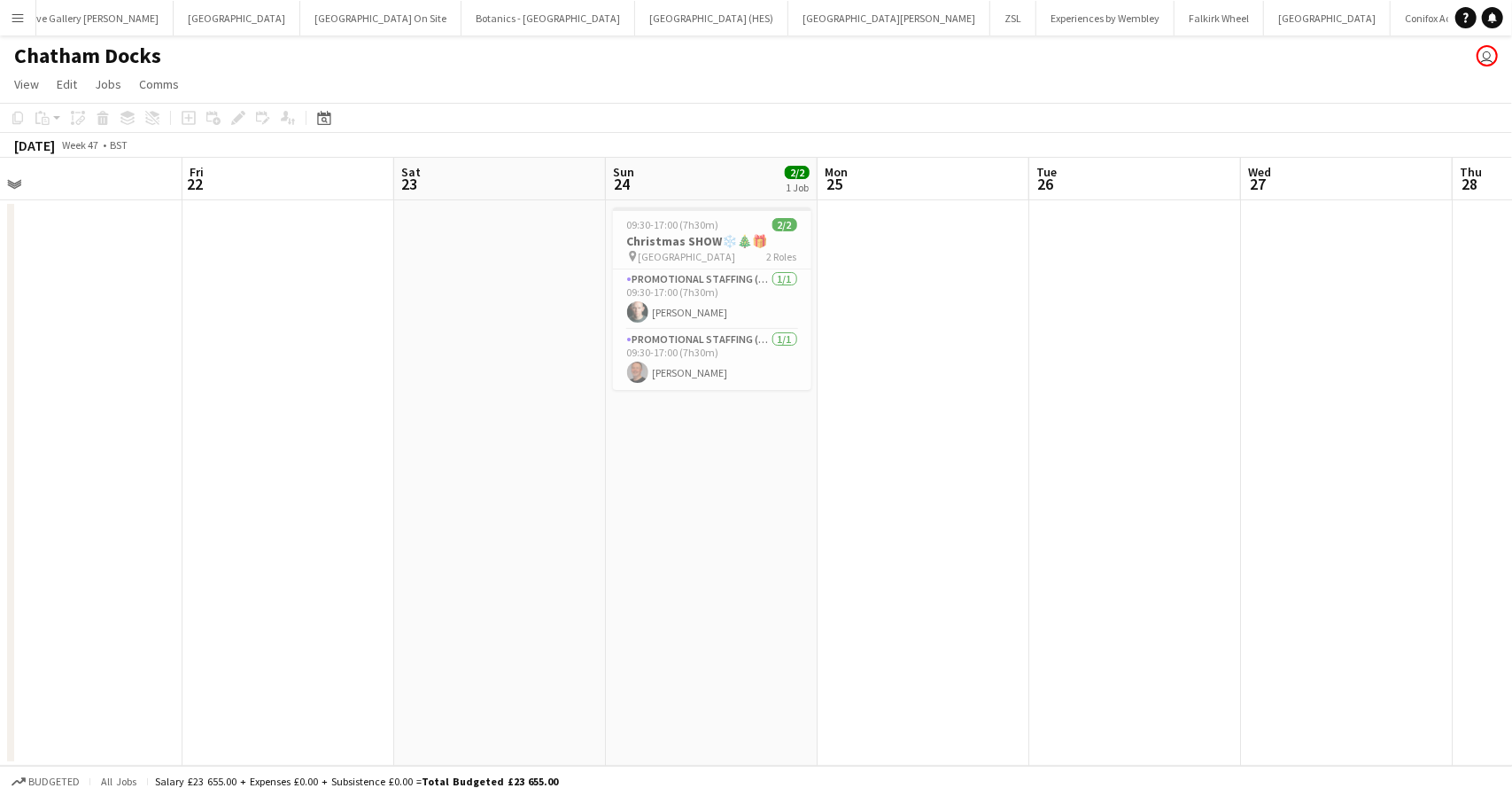
scroll to position [0, 854]
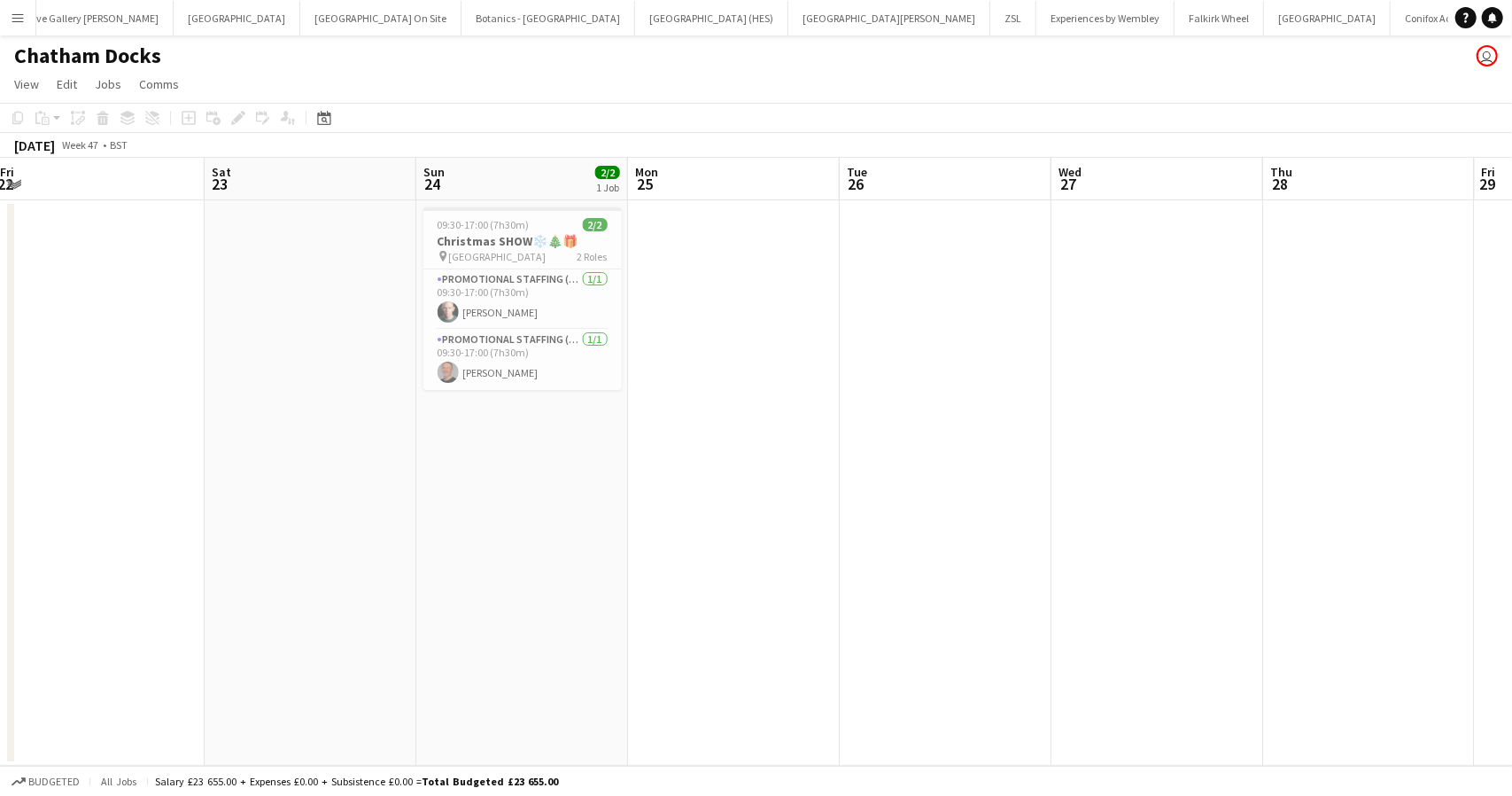
drag, startPoint x: 968, startPoint y: 620, endPoint x: 511, endPoint y: 678, distance: 460.7
click at [514, 678] on app-calendar-viewport "Mon 18 Tue 19 Wed 20 2/2 1 Job Thu 21 Fri 22 Sat 23 Sun 24 2/2 1 Job Mon 25 Tue…" at bounding box center [756, 461] width 1512 height 608
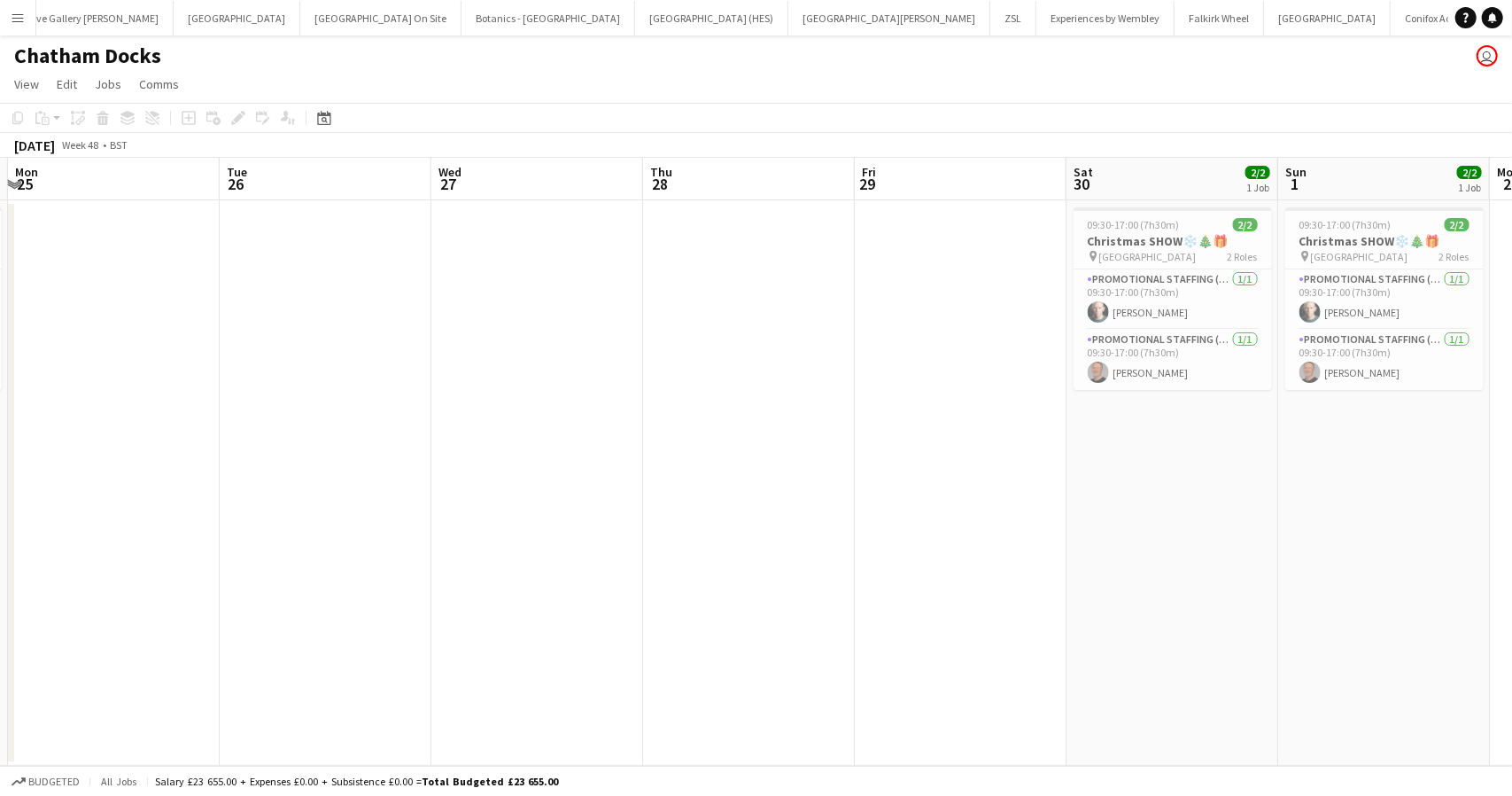
drag, startPoint x: 1201, startPoint y: 542, endPoint x: 547, endPoint y: 541, distance: 654.0
click at [558, 541] on app-calendar-viewport "Fri 22 Sat 23 Sun 24 2/2 1 Job Mon 25 Tue 26 Wed 27 Thu 28 Fri 29 Sat 30 2/2 1 …" at bounding box center [756, 461] width 1512 height 608
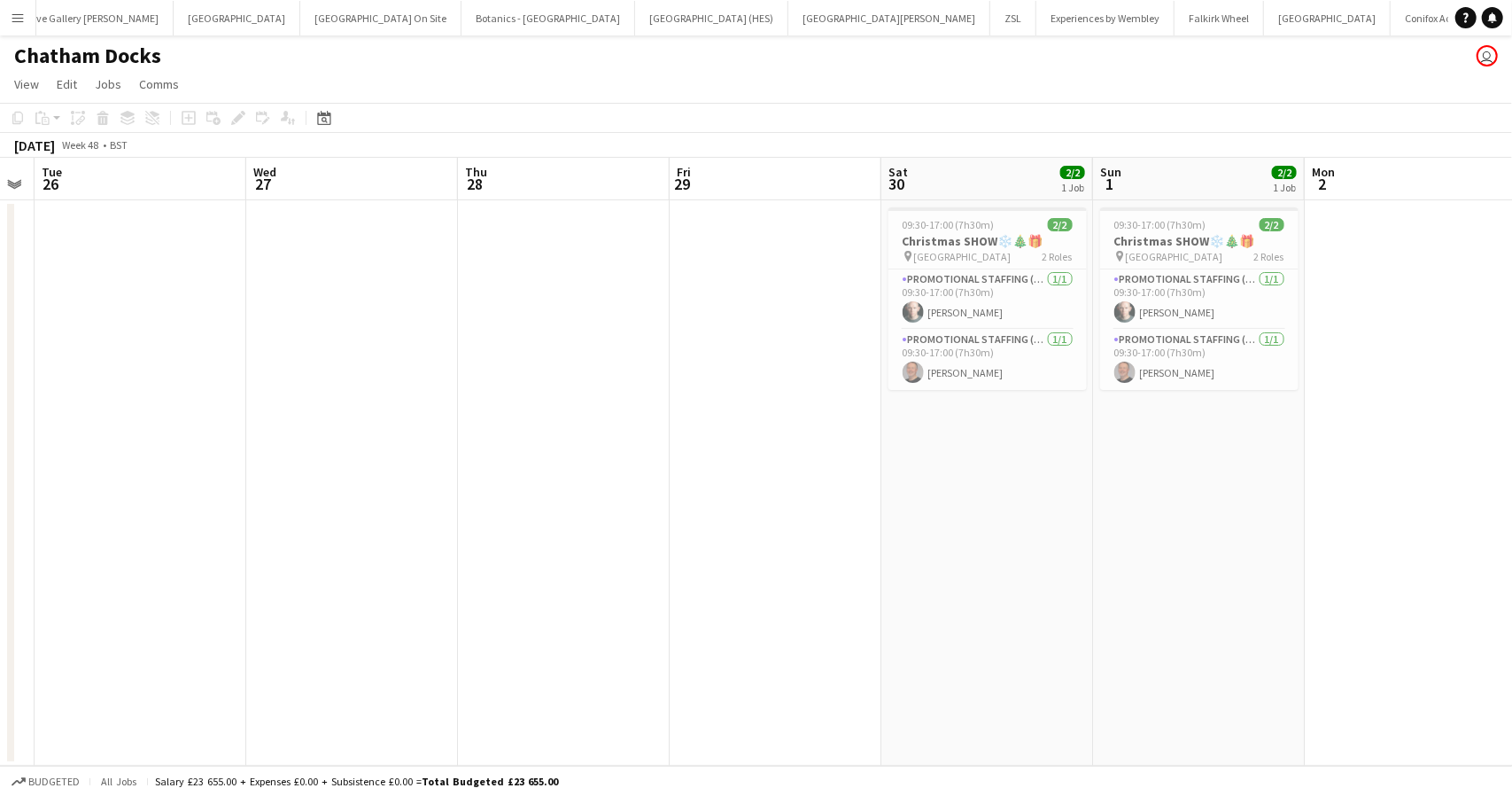
scroll to position [0, 840]
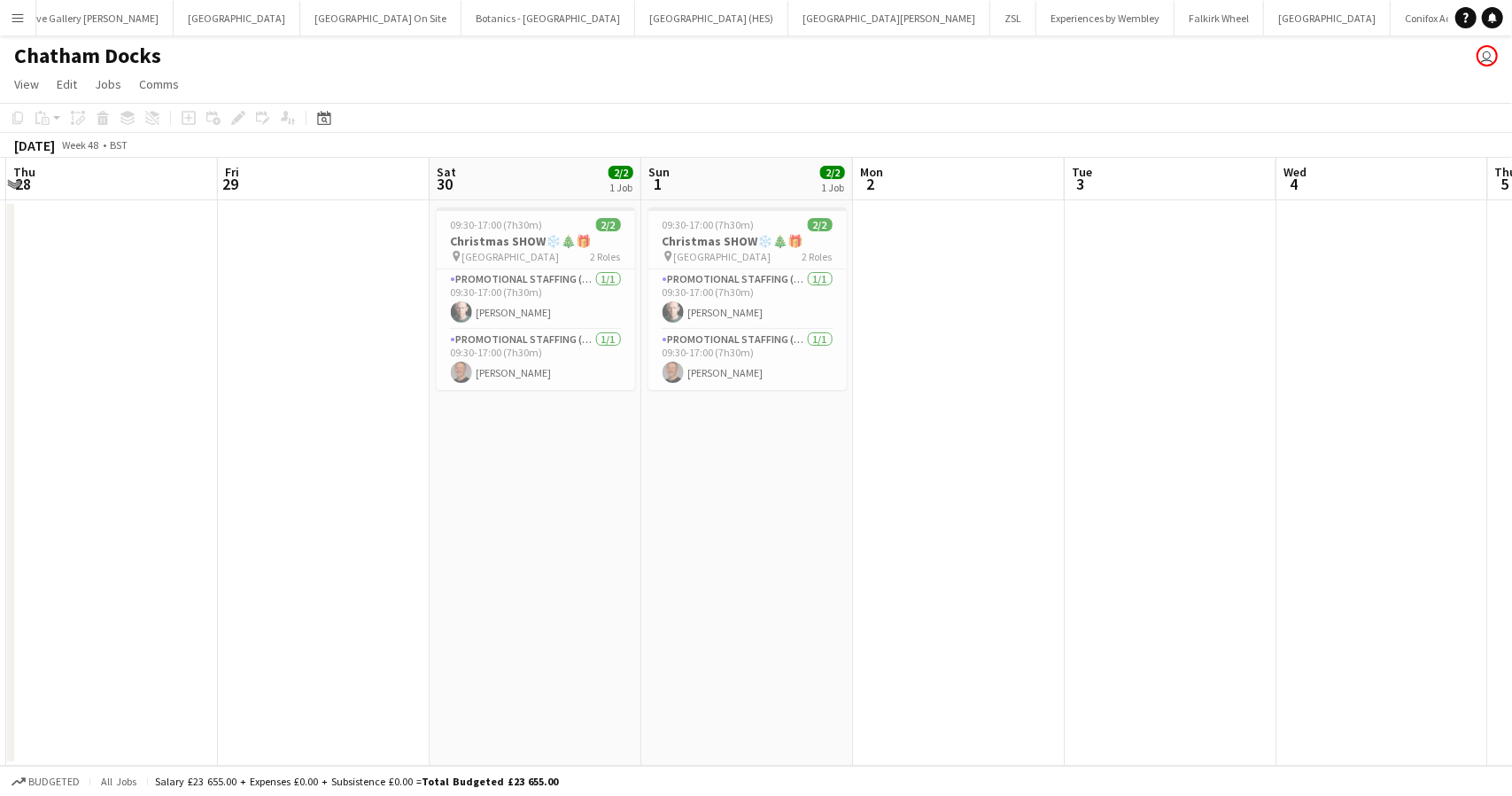
drag, startPoint x: 1476, startPoint y: 529, endPoint x: 871, endPoint y: 567, distance: 606.2
click at [871, 567] on app-calendar-viewport "Sun 24 2/2 1 Job Mon 25 Tue 26 Wed 27 Thu 28 Fri 29 Sat 30 2/2 1 Job Sun 1 2/2 …" at bounding box center [756, 461] width 1512 height 608
